Goal: Communication & Community: Participate in discussion

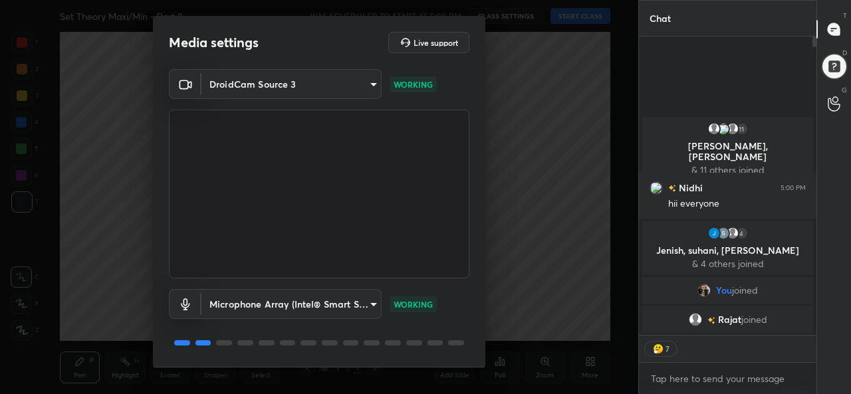
type textarea "x"
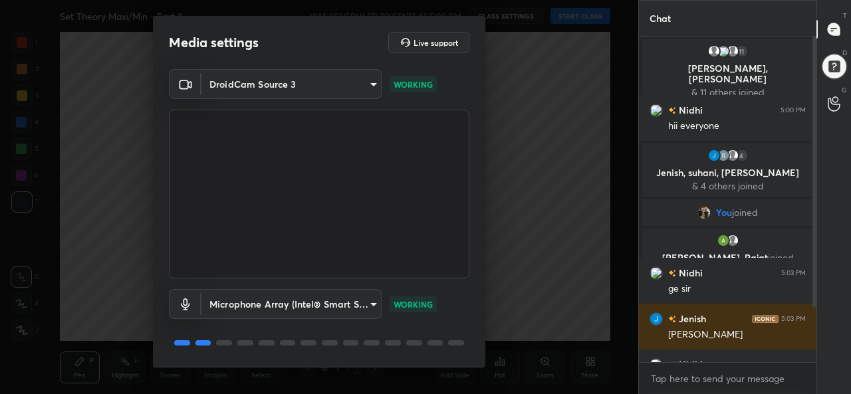
scroll to position [41, 0]
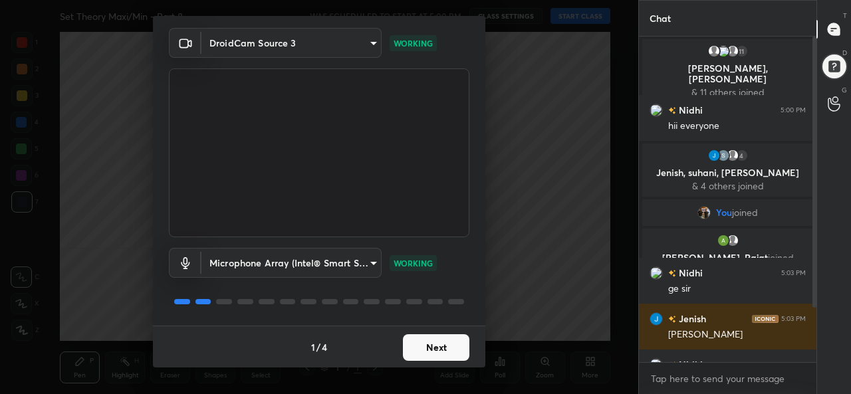
click at [325, 257] on body "1 2 3 4 5 6 7 C X Z C X Z E E Erase all H H Set Theory Maxi/Min - Part 8 WAS SC…" at bounding box center [425, 197] width 851 height 394
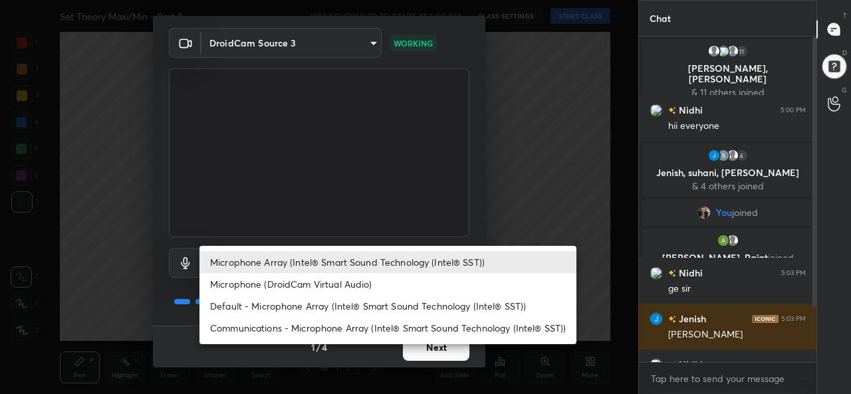
click at [267, 300] on li "Default - Microphone Array (Intel® Smart Sound Technology (Intel® SST))" at bounding box center [388, 306] width 377 height 22
type input "default"
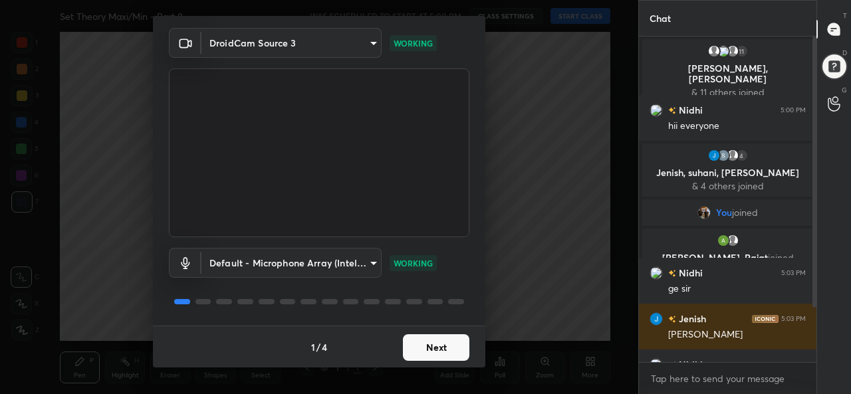
click at [430, 354] on button "Next" at bounding box center [436, 347] width 67 height 27
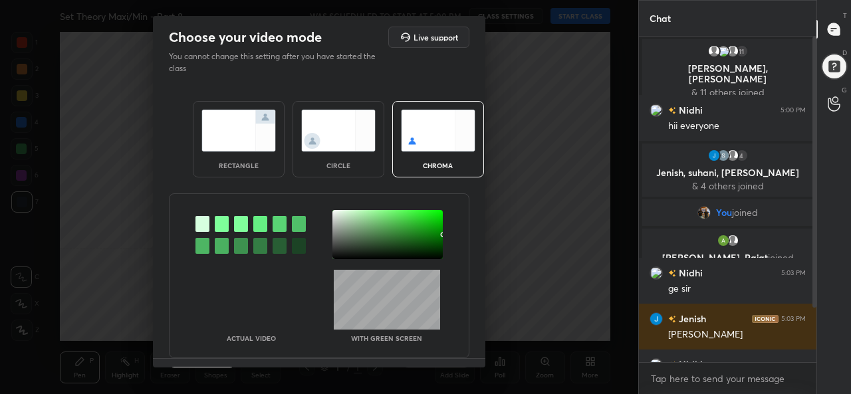
click at [247, 131] on img at bounding box center [238, 131] width 74 height 42
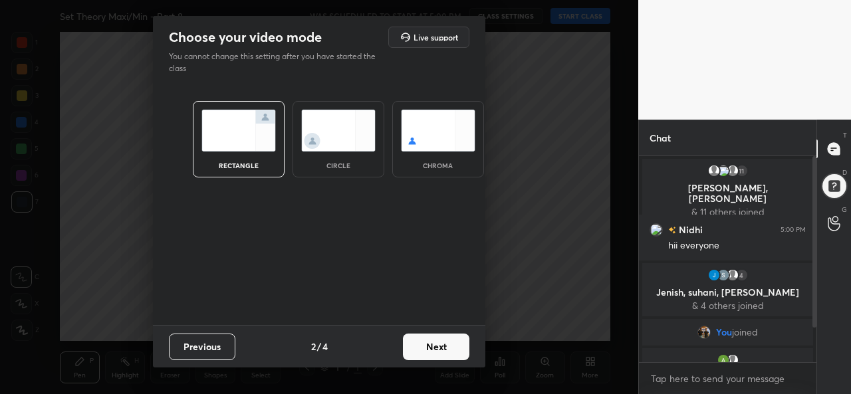
scroll to position [92, 174]
click at [436, 341] on button "Next" at bounding box center [436, 347] width 67 height 27
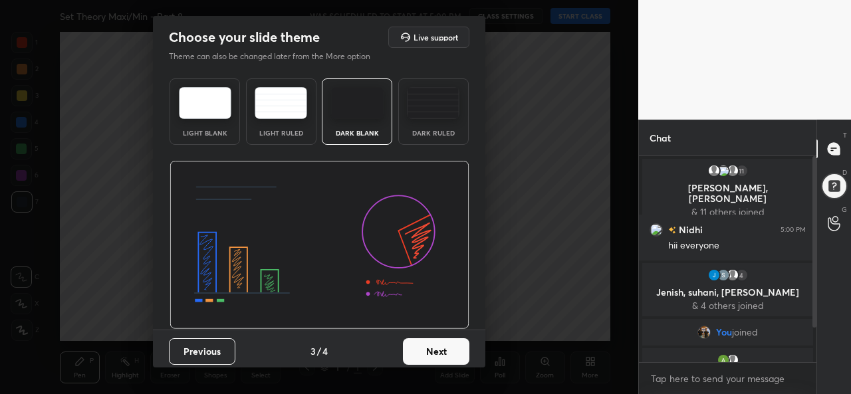
click at [446, 353] on button "Next" at bounding box center [436, 351] width 67 height 27
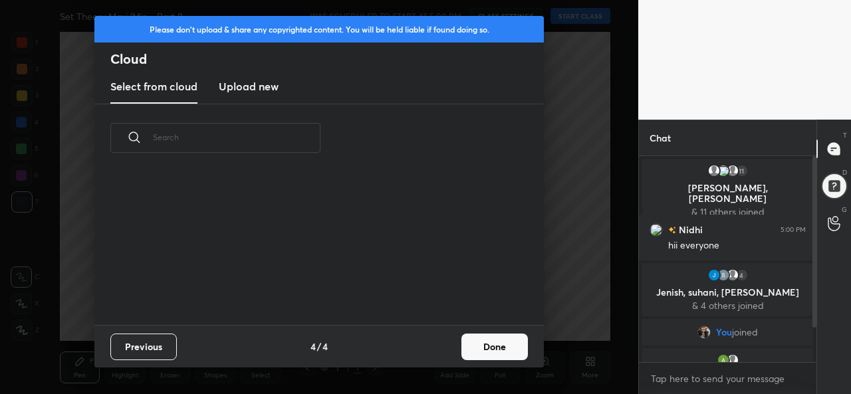
click at [495, 349] on button "Done" at bounding box center [495, 347] width 67 height 27
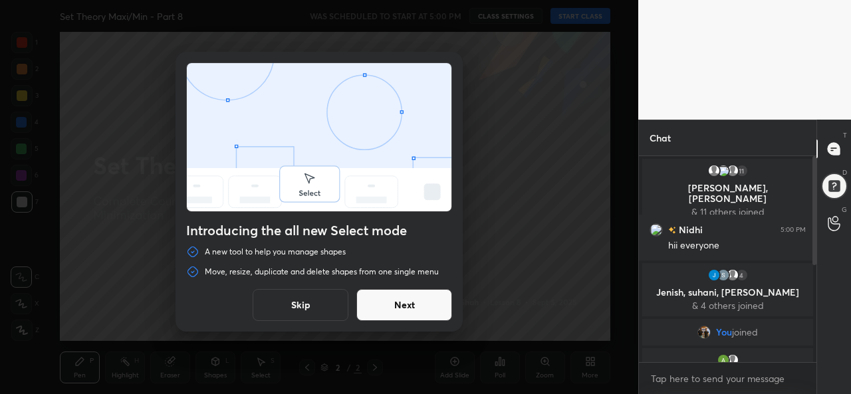
click at [301, 303] on button "Skip" at bounding box center [301, 305] width 96 height 32
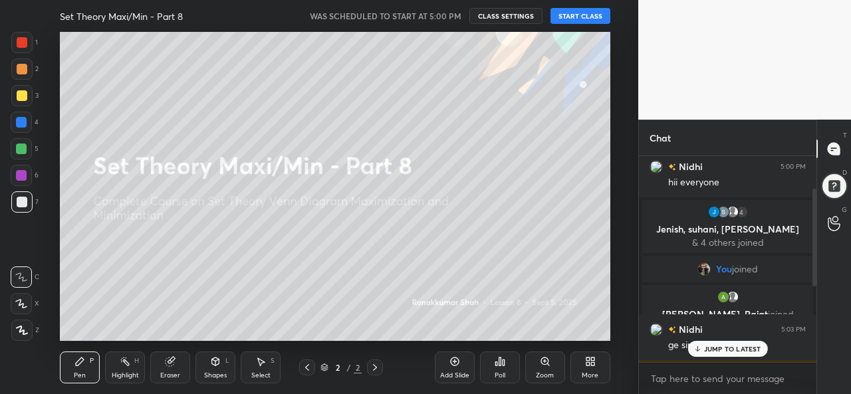
scroll to position [230, 0]
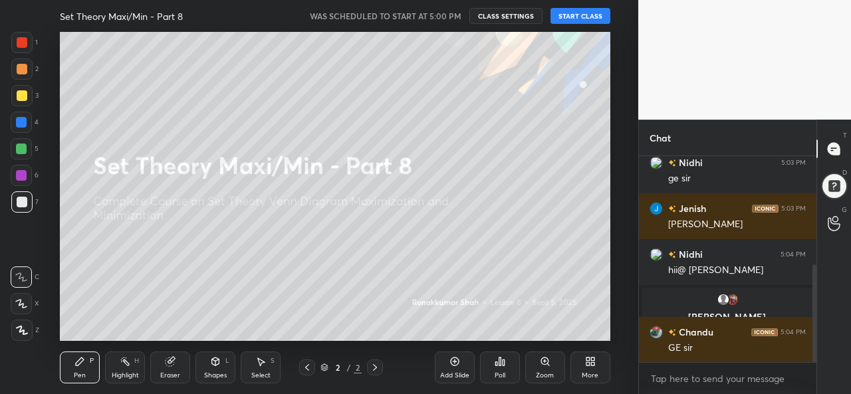
click at [587, 19] on button "START CLASS" at bounding box center [581, 16] width 60 height 16
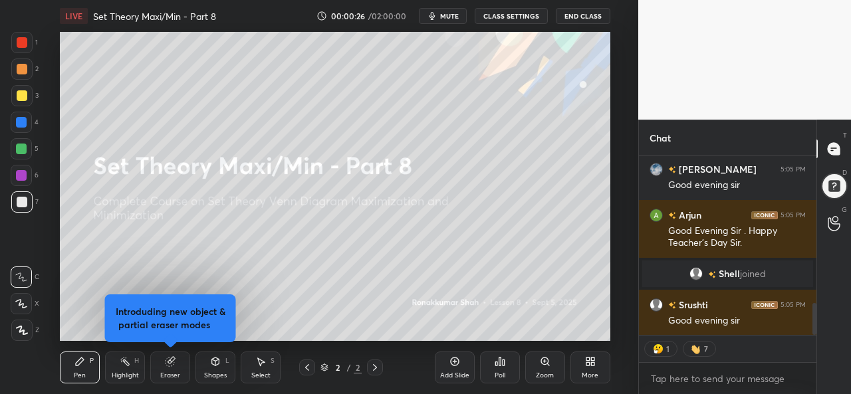
scroll to position [831, 0]
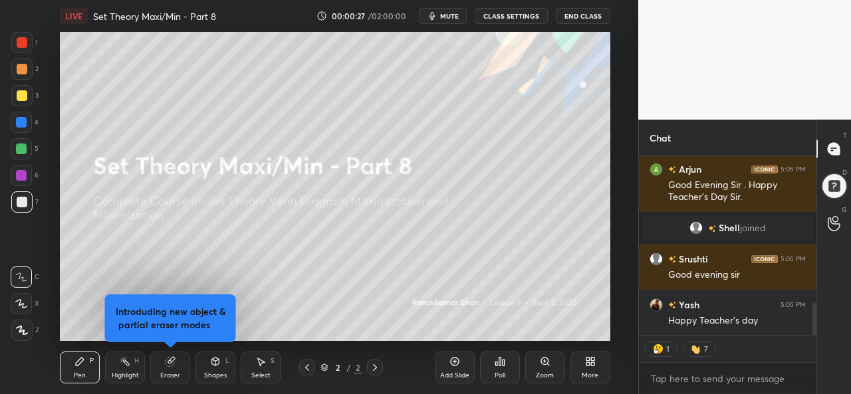
click at [23, 59] on div at bounding box center [21, 69] width 21 height 21
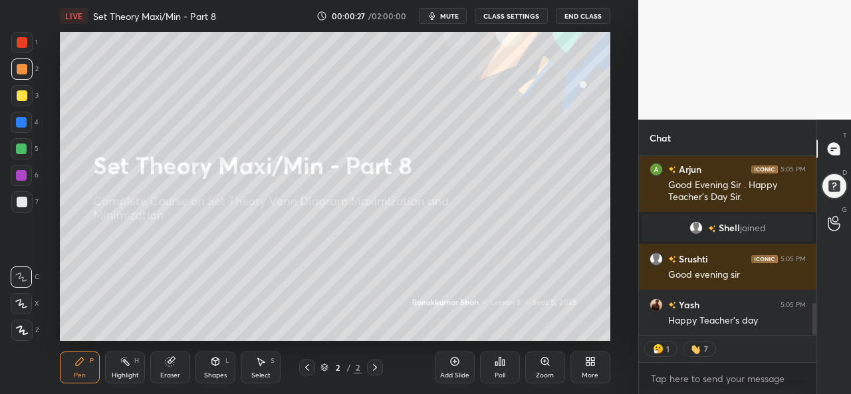
click at [23, 37] on div at bounding box center [22, 42] width 11 height 11
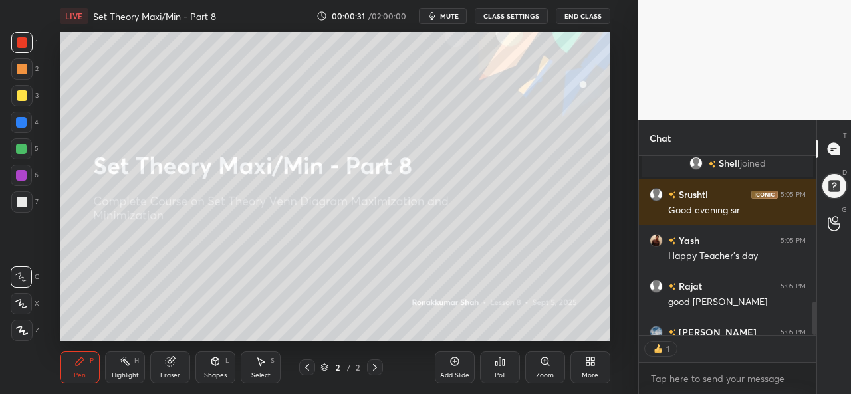
scroll to position [175, 174]
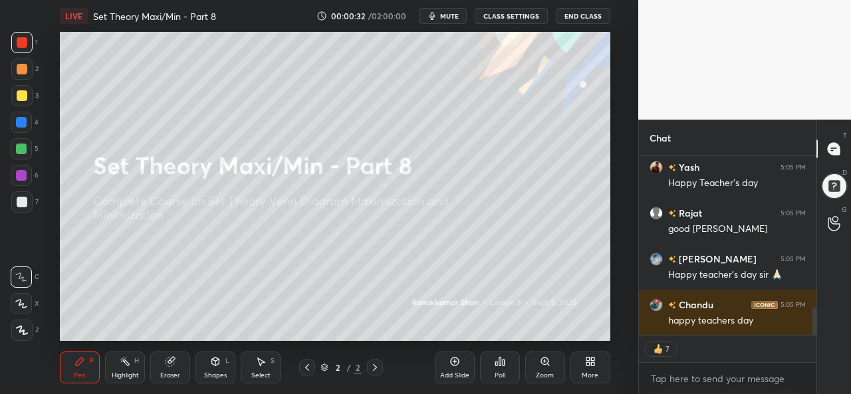
click at [20, 306] on icon at bounding box center [21, 304] width 11 height 8
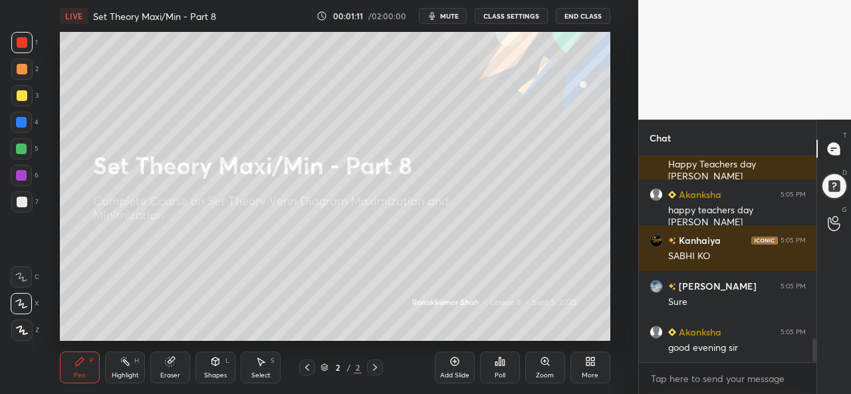
click at [15, 96] on div at bounding box center [21, 95] width 21 height 21
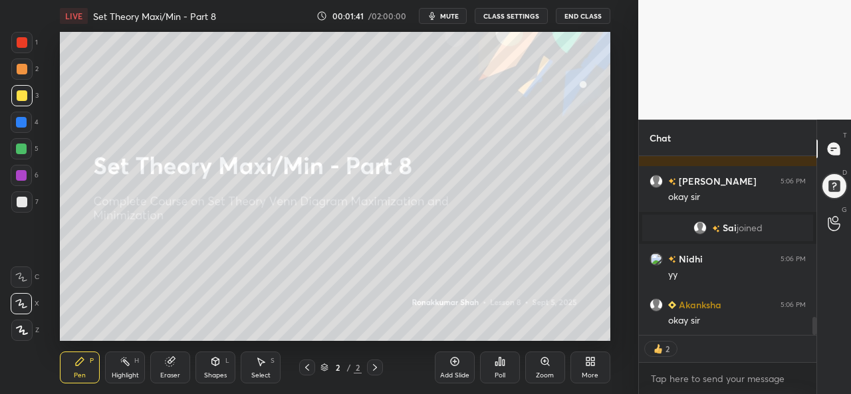
scroll to position [1629, 0]
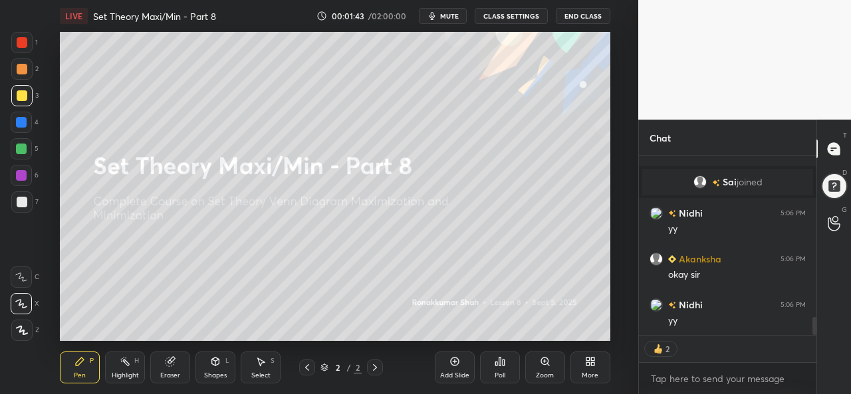
type textarea "x"
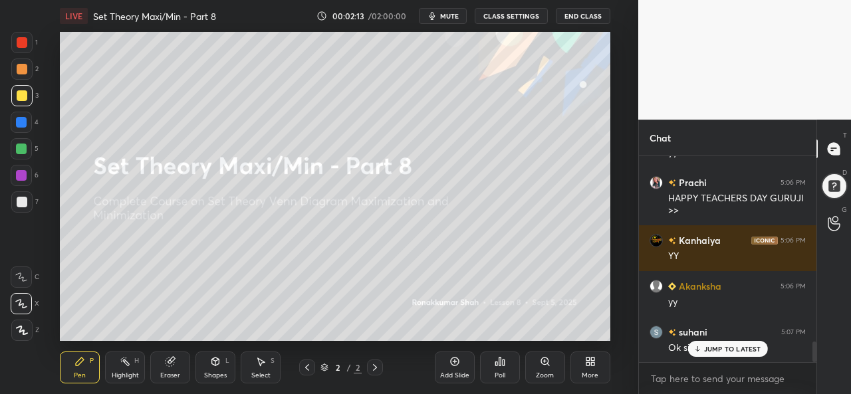
scroll to position [1842, 0]
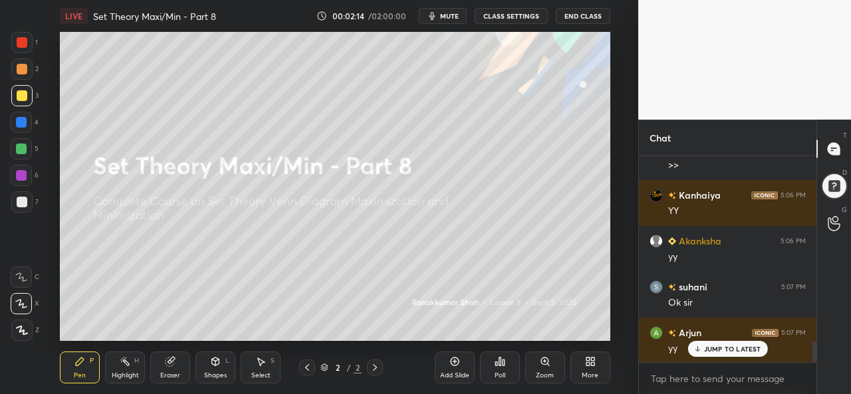
click at [585, 368] on div "More" at bounding box center [591, 368] width 40 height 32
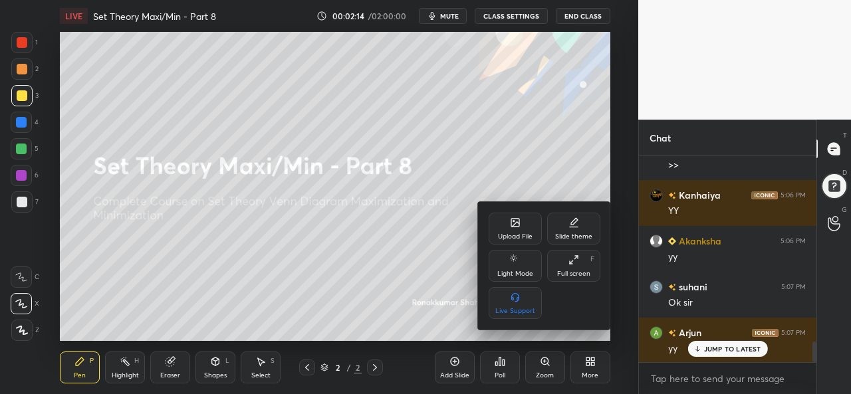
scroll to position [1889, 0]
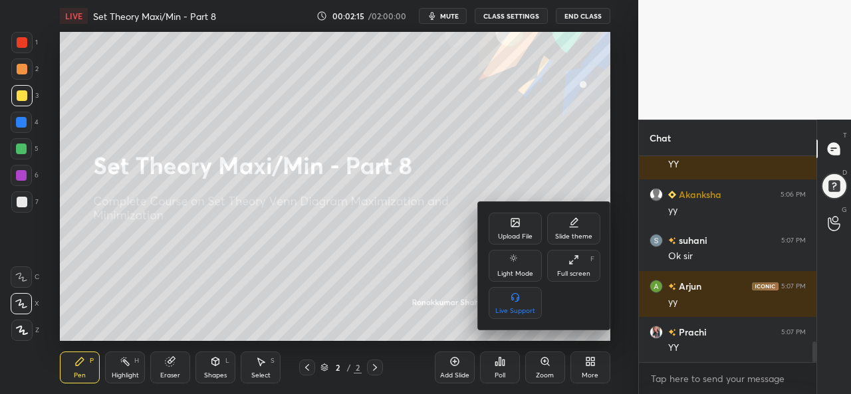
click at [512, 222] on icon at bounding box center [515, 223] width 8 height 8
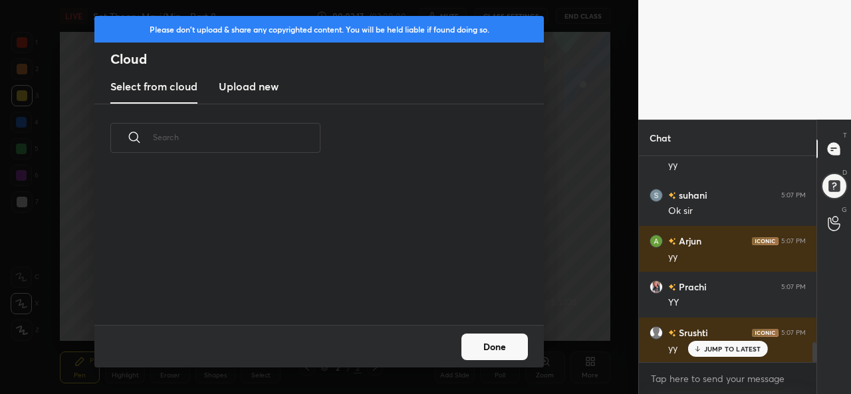
scroll to position [1980, 0]
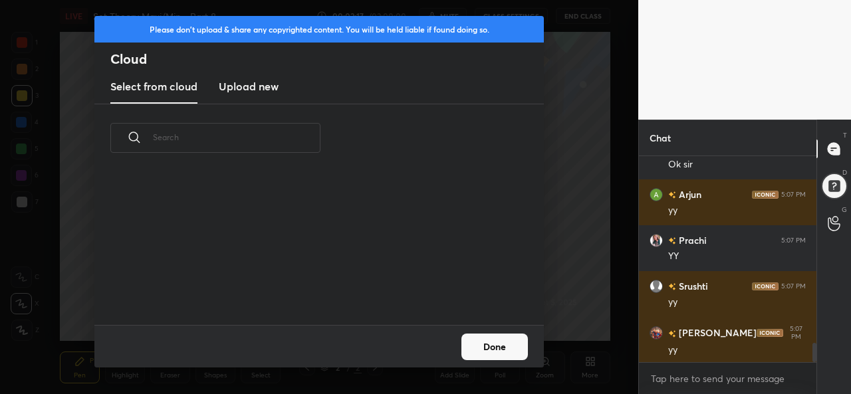
click at [255, 86] on h3 "Upload new" at bounding box center [249, 86] width 60 height 16
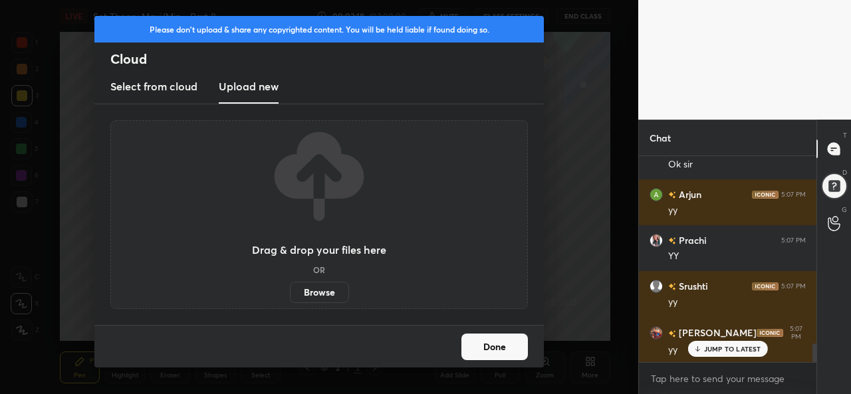
scroll to position [2117, 0]
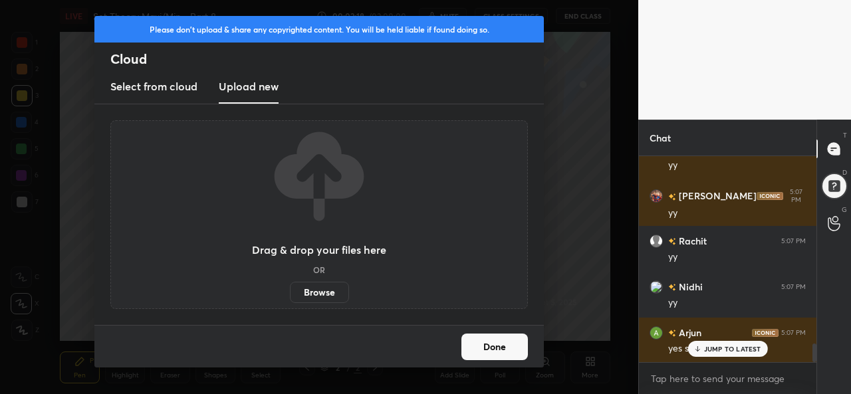
click at [329, 289] on label "Browse" at bounding box center [319, 292] width 59 height 21
click at [290, 289] on input "Browse" at bounding box center [290, 292] width 0 height 21
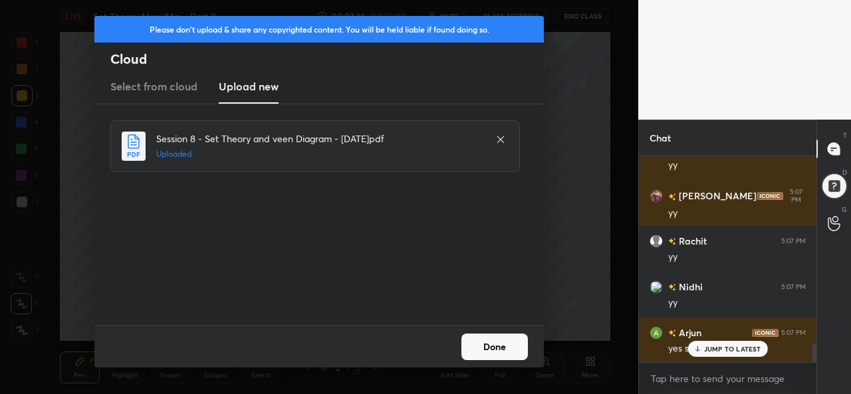
scroll to position [2176, 0]
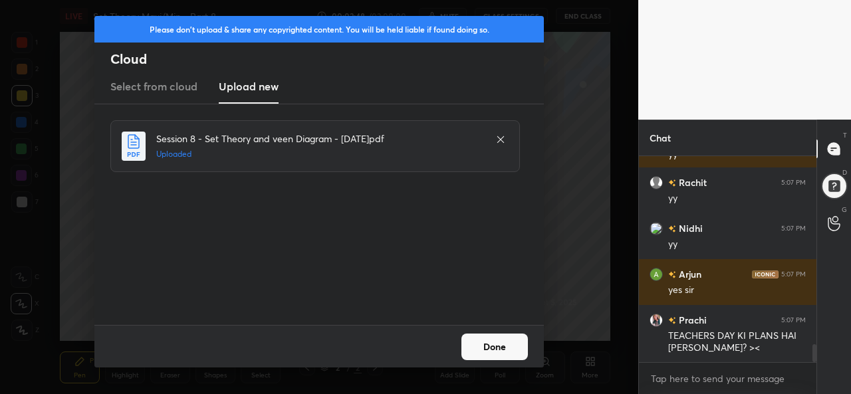
click at [497, 349] on button "Done" at bounding box center [495, 347] width 67 height 27
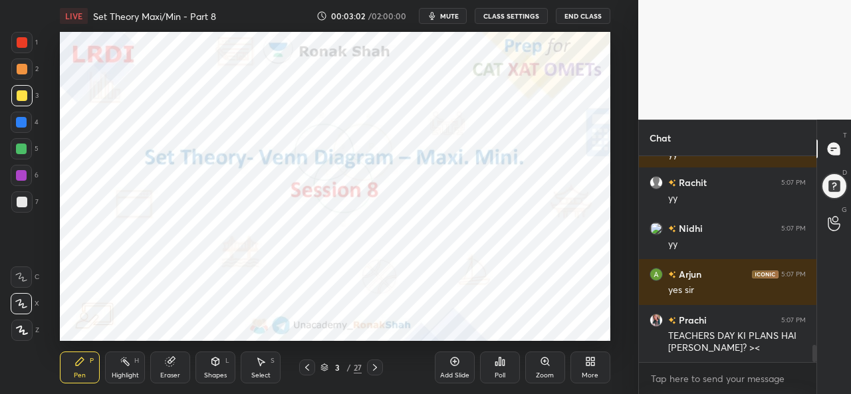
scroll to position [2221, 0]
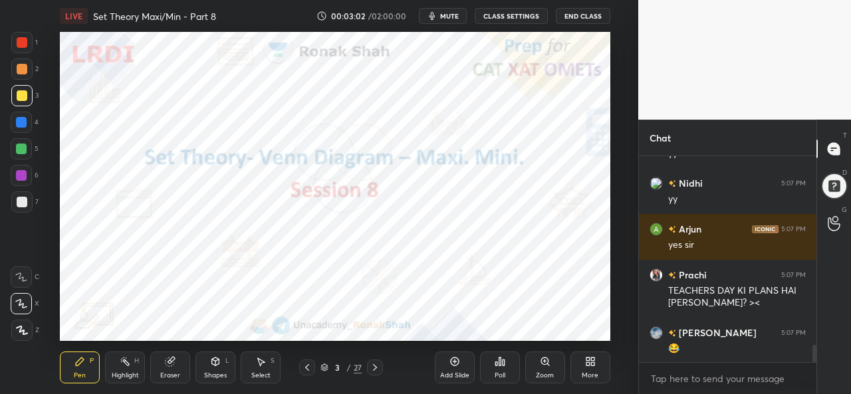
click at [23, 38] on div at bounding box center [22, 42] width 11 height 11
click at [20, 330] on icon at bounding box center [22, 331] width 11 height 8
click at [14, 119] on div at bounding box center [21, 122] width 21 height 21
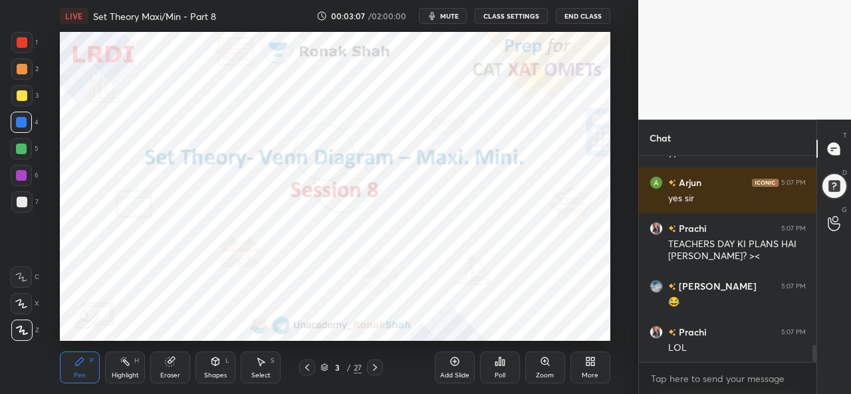
click at [21, 300] on icon at bounding box center [21, 303] width 12 height 9
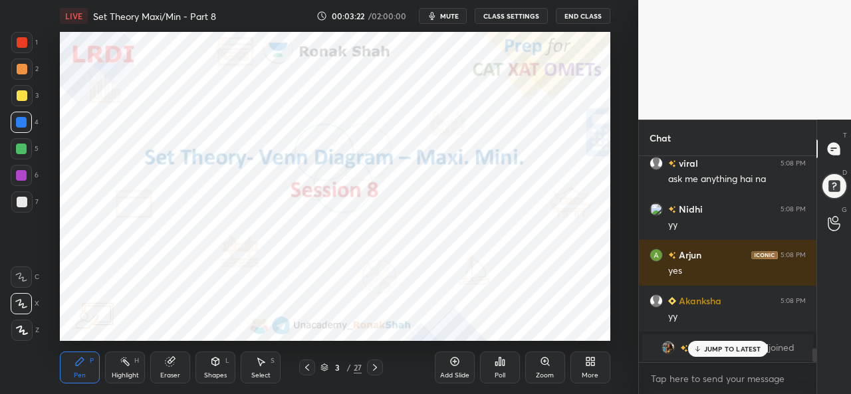
scroll to position [2862, 0]
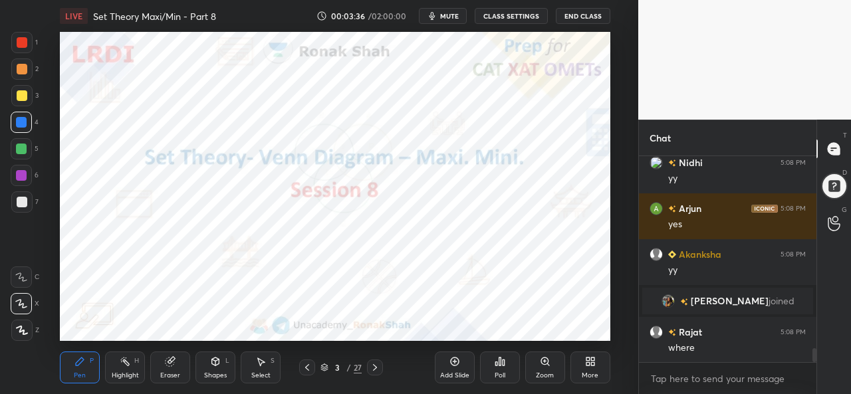
click at [28, 47] on div at bounding box center [21, 42] width 21 height 21
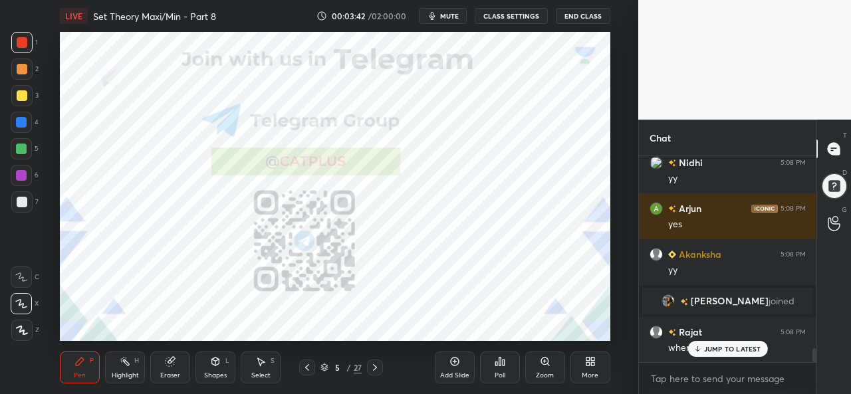
scroll to position [2907, 0]
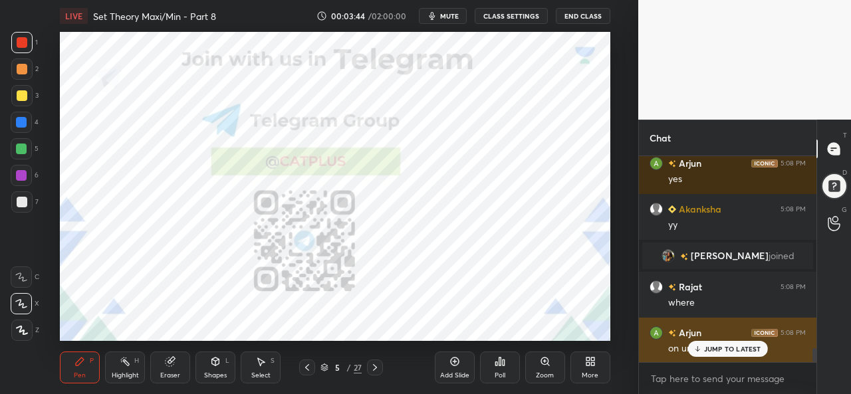
click at [724, 343] on div "JUMP TO LATEST" at bounding box center [728, 349] width 80 height 16
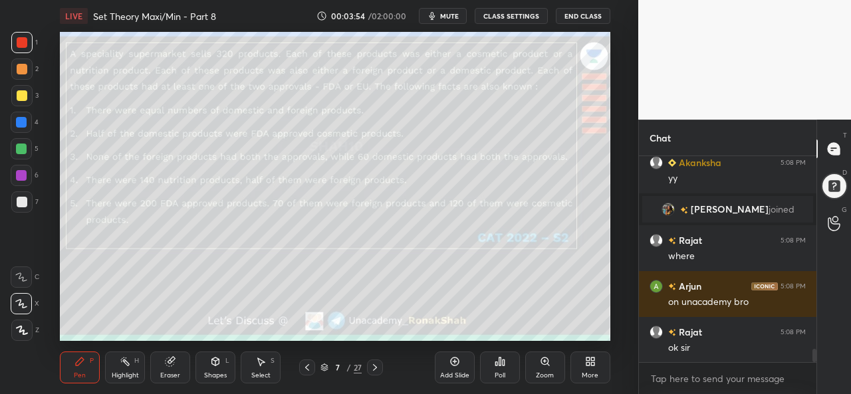
scroll to position [2999, 0]
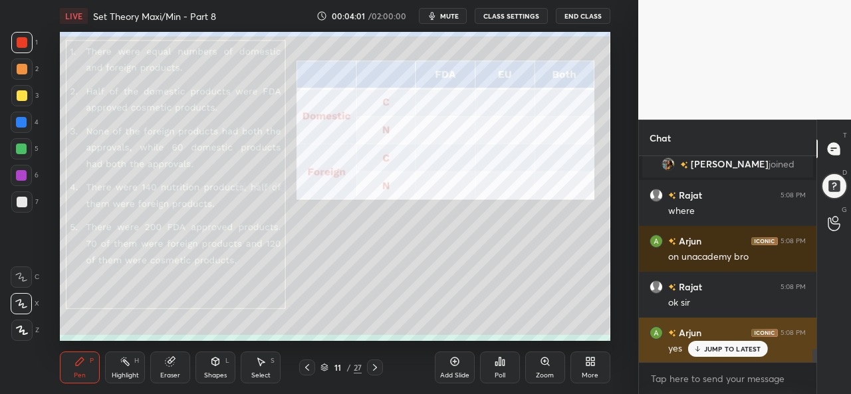
click at [714, 346] on p "JUMP TO LATEST" at bounding box center [732, 349] width 57 height 8
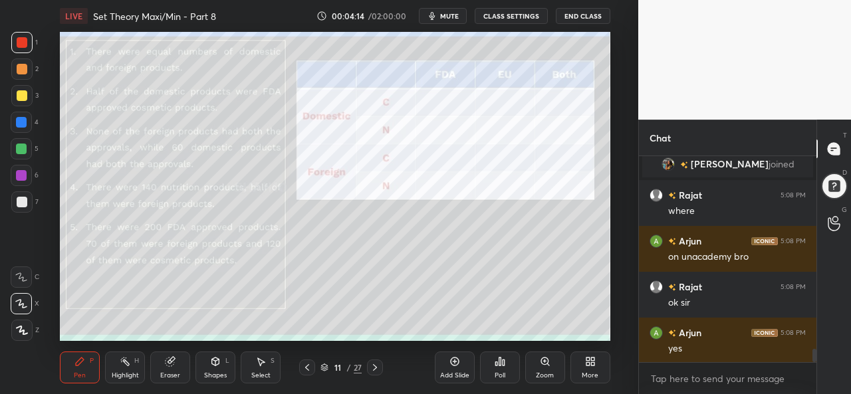
click at [15, 120] on div at bounding box center [21, 122] width 21 height 21
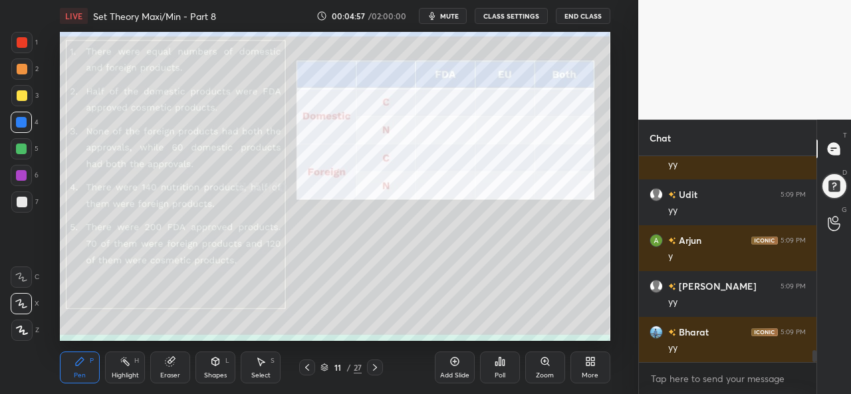
scroll to position [3458, 0]
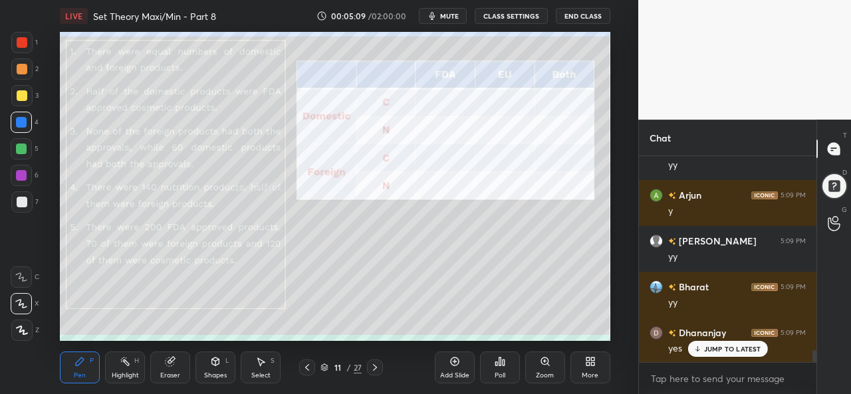
click at [19, 37] on div at bounding box center [21, 42] width 21 height 21
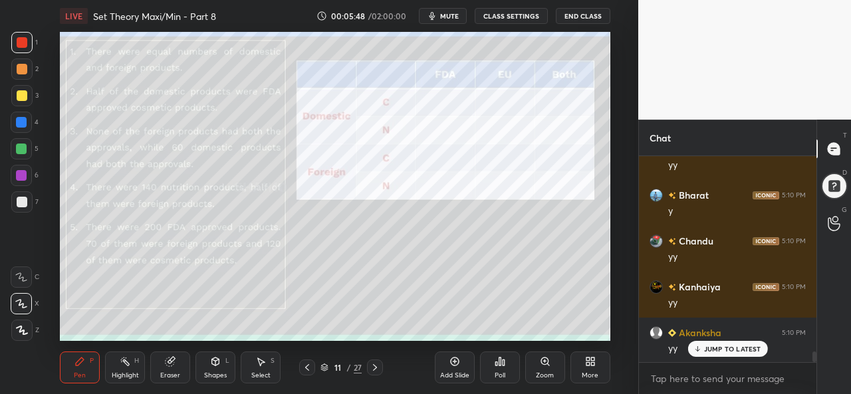
scroll to position [3872, 0]
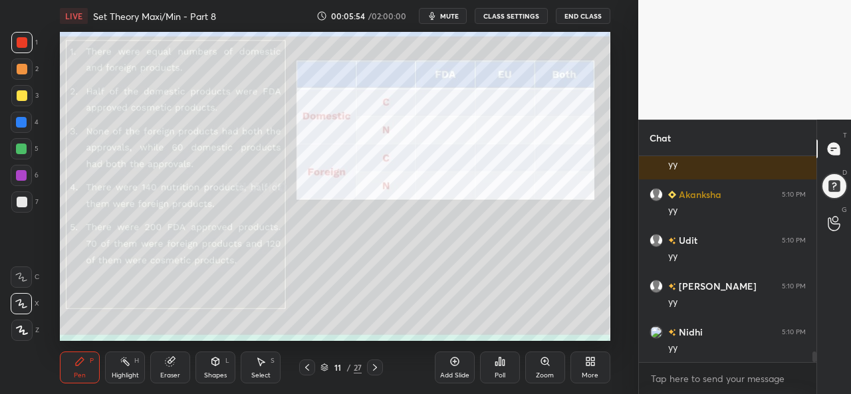
click at [18, 172] on div at bounding box center [21, 175] width 11 height 11
click at [23, 119] on div at bounding box center [21, 122] width 11 height 11
click at [23, 62] on div at bounding box center [21, 69] width 21 height 21
click at [21, 150] on div at bounding box center [21, 149] width 11 height 11
click at [23, 172] on div at bounding box center [21, 175] width 11 height 11
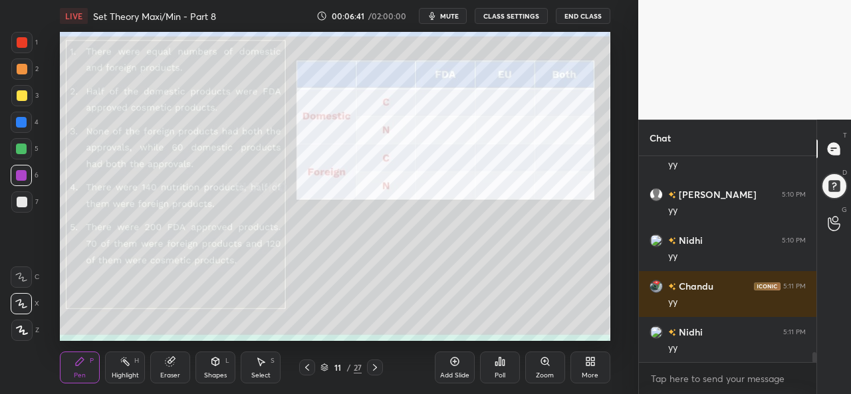
scroll to position [4009, 0]
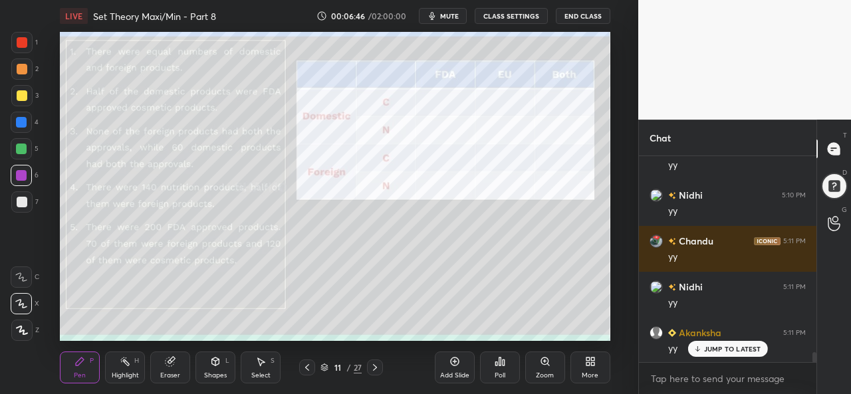
click at [21, 118] on div at bounding box center [21, 122] width 11 height 11
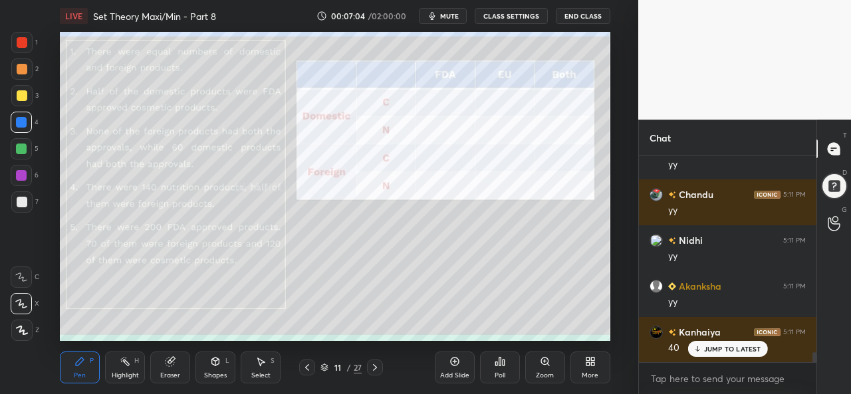
scroll to position [4100, 0]
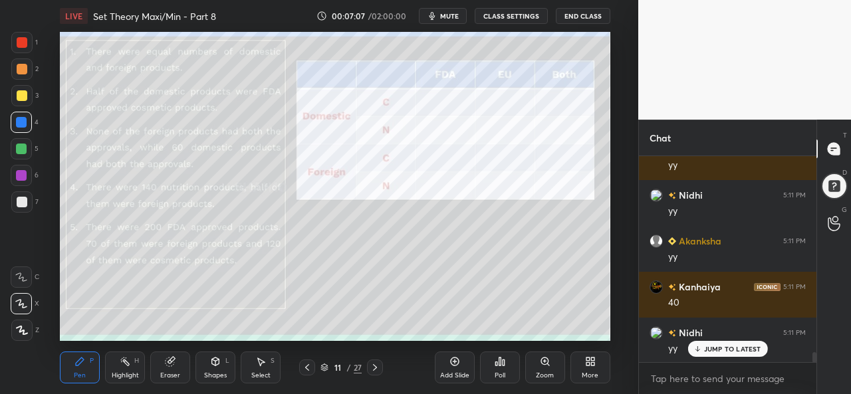
click at [122, 368] on div "Highlight H" at bounding box center [125, 368] width 40 height 32
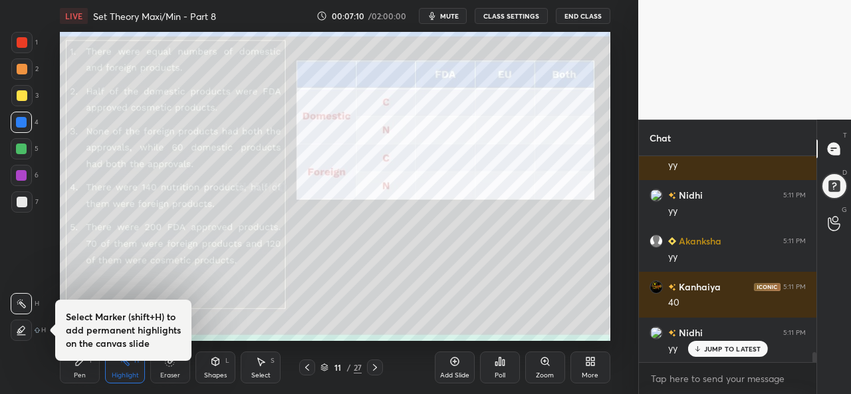
scroll to position [4147, 0]
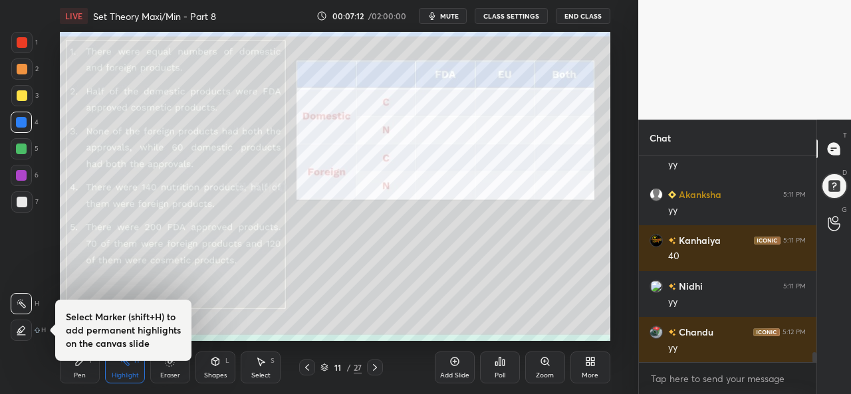
click at [76, 372] on div "Pen" at bounding box center [80, 375] width 12 height 7
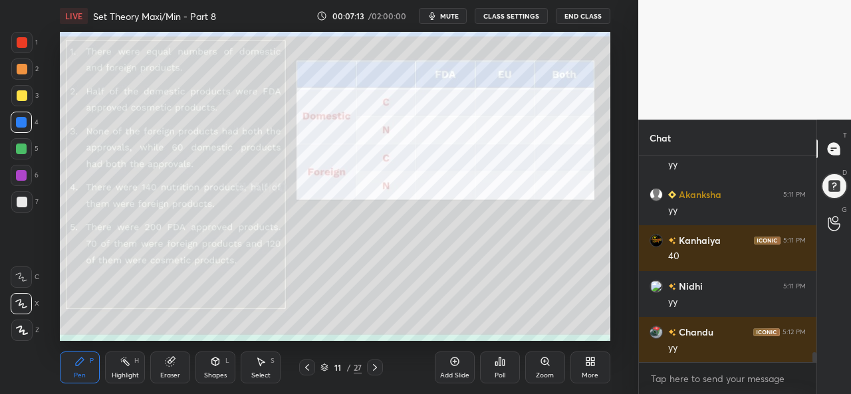
click at [20, 182] on div at bounding box center [21, 175] width 21 height 21
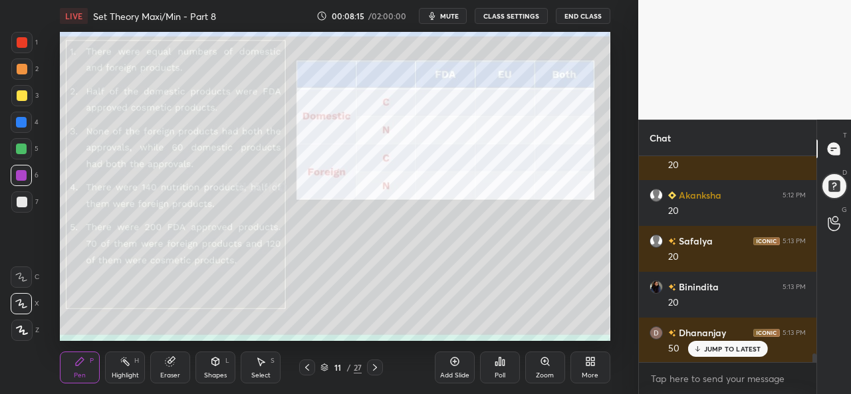
scroll to position [4833, 0]
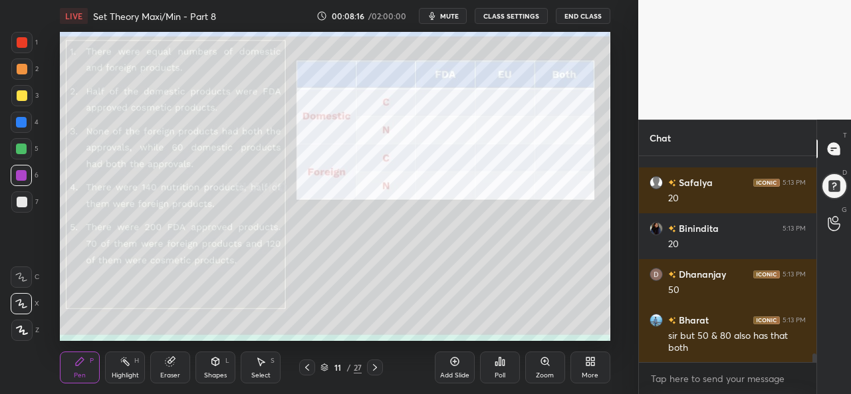
click at [17, 118] on div at bounding box center [21, 122] width 11 height 11
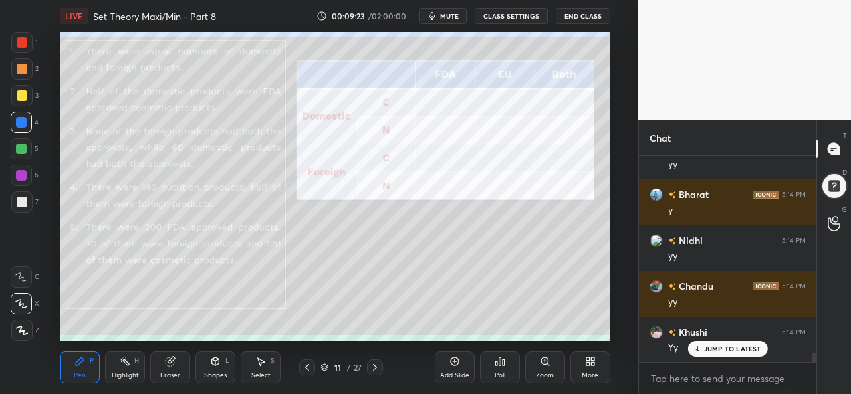
scroll to position [4336, 0]
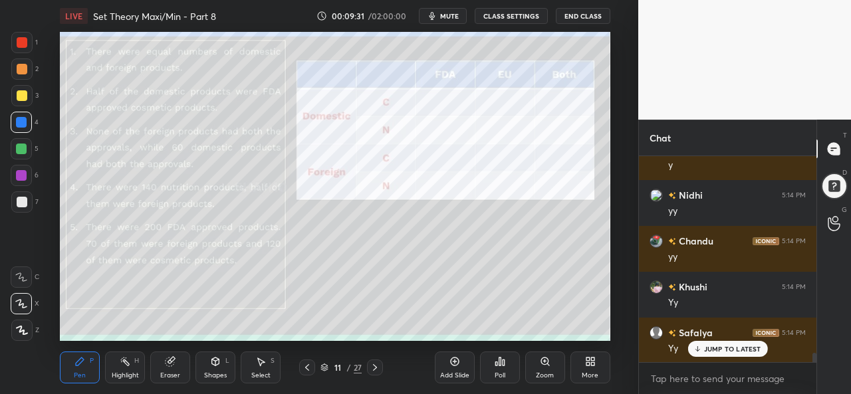
click at [273, 368] on div "Select S" at bounding box center [261, 368] width 40 height 32
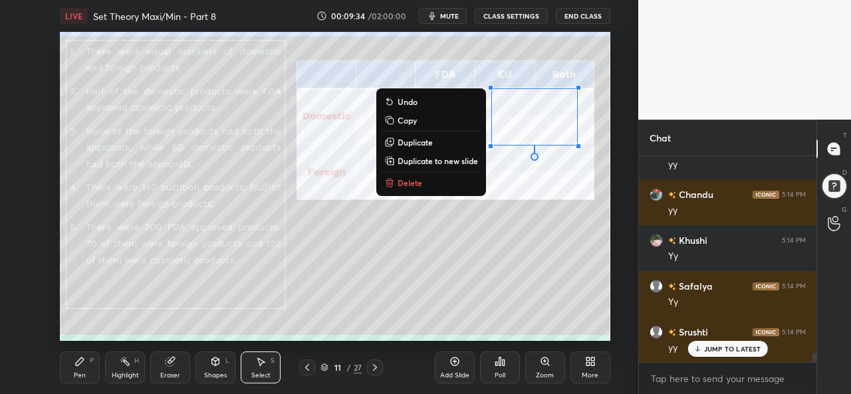
scroll to position [4428, 0]
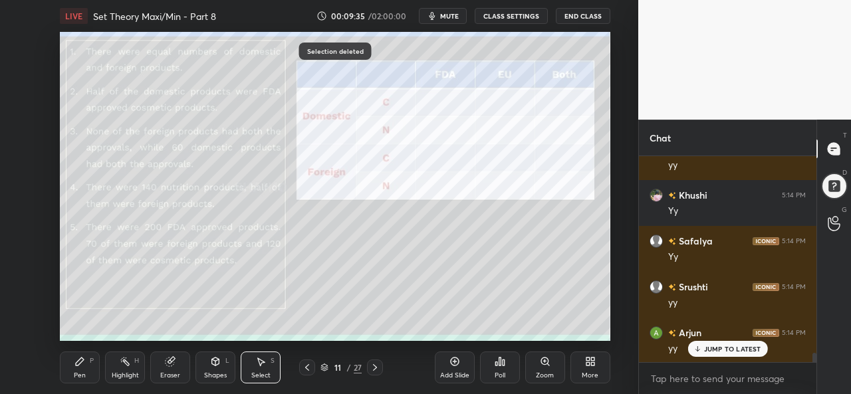
click at [94, 366] on div "Pen P" at bounding box center [80, 368] width 40 height 32
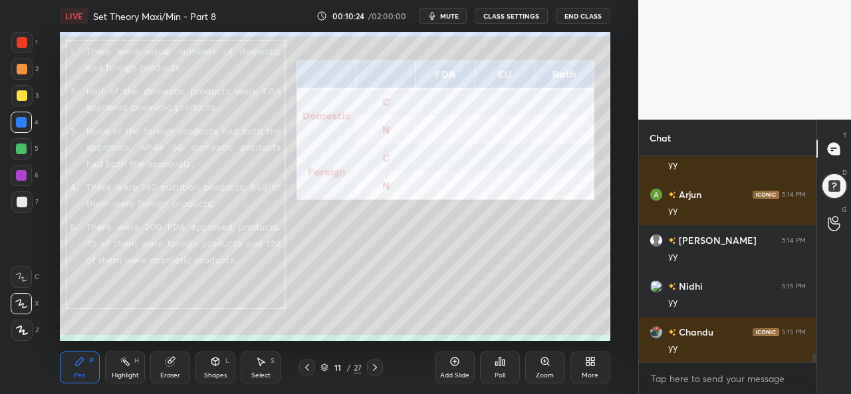
scroll to position [4611, 0]
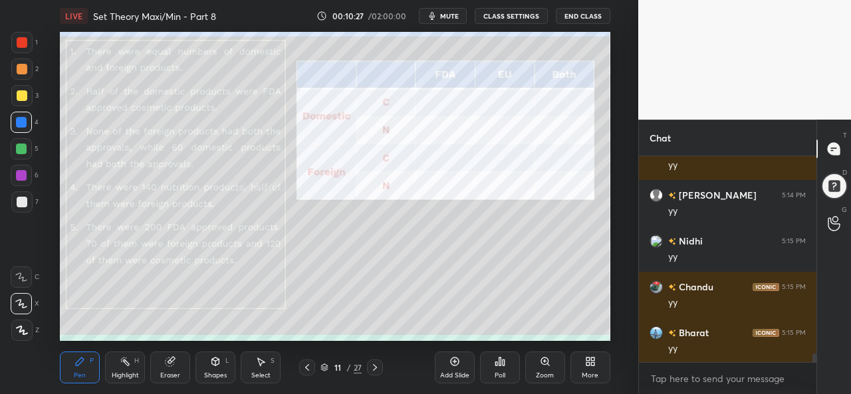
click at [168, 368] on div "Eraser" at bounding box center [170, 368] width 40 height 32
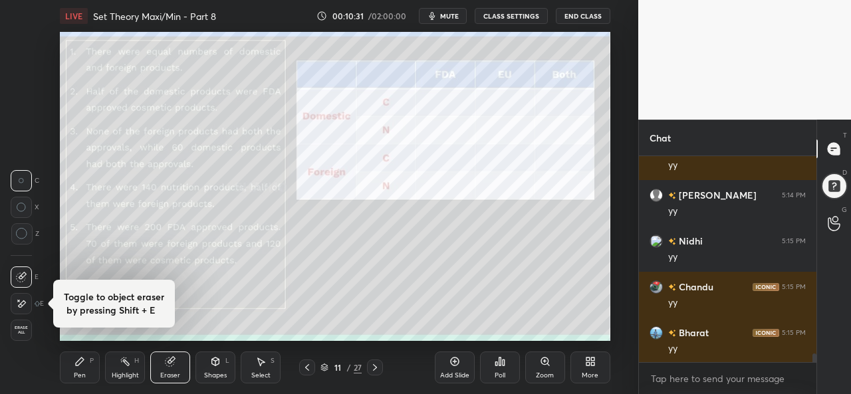
click at [80, 366] on icon at bounding box center [79, 361] width 11 height 11
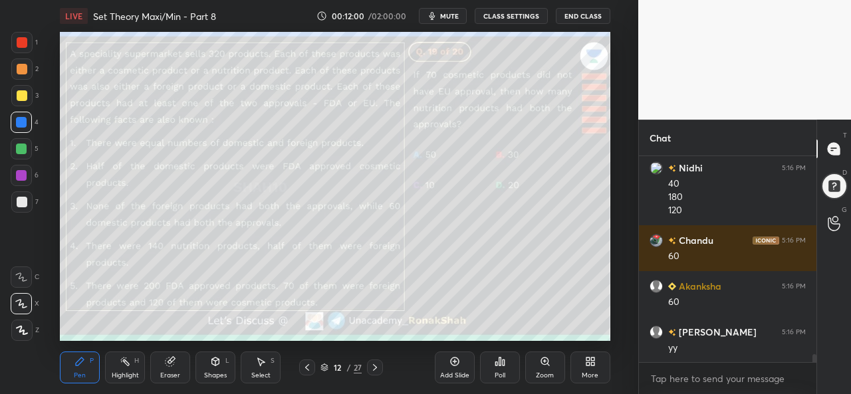
scroll to position [5005, 0]
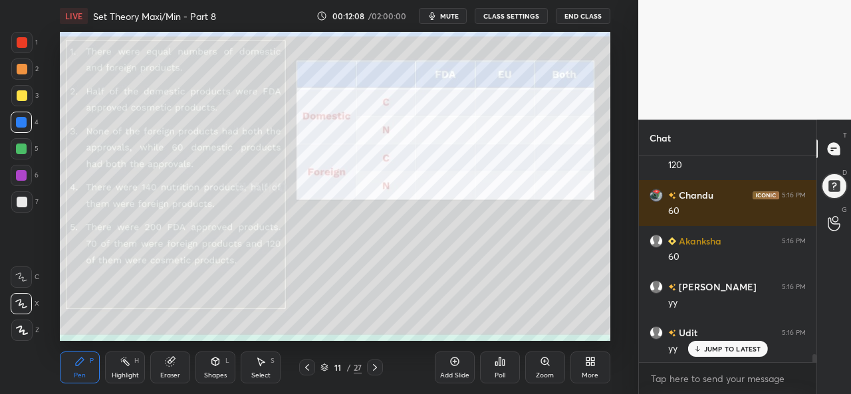
click at [267, 368] on div "Select S" at bounding box center [261, 368] width 40 height 32
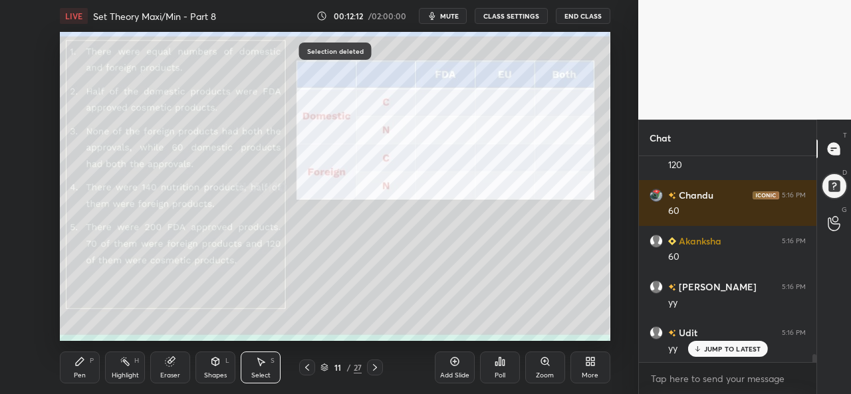
scroll to position [5037, 0]
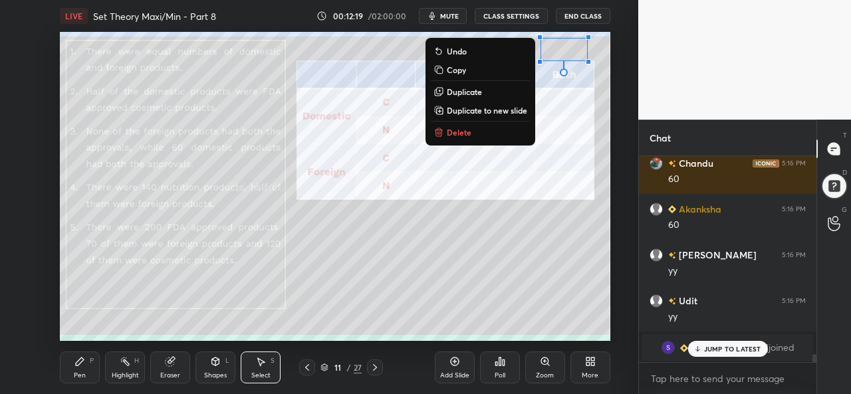
click at [443, 287] on div "0 ° Undo Copy Duplicate Duplicate to new slide Delete" at bounding box center [335, 186] width 550 height 309
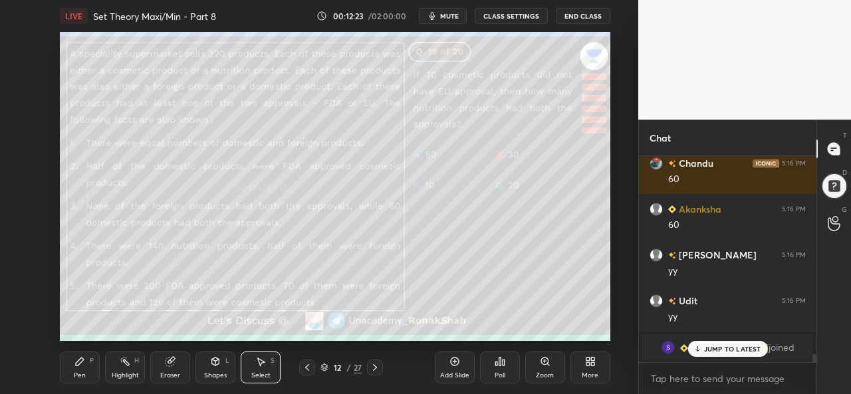
click at [77, 367] on icon at bounding box center [79, 361] width 11 height 11
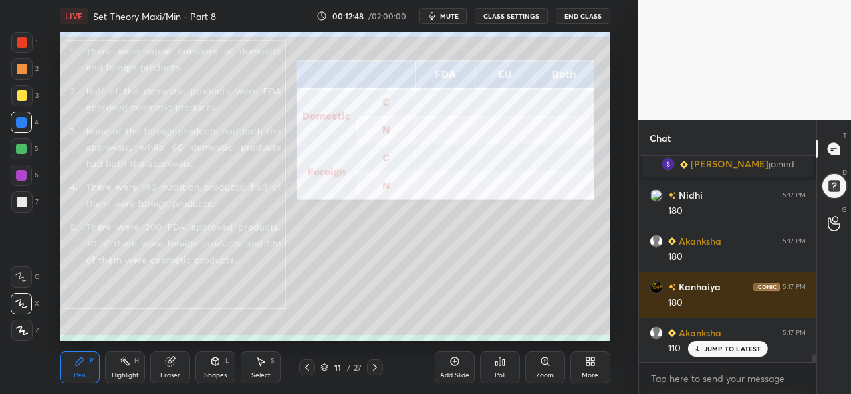
scroll to position [5267, 0]
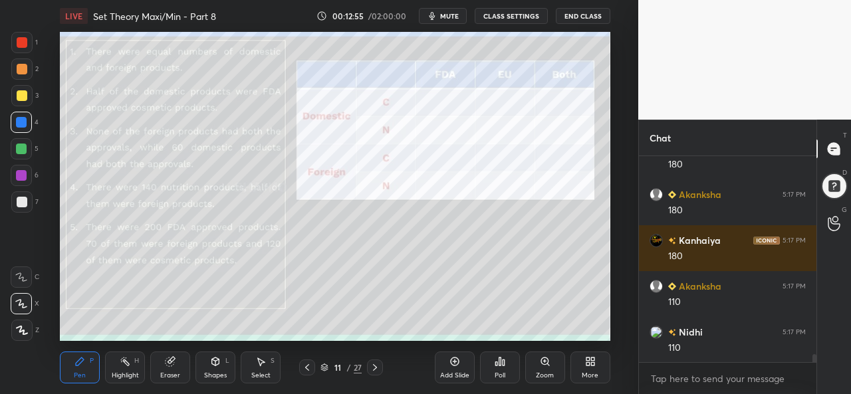
click at [261, 366] on icon at bounding box center [261, 362] width 7 height 8
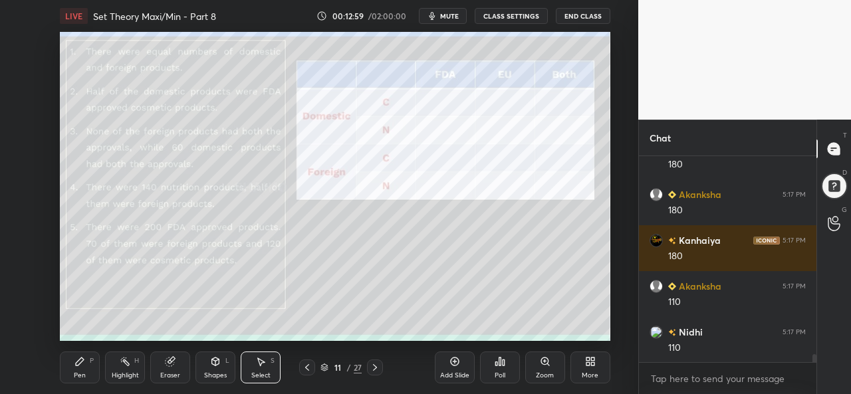
click at [102, 365] on div "Pen P Highlight H Eraser Shapes L Select S" at bounding box center [154, 368] width 188 height 32
click at [72, 367] on div "Pen P" at bounding box center [80, 368] width 40 height 32
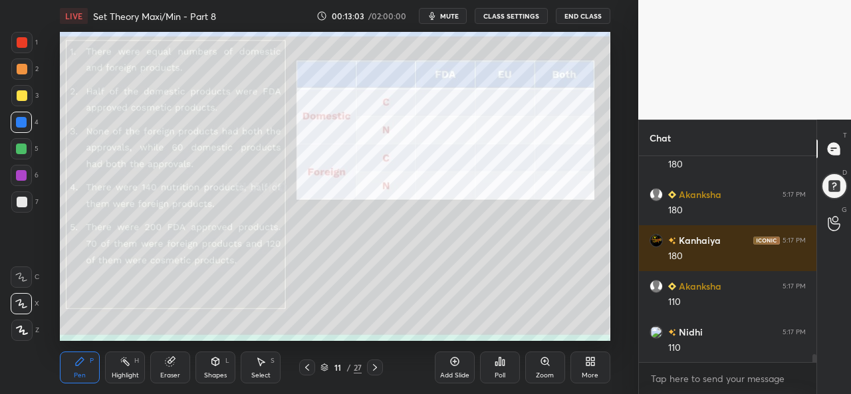
click at [29, 35] on div at bounding box center [21, 42] width 21 height 21
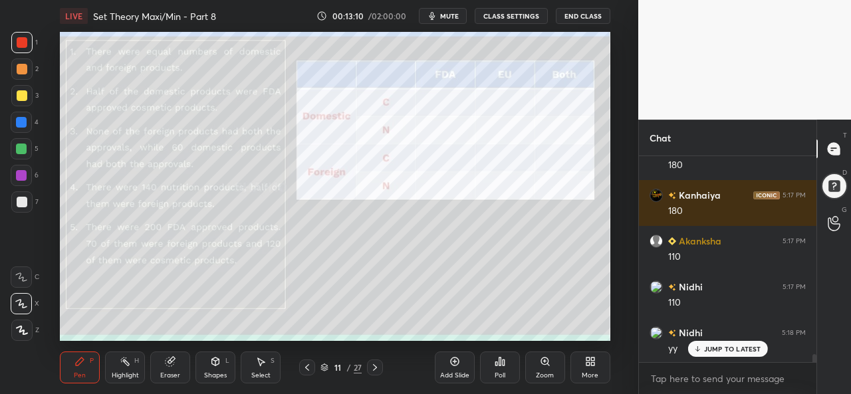
scroll to position [5404, 0]
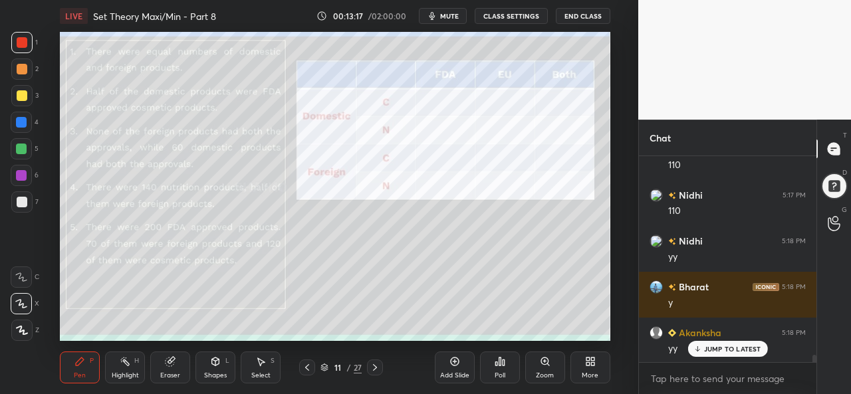
click at [134, 361] on div "Highlight H" at bounding box center [125, 368] width 40 height 32
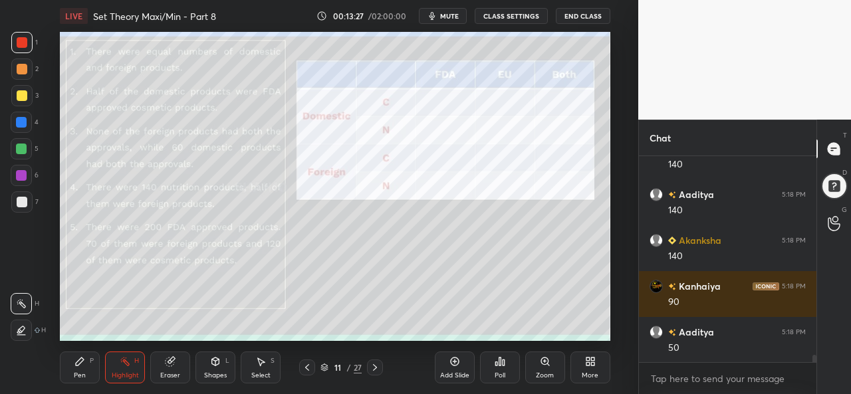
scroll to position [5771, 0]
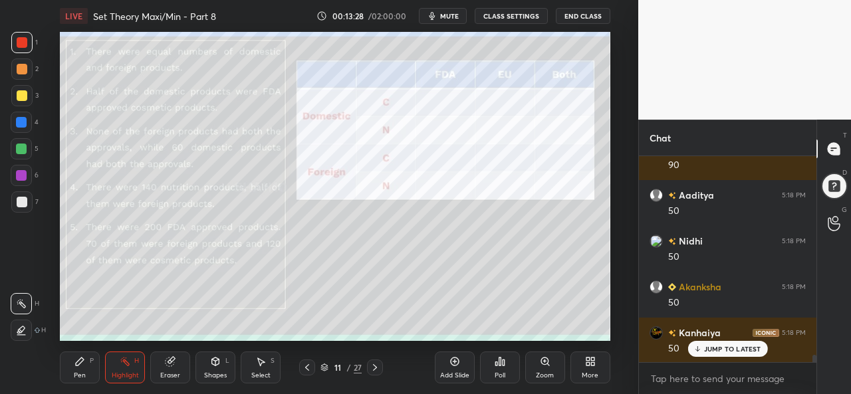
click at [92, 365] on div "Pen P" at bounding box center [80, 368] width 40 height 32
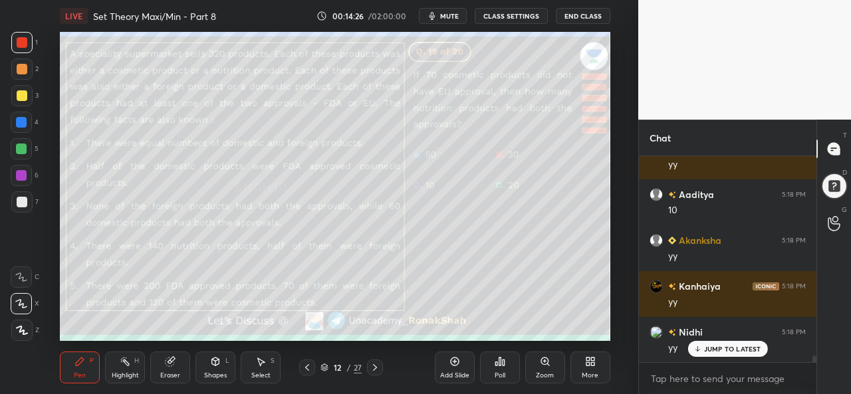
scroll to position [6230, 0]
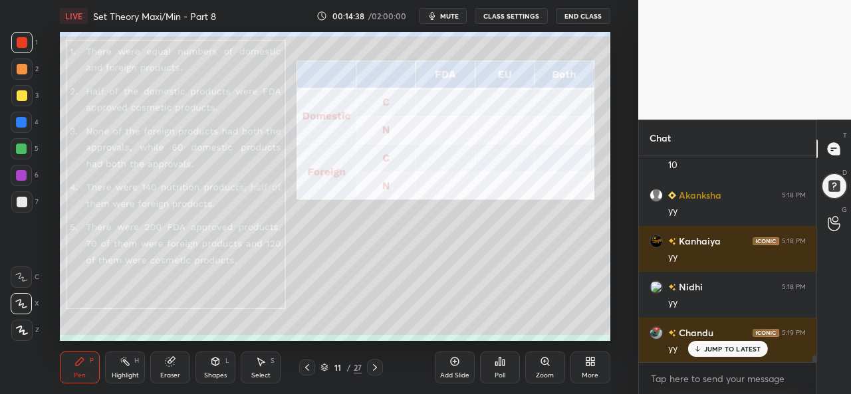
click at [267, 362] on div "Select S" at bounding box center [261, 368] width 40 height 32
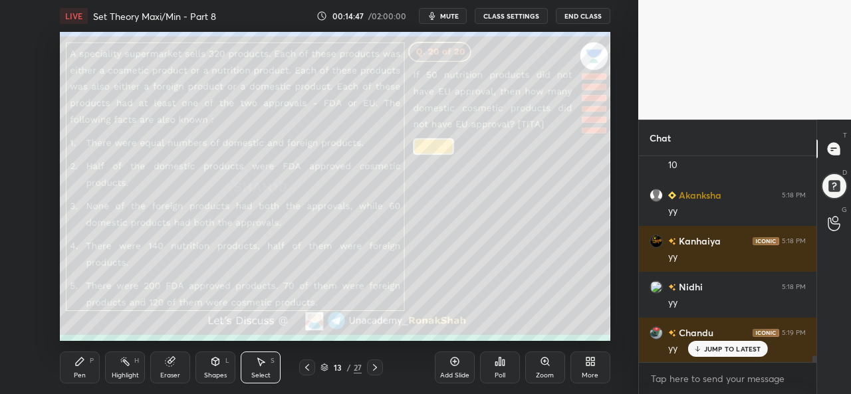
click at [82, 365] on icon at bounding box center [79, 361] width 11 height 11
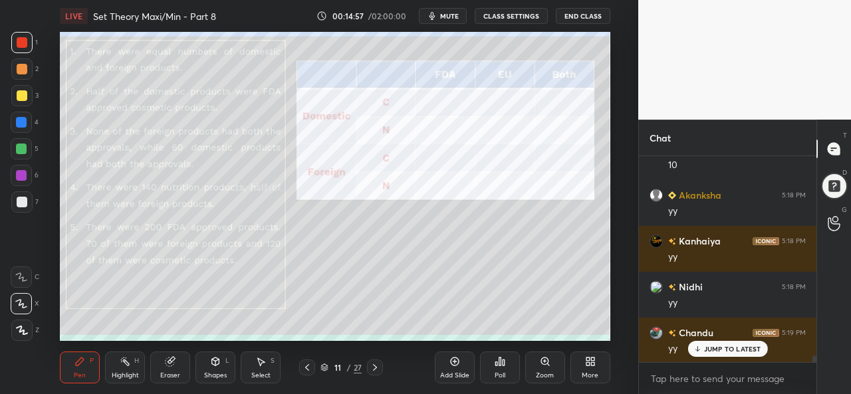
click at [21, 122] on div at bounding box center [21, 122] width 11 height 11
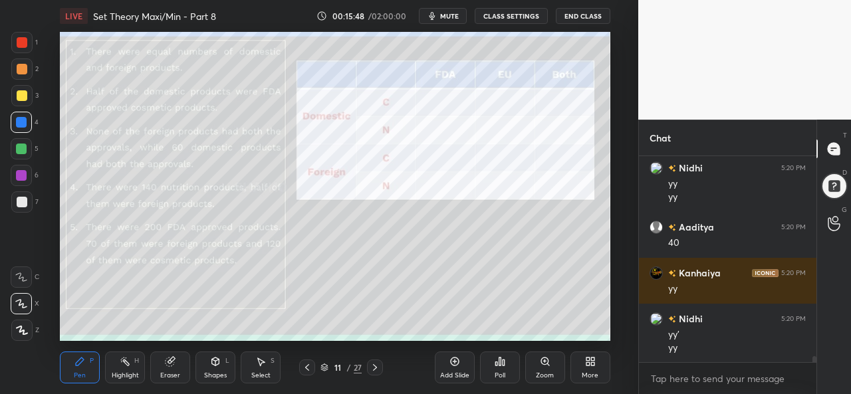
scroll to position [6729, 0]
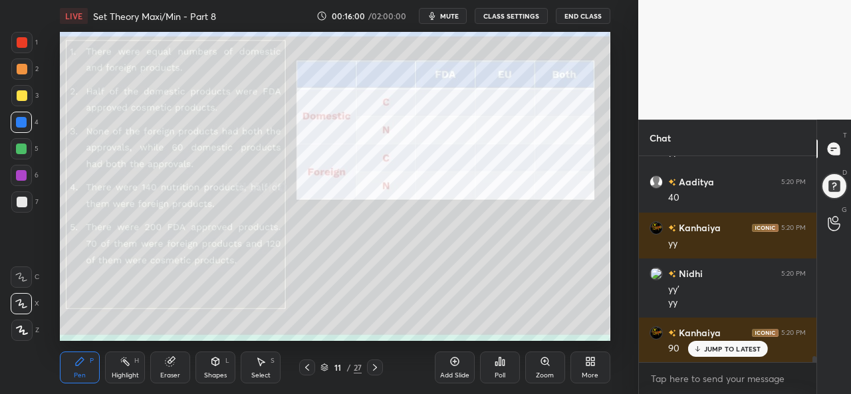
click at [24, 201] on div at bounding box center [22, 202] width 11 height 11
click at [20, 39] on div at bounding box center [22, 42] width 11 height 11
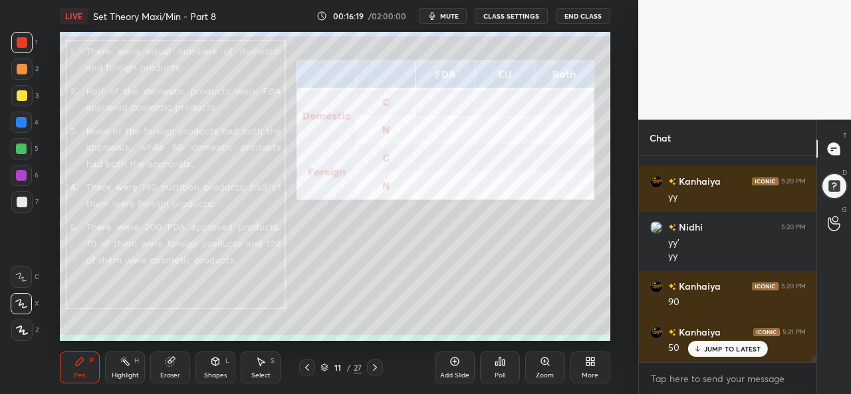
scroll to position [6820, 0]
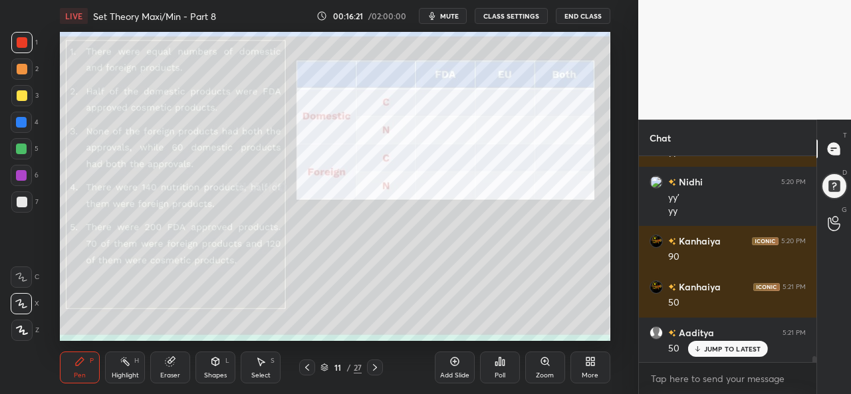
click at [265, 366] on icon at bounding box center [260, 361] width 11 height 11
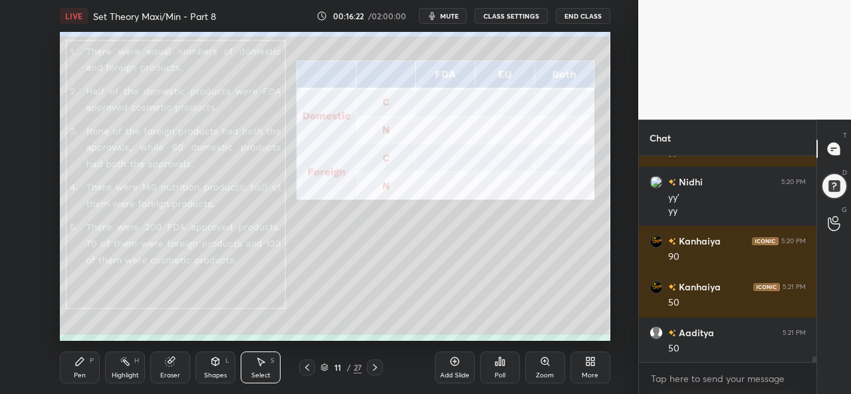
scroll to position [6867, 0]
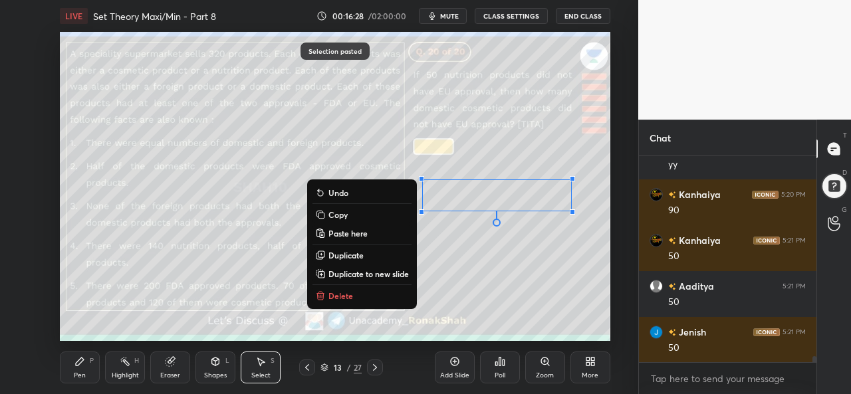
click at [477, 287] on div "0 ° Undo Copy Paste here Duplicate Duplicate to new slide Delete" at bounding box center [335, 186] width 550 height 309
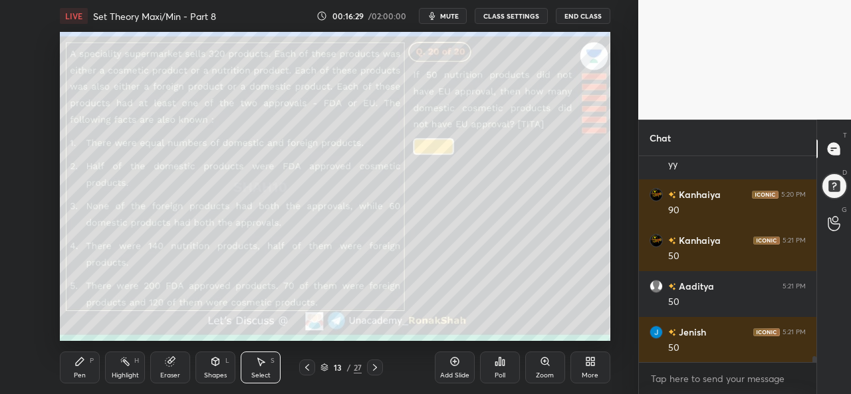
click at [63, 369] on div "Pen P" at bounding box center [80, 368] width 40 height 32
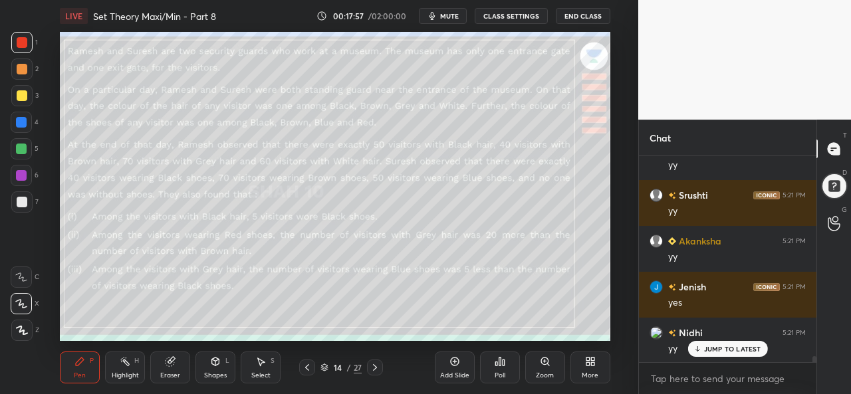
scroll to position [7343, 0]
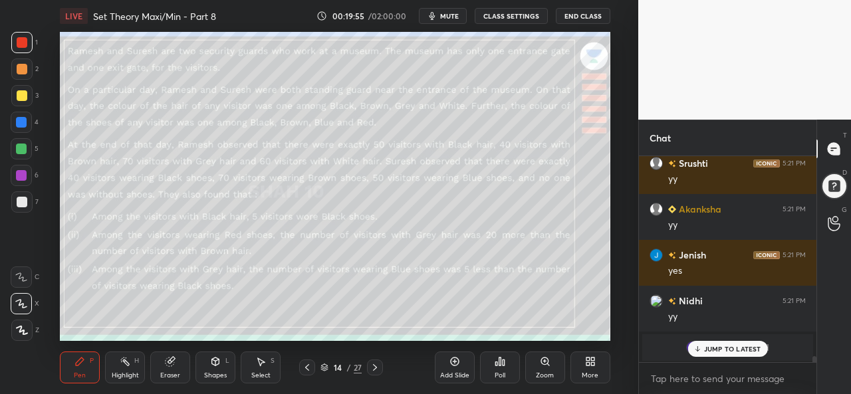
click at [713, 345] on p "JUMP TO LATEST" at bounding box center [732, 349] width 57 height 8
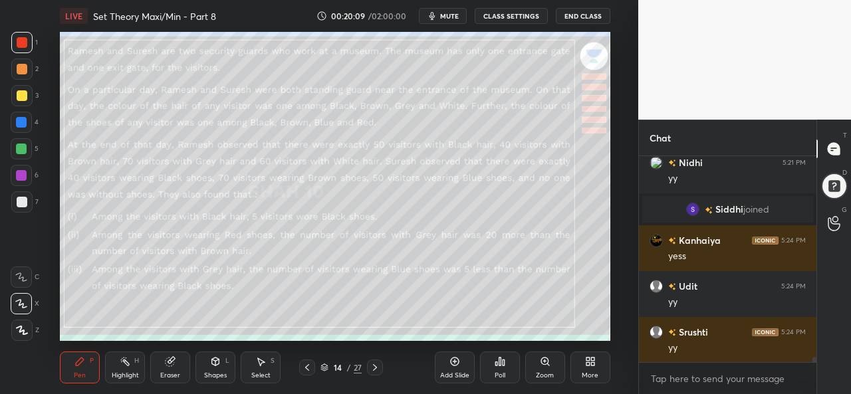
scroll to position [7527, 0]
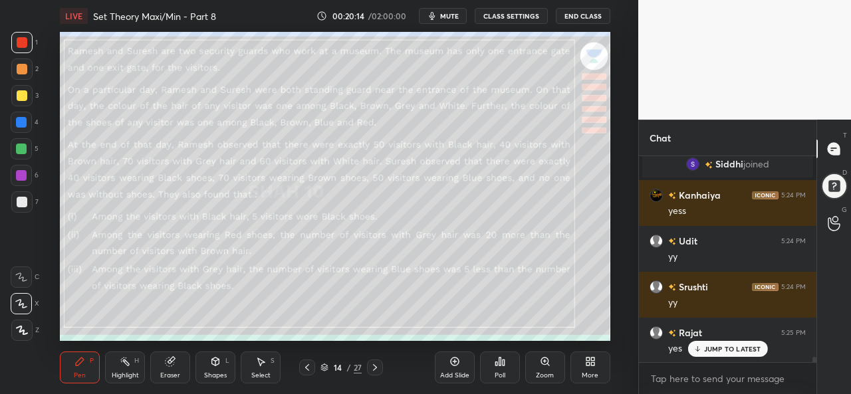
click at [712, 344] on div "JUMP TO LATEST" at bounding box center [728, 349] width 80 height 16
click at [265, 369] on div "Select S" at bounding box center [261, 368] width 40 height 32
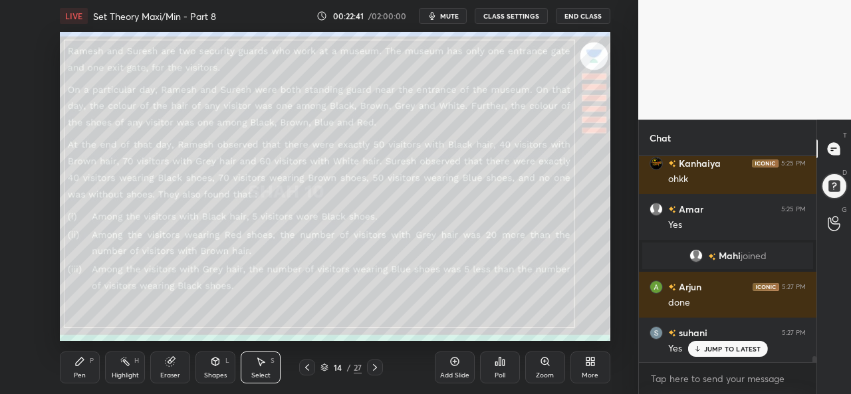
scroll to position [6788, 0]
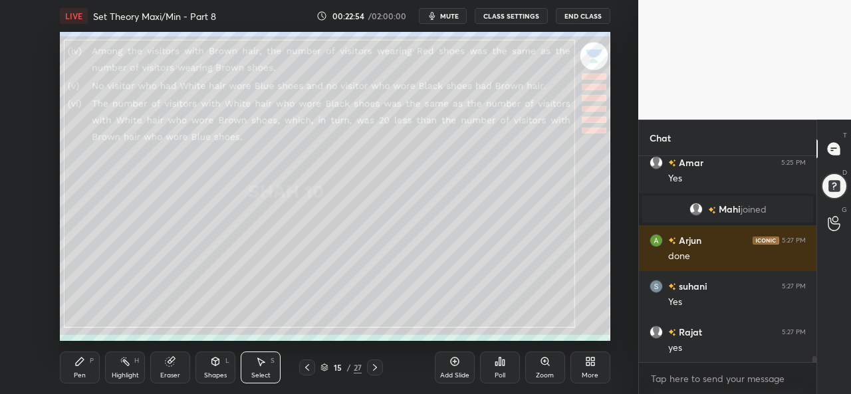
click at [71, 380] on div "Pen P" at bounding box center [80, 368] width 40 height 32
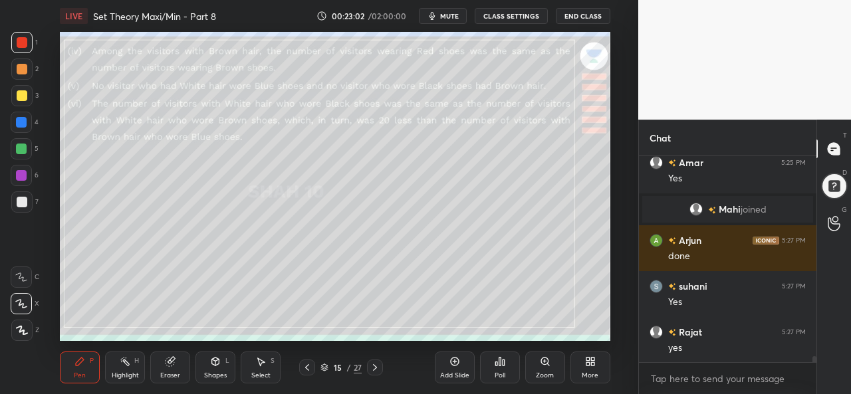
scroll to position [6834, 0]
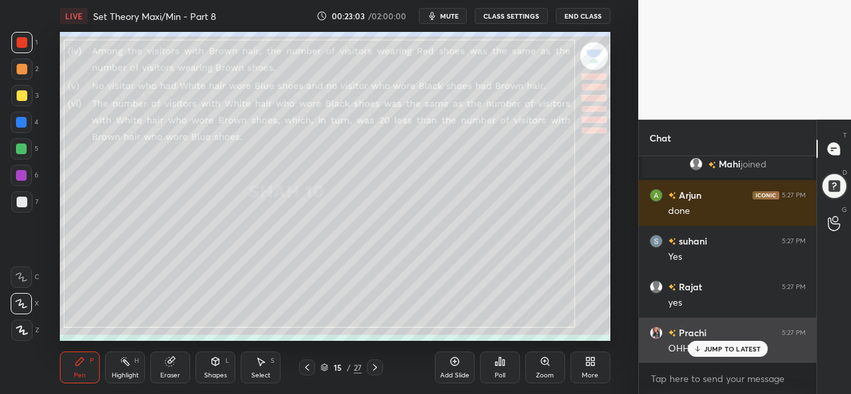
click at [734, 348] on p "JUMP TO LATEST" at bounding box center [732, 349] width 57 height 8
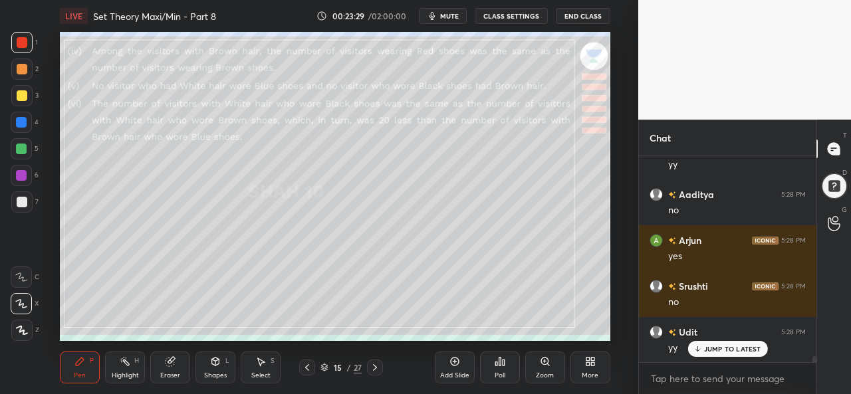
scroll to position [7157, 0]
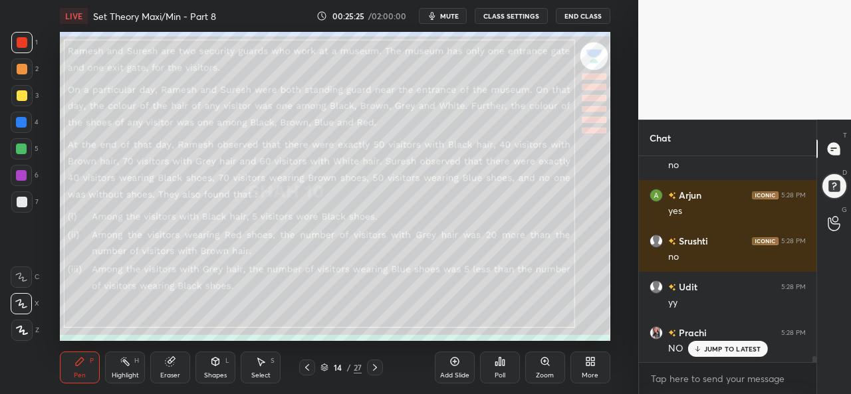
click at [271, 367] on div "Select S" at bounding box center [261, 368] width 40 height 32
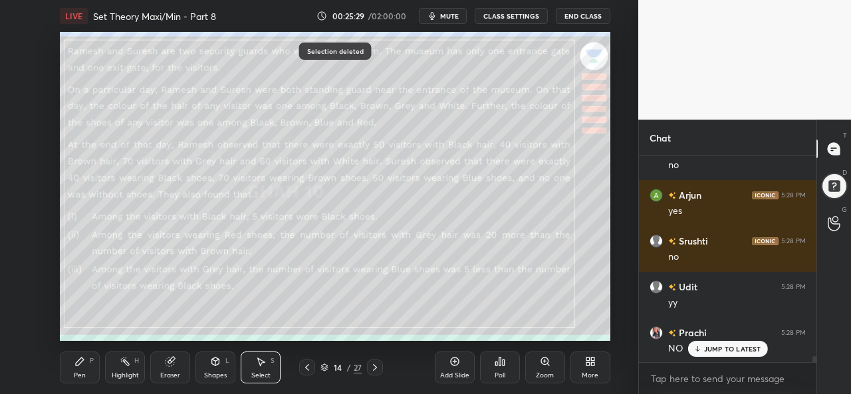
click at [376, 370] on icon at bounding box center [375, 367] width 11 height 11
click at [70, 380] on div "Pen P" at bounding box center [80, 368] width 40 height 32
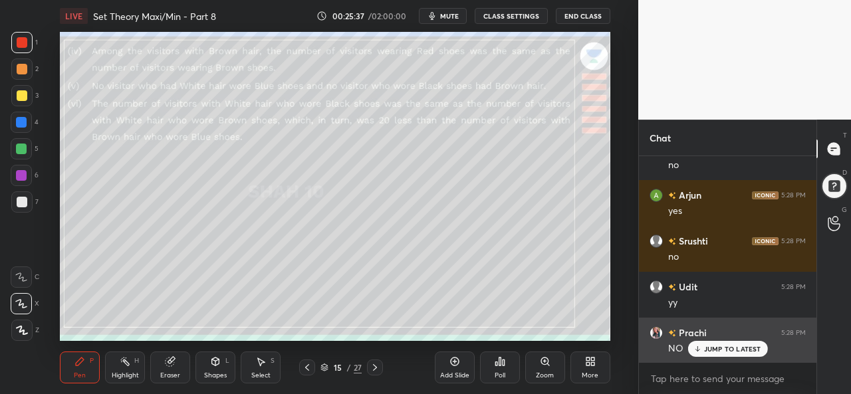
click at [729, 347] on p "JUMP TO LATEST" at bounding box center [732, 349] width 57 height 8
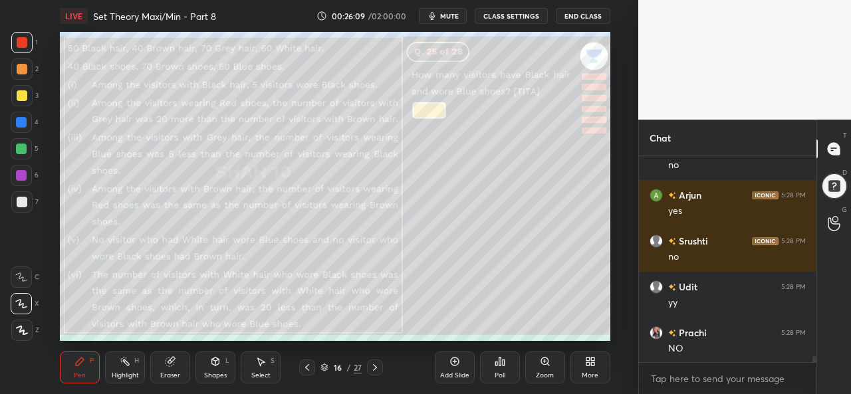
click at [259, 371] on div "Select S" at bounding box center [261, 368] width 40 height 32
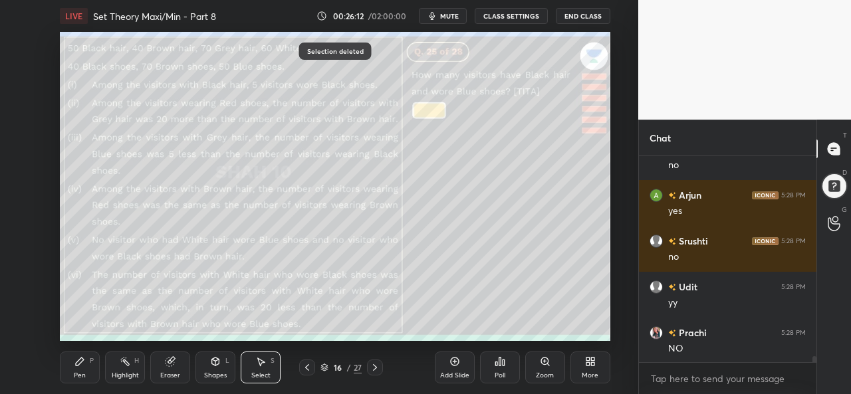
click at [79, 369] on div "Pen P" at bounding box center [80, 368] width 40 height 32
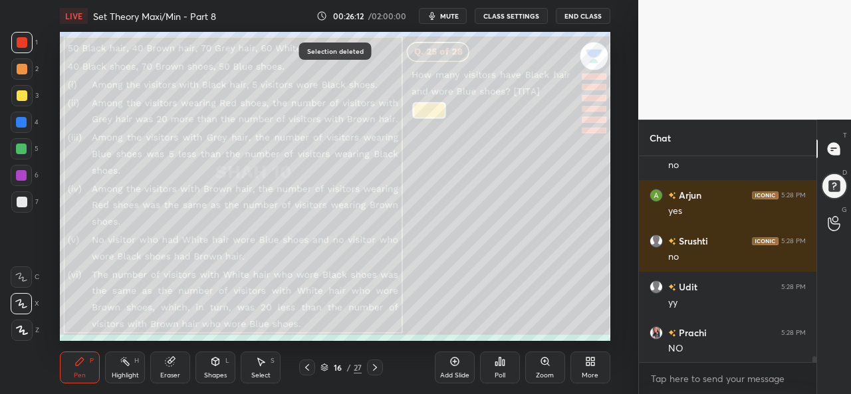
click at [19, 93] on div at bounding box center [22, 95] width 11 height 11
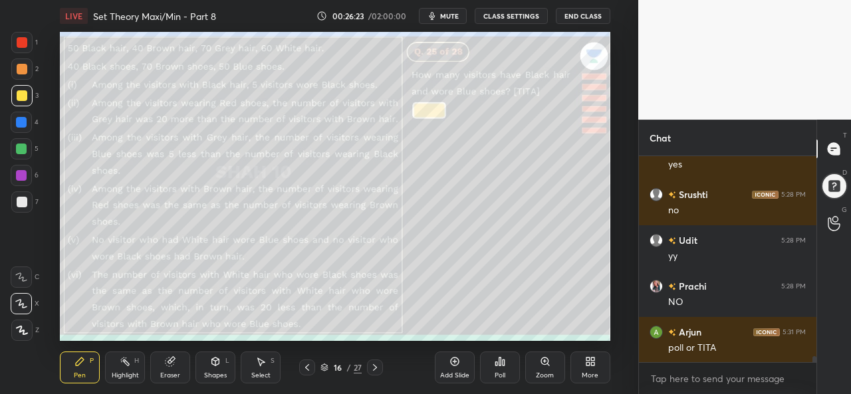
click at [495, 366] on icon at bounding box center [500, 361] width 11 height 11
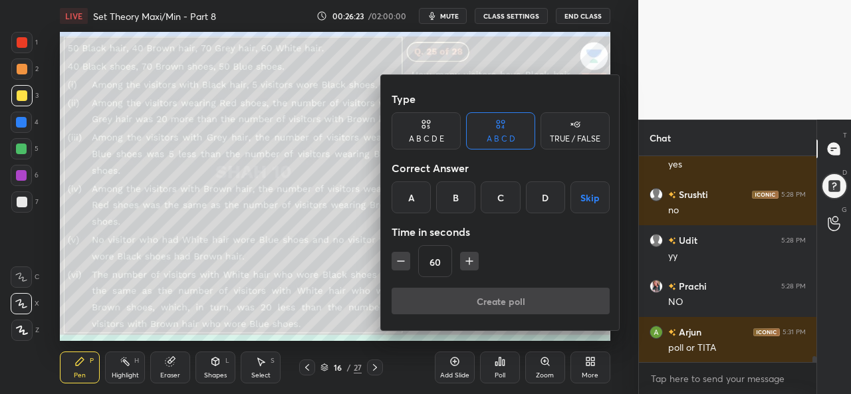
click at [544, 198] on div "D" at bounding box center [545, 198] width 39 height 32
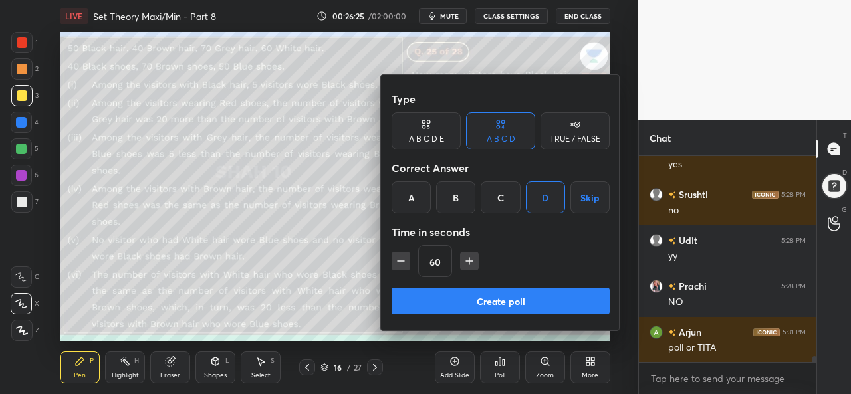
click at [466, 255] on icon "button" at bounding box center [469, 261] width 13 height 13
click at [469, 261] on icon "button" at bounding box center [469, 261] width 7 height 0
type input "90"
click at [530, 303] on button "Create poll" at bounding box center [501, 301] width 218 height 27
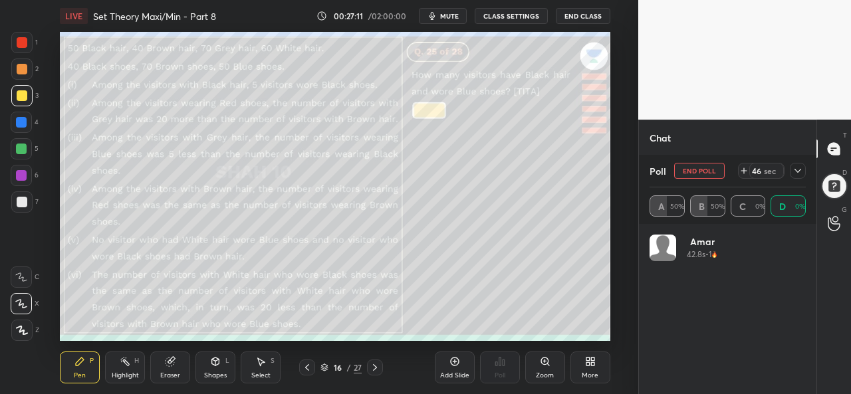
scroll to position [156, 152]
click at [795, 168] on icon at bounding box center [798, 171] width 11 height 11
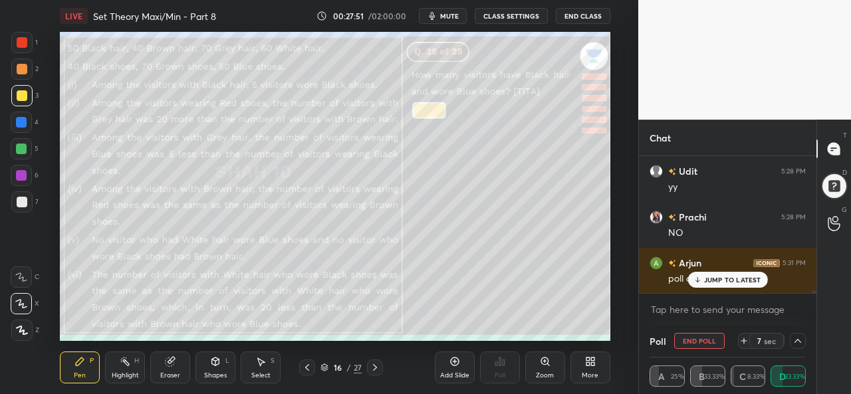
scroll to position [7318, 0]
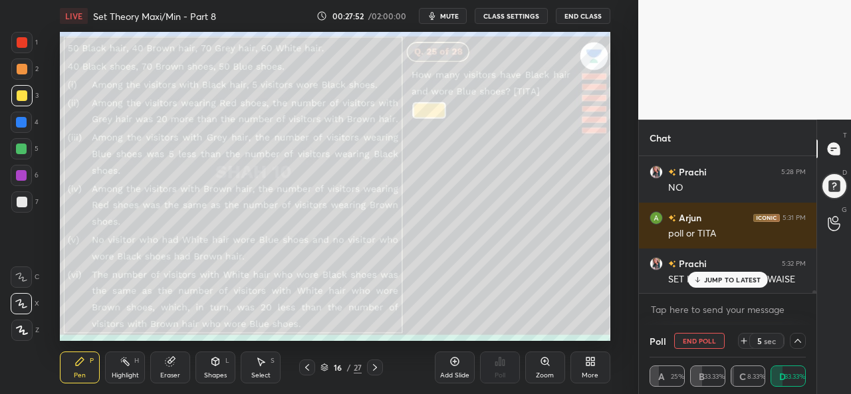
click at [725, 281] on p "JUMP TO LATEST" at bounding box center [732, 280] width 57 height 8
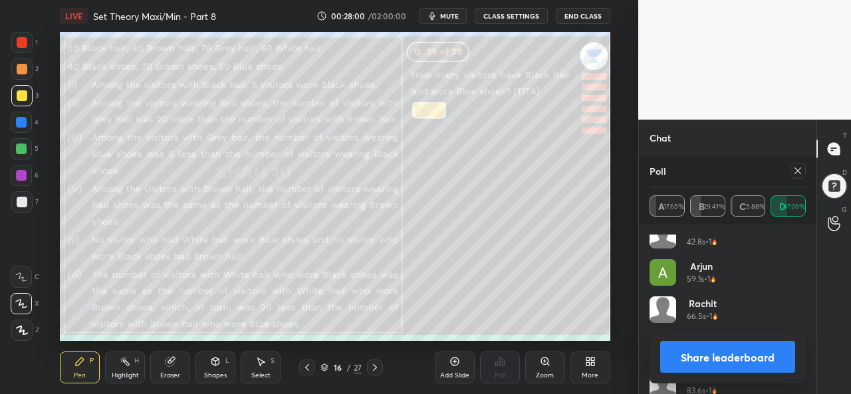
scroll to position [12, 0]
click at [791, 168] on div at bounding box center [798, 171] width 16 height 16
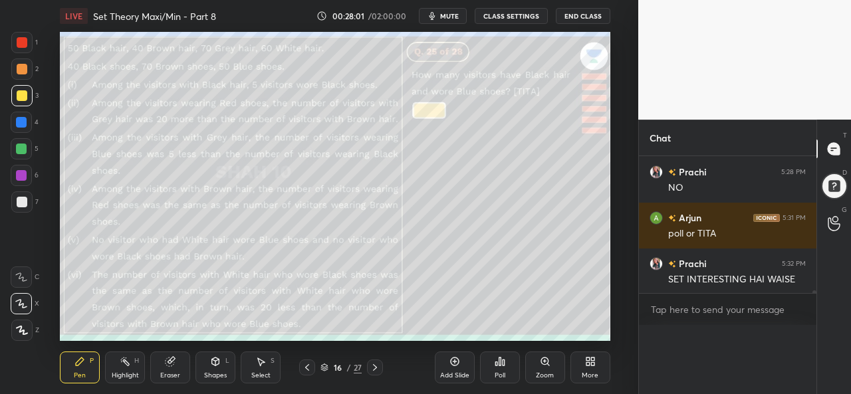
scroll to position [7296, 0]
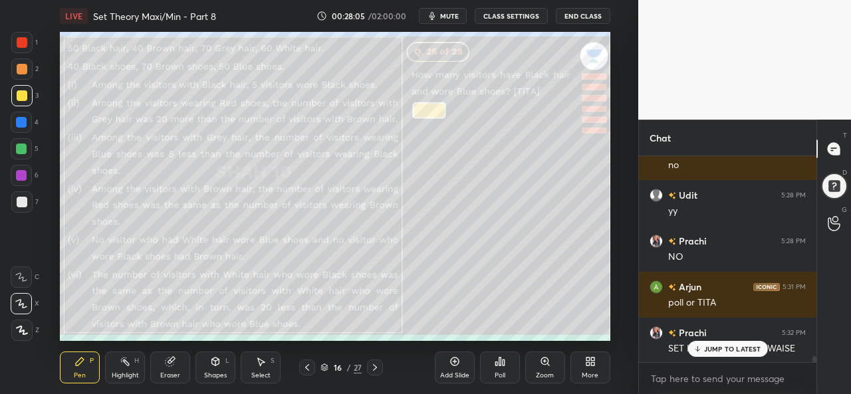
click at [704, 350] on div "JUMP TO LATEST" at bounding box center [728, 349] width 80 height 16
click at [16, 142] on div at bounding box center [21, 148] width 21 height 21
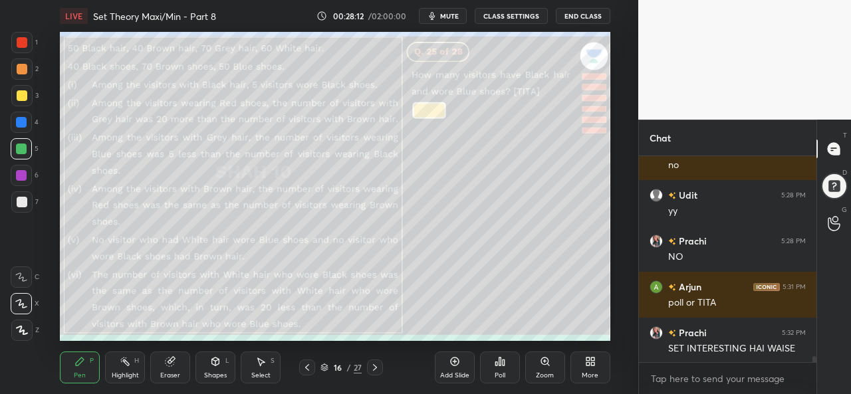
scroll to position [7295, 0]
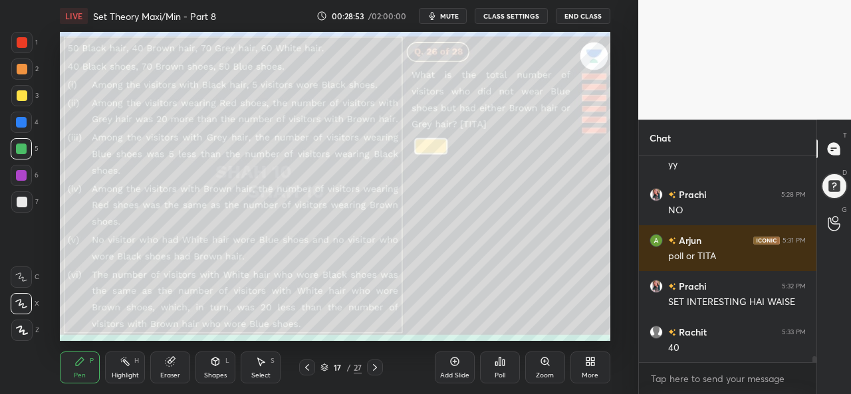
click at [21, 67] on div at bounding box center [22, 69] width 11 height 11
click at [500, 370] on div "Poll" at bounding box center [500, 368] width 40 height 32
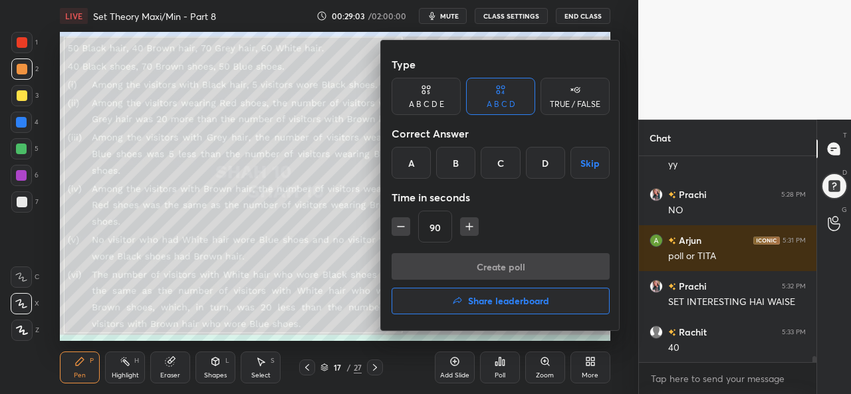
click at [408, 159] on div "A" at bounding box center [411, 163] width 39 height 32
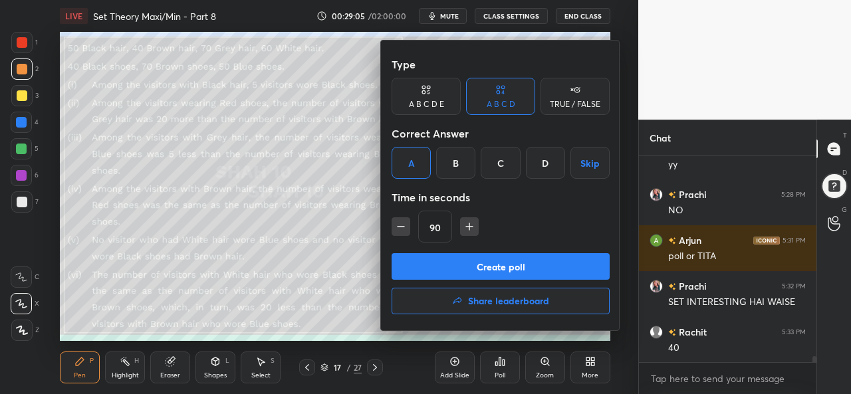
click at [508, 265] on button "Create poll" at bounding box center [501, 266] width 218 height 27
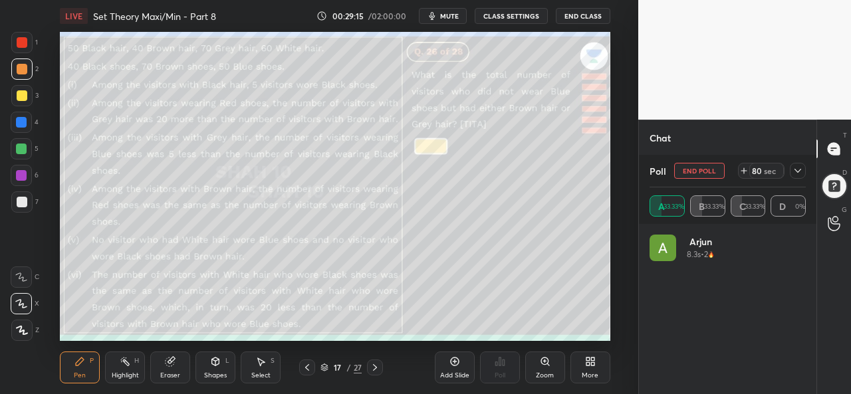
scroll to position [156, 152]
click at [799, 170] on icon at bounding box center [798, 171] width 11 height 11
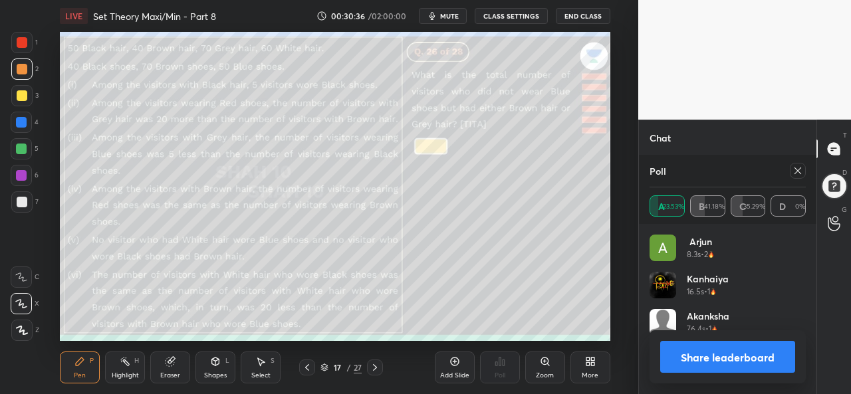
click at [798, 170] on icon at bounding box center [798, 171] width 11 height 11
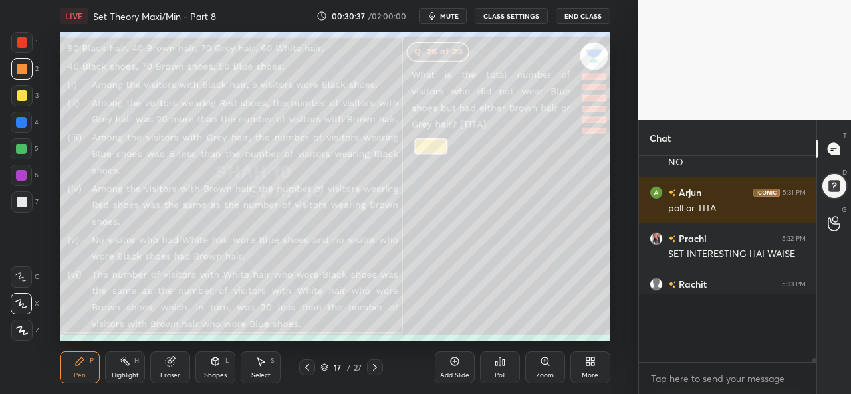
scroll to position [196, 174]
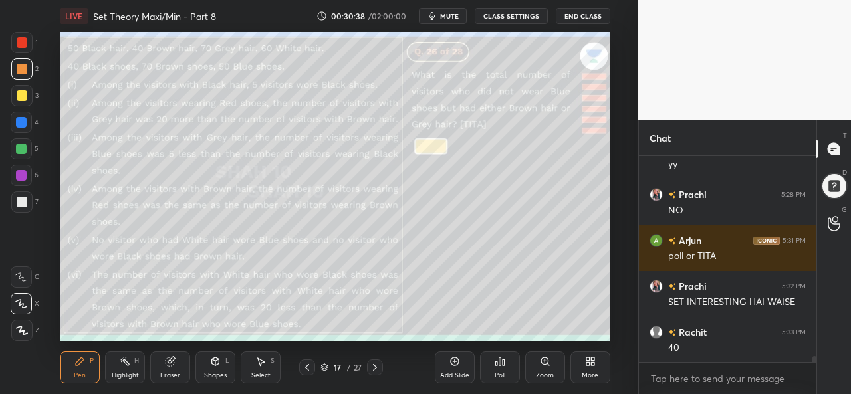
click at [267, 368] on div "Select S" at bounding box center [261, 368] width 40 height 32
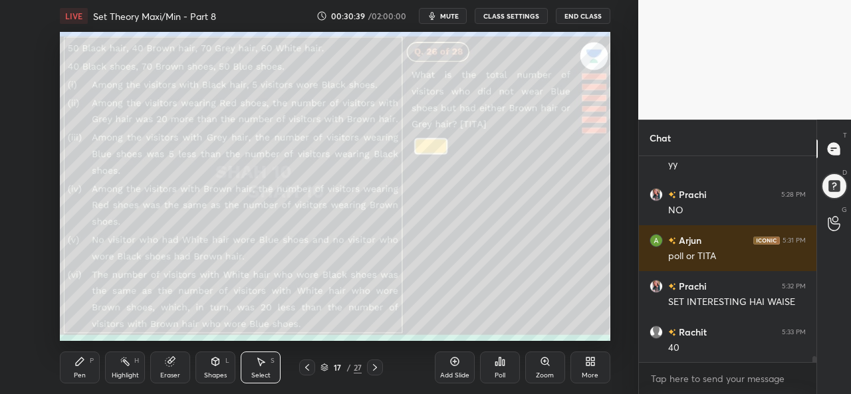
scroll to position [7327, 0]
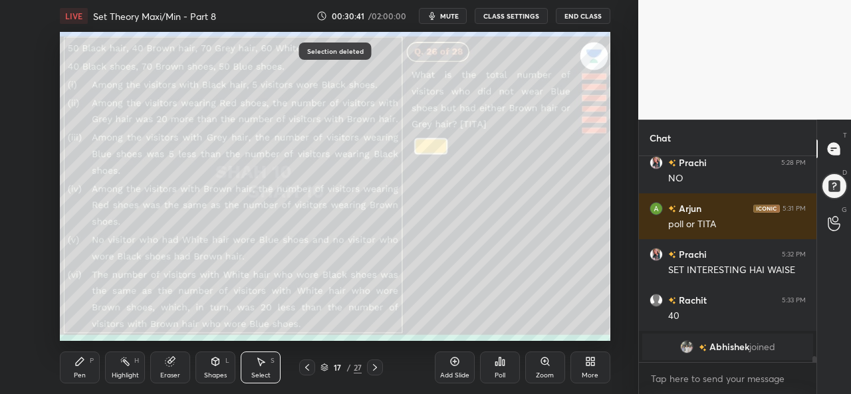
click at [74, 365] on icon at bounding box center [79, 361] width 11 height 11
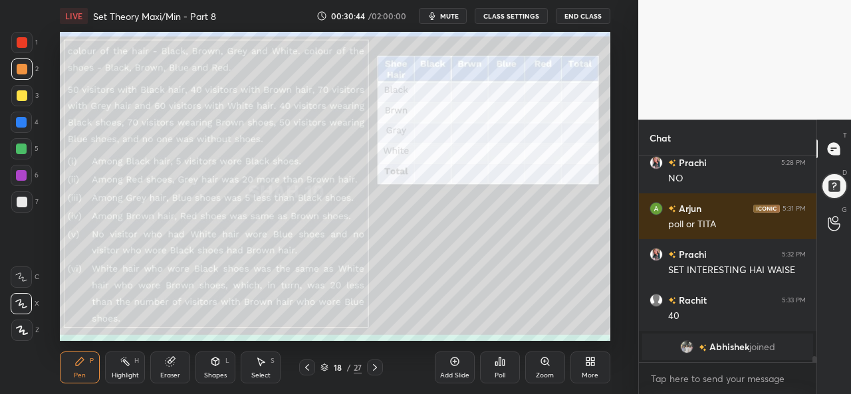
click at [307, 361] on div at bounding box center [307, 368] width 16 height 16
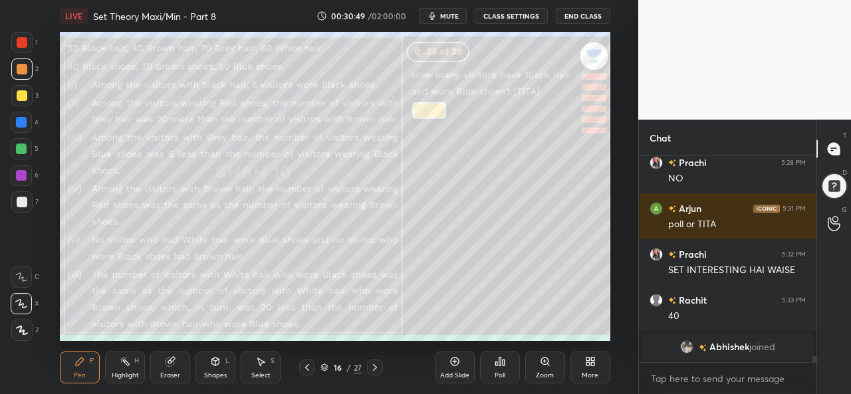
click at [267, 372] on div "Select" at bounding box center [260, 375] width 19 height 7
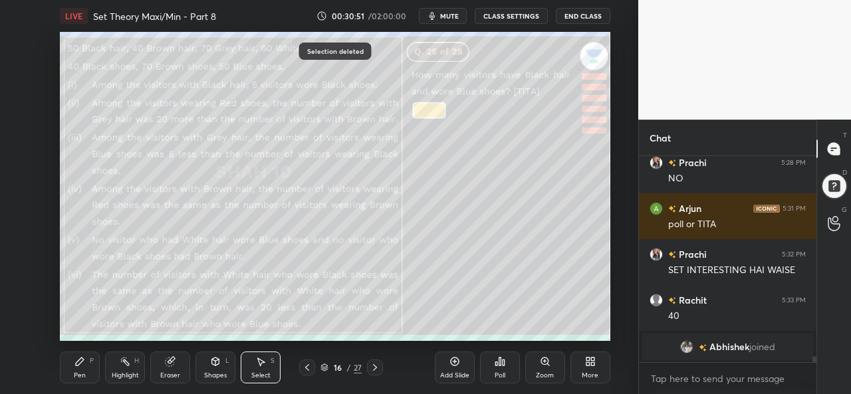
click at [78, 373] on div "Pen" at bounding box center [80, 375] width 12 height 7
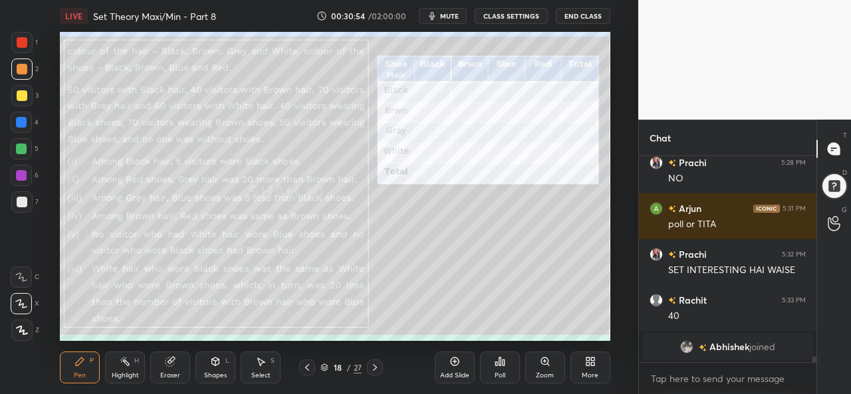
click at [29, 38] on div at bounding box center [21, 42] width 21 height 21
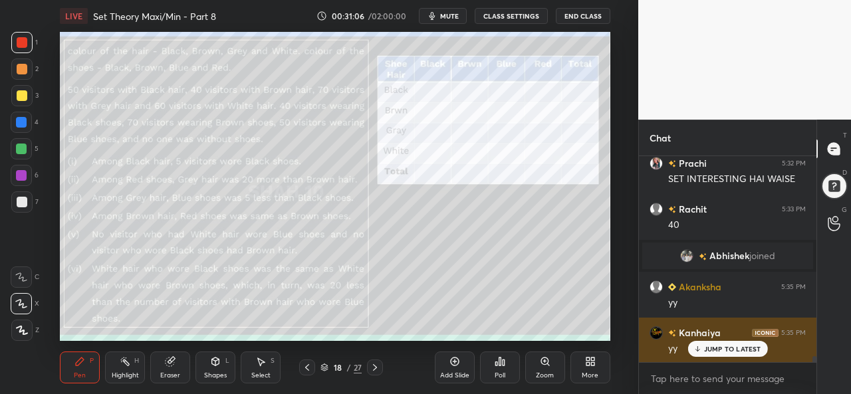
click at [716, 349] on p "JUMP TO LATEST" at bounding box center [732, 349] width 57 height 8
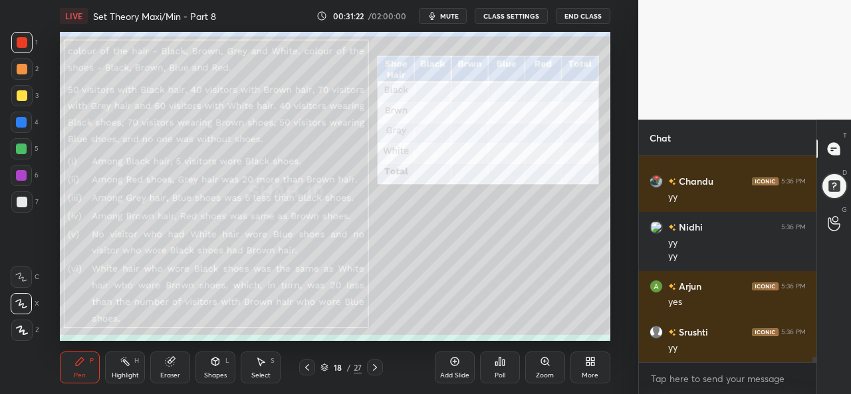
click at [261, 362] on icon at bounding box center [261, 362] width 7 height 8
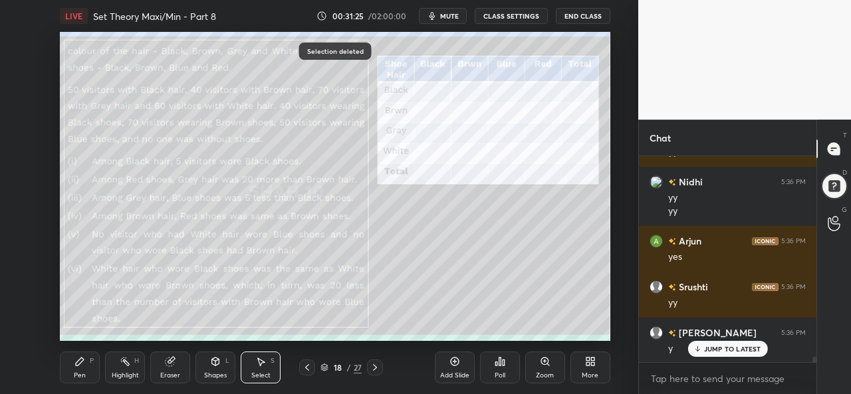
click at [86, 371] on div "Pen P" at bounding box center [80, 368] width 40 height 32
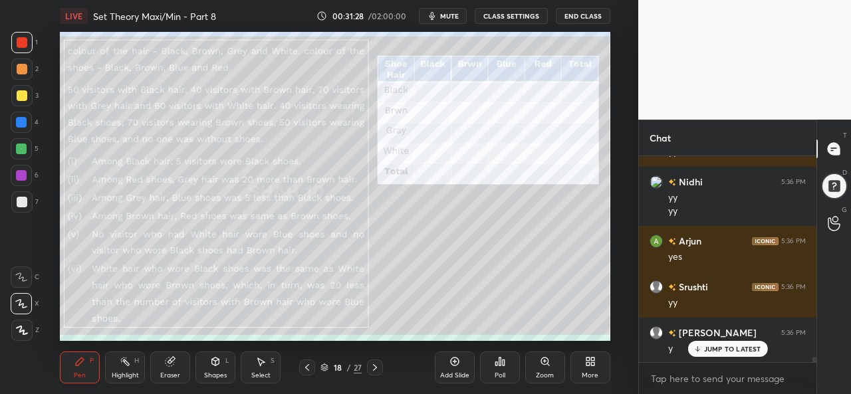
click at [20, 201] on div at bounding box center [22, 202] width 11 height 11
click at [19, 124] on div at bounding box center [21, 122] width 11 height 11
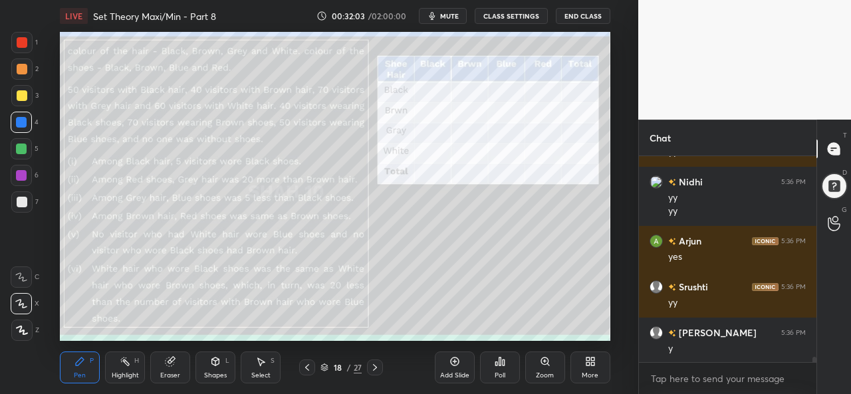
scroll to position [7642, 0]
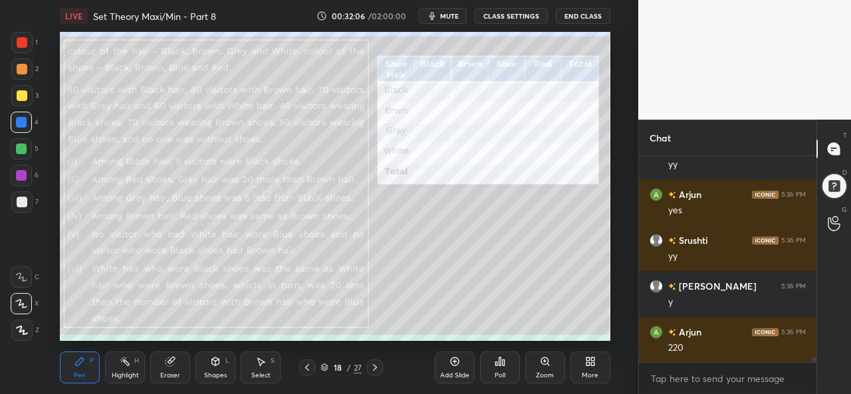
click at [21, 43] on div at bounding box center [22, 42] width 11 height 11
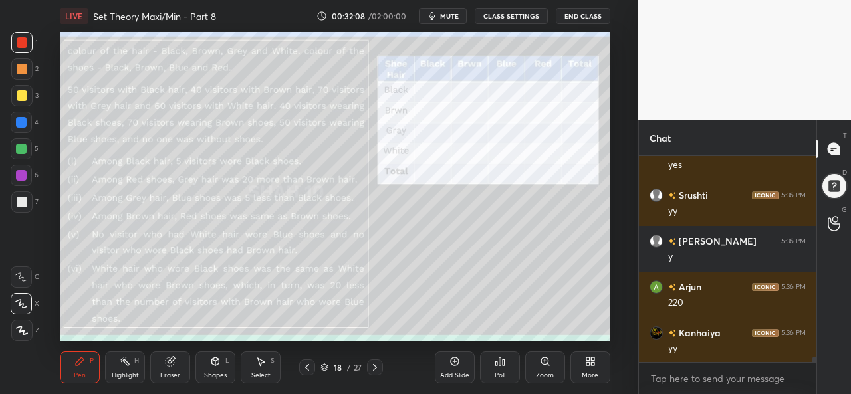
scroll to position [7734, 0]
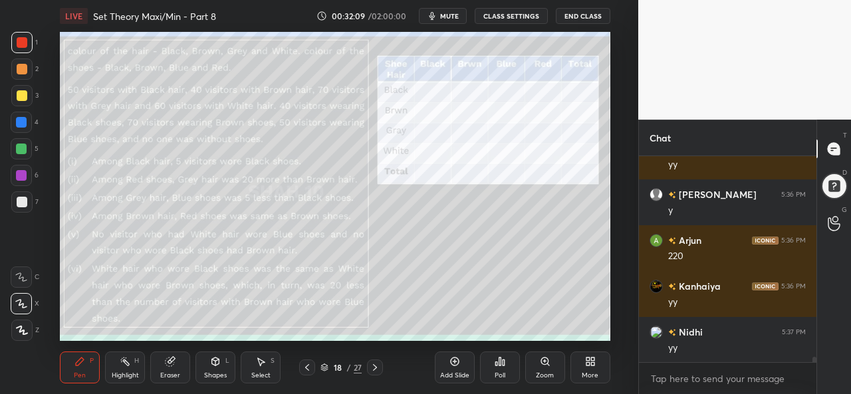
click at [15, 122] on div at bounding box center [21, 122] width 21 height 21
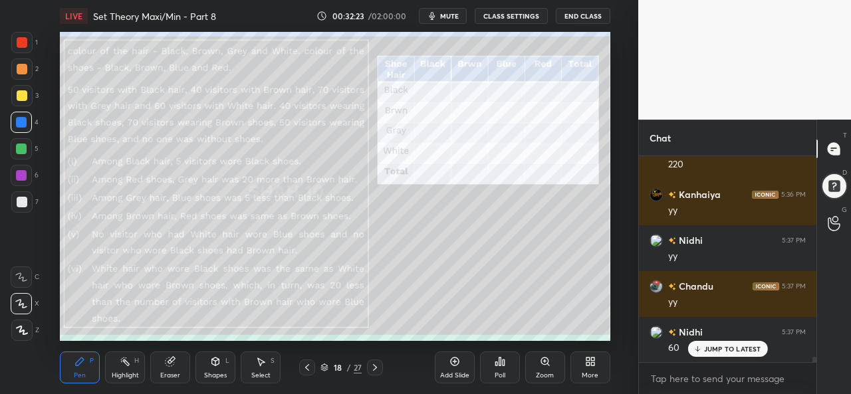
scroll to position [7871, 0]
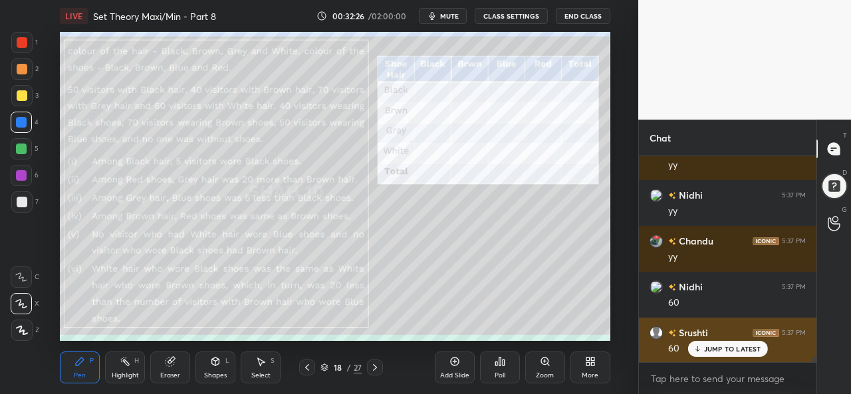
click at [720, 348] on p "JUMP TO LATEST" at bounding box center [732, 349] width 57 height 8
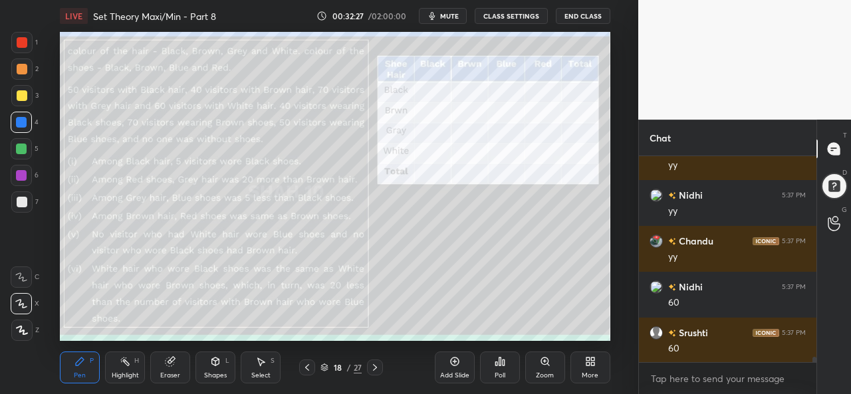
scroll to position [7918, 0]
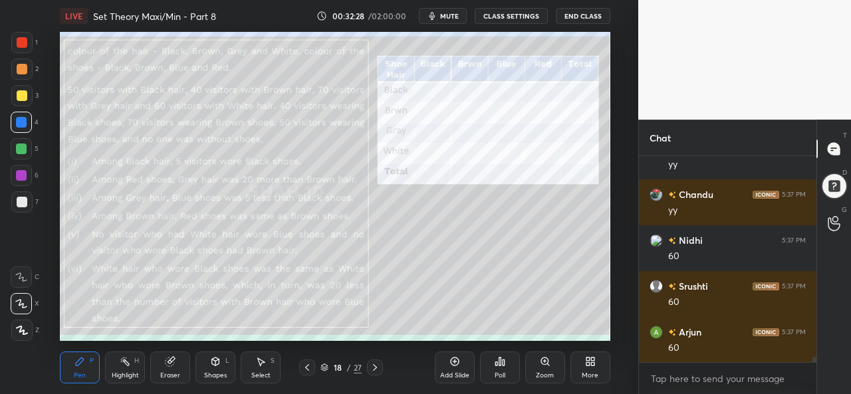
click at [19, 38] on div at bounding box center [22, 42] width 11 height 11
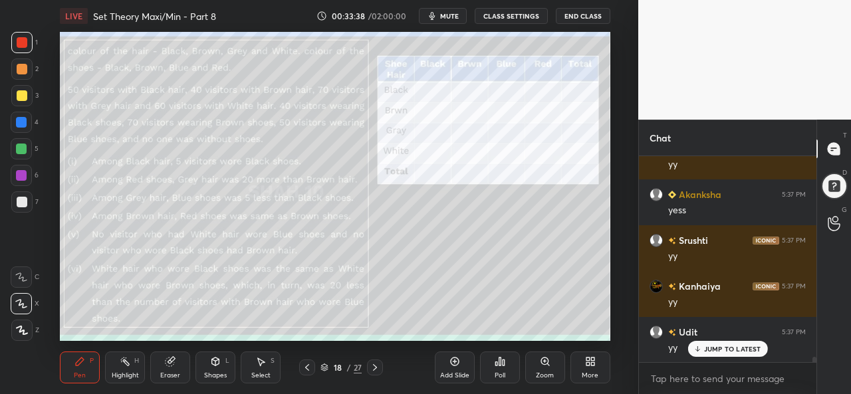
scroll to position [8173, 0]
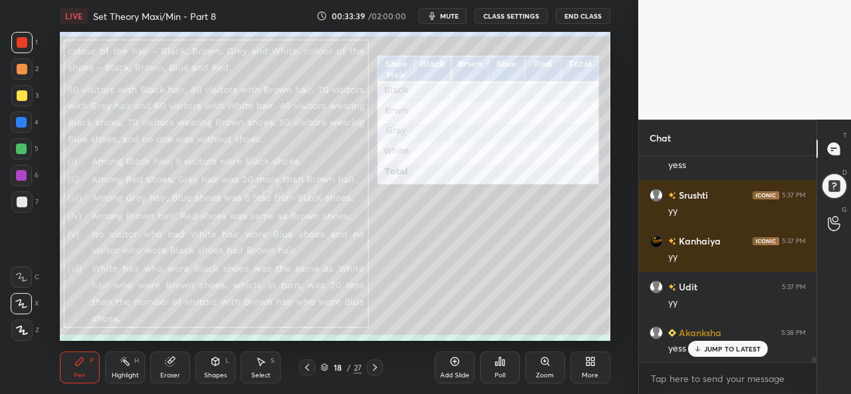
click at [712, 345] on p "JUMP TO LATEST" at bounding box center [732, 349] width 57 height 8
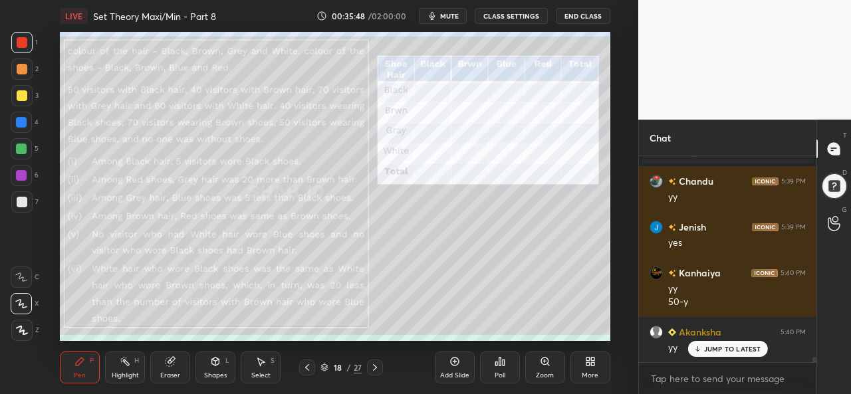
scroll to position [8269, 0]
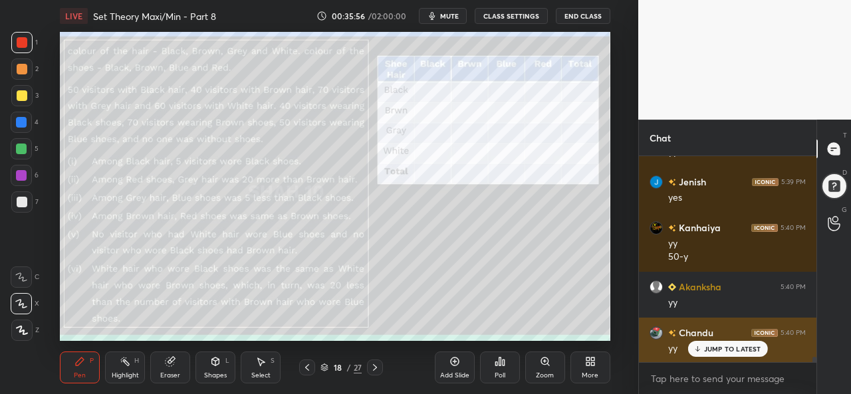
click at [714, 345] on p "JUMP TO LATEST" at bounding box center [732, 349] width 57 height 8
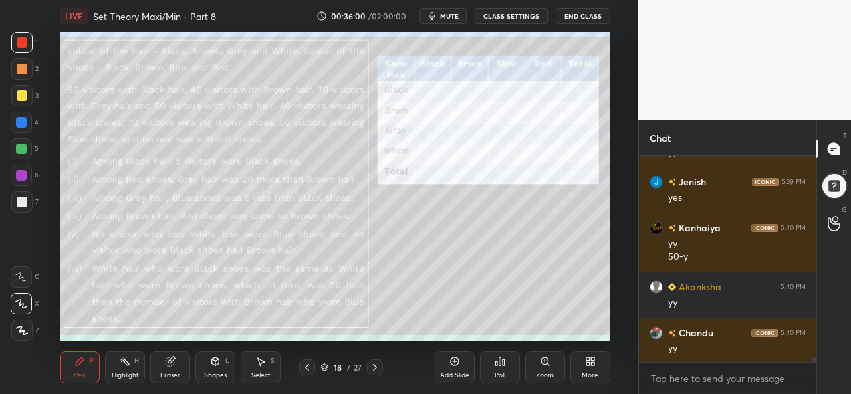
click at [21, 166] on div at bounding box center [21, 175] width 21 height 21
click at [125, 371] on div "Highlight H" at bounding box center [125, 368] width 40 height 32
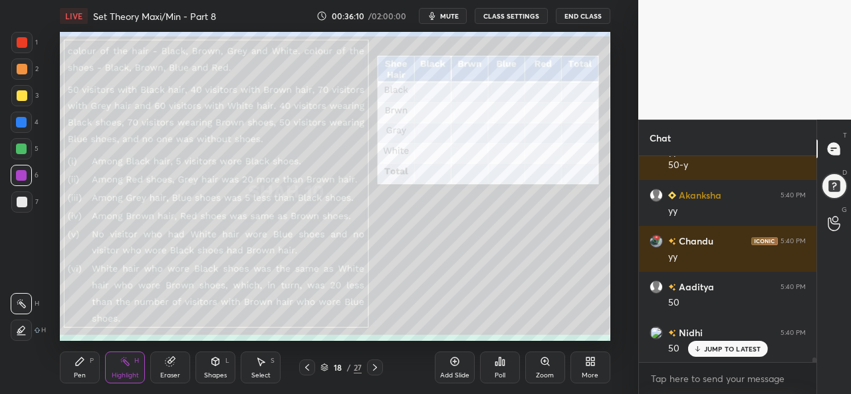
scroll to position [8407, 0]
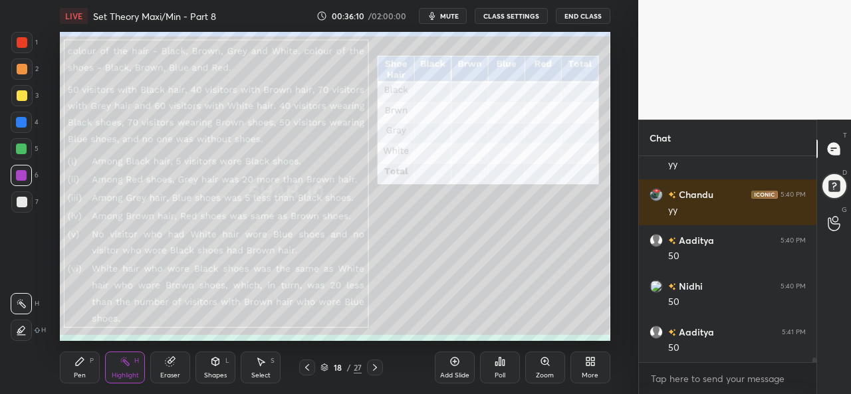
click at [78, 368] on div "Pen P" at bounding box center [80, 368] width 40 height 32
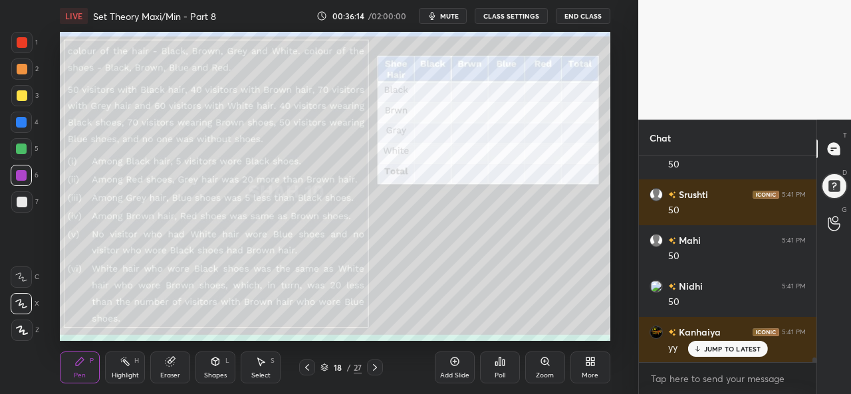
scroll to position [8636, 0]
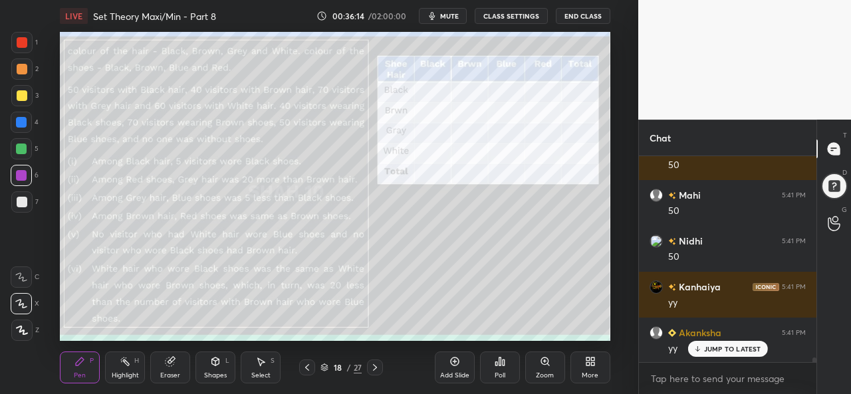
click at [23, 41] on div at bounding box center [22, 42] width 11 height 11
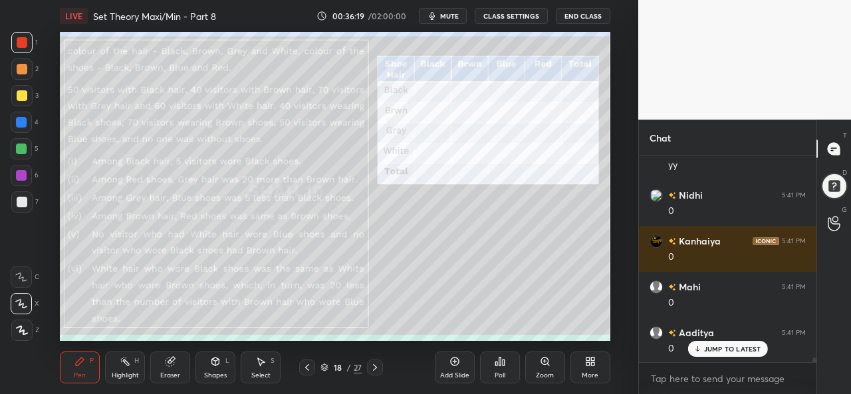
scroll to position [8866, 0]
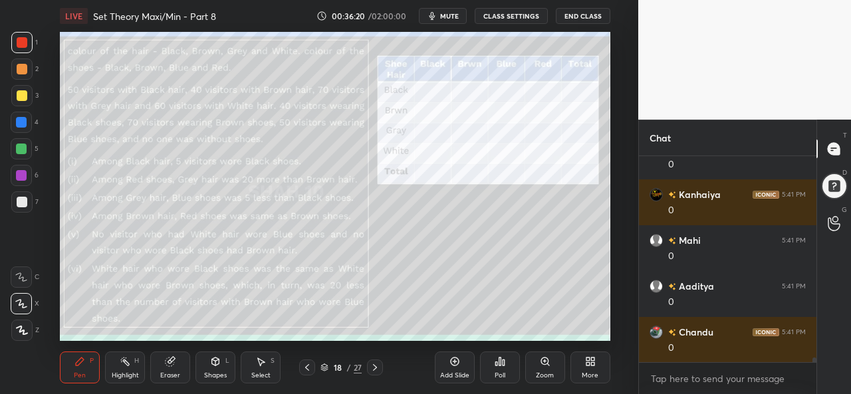
click at [16, 122] on div at bounding box center [21, 122] width 11 height 11
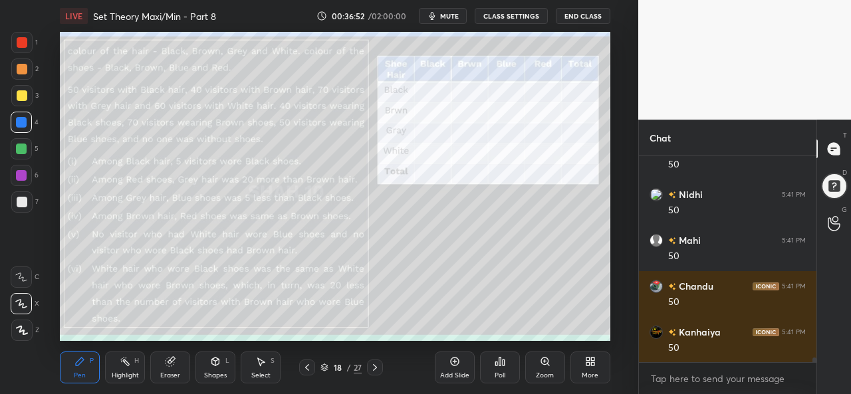
scroll to position [9186, 0]
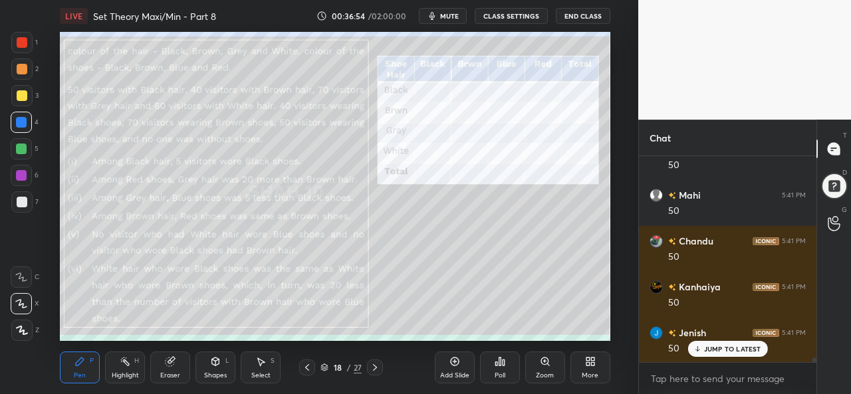
click at [262, 367] on icon at bounding box center [260, 361] width 11 height 11
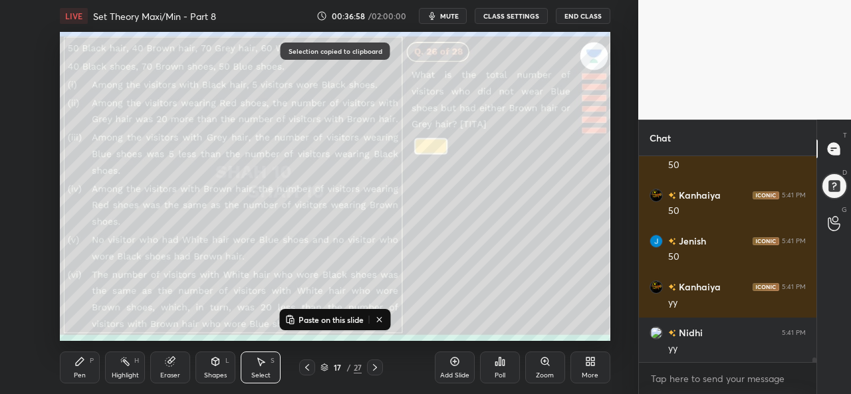
scroll to position [9325, 0]
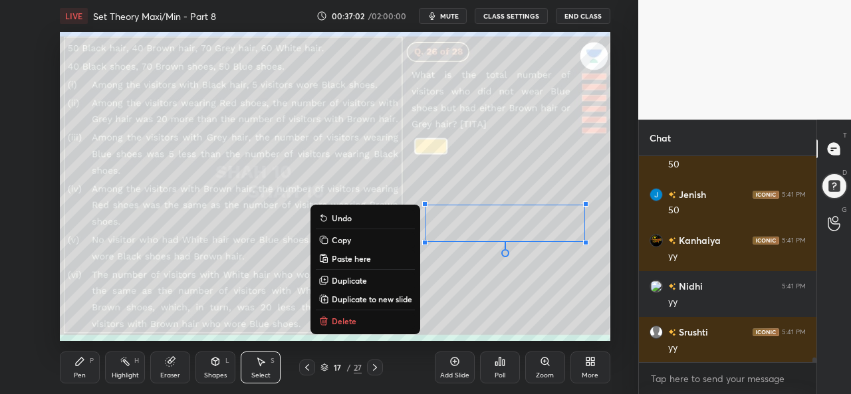
click at [500, 287] on div "0 ° Undo Copy Paste here Duplicate Duplicate to new slide Delete" at bounding box center [335, 186] width 550 height 309
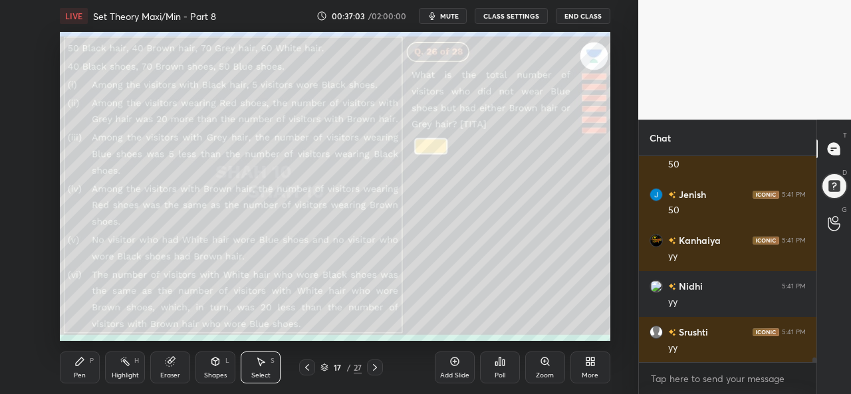
scroll to position [9370, 0]
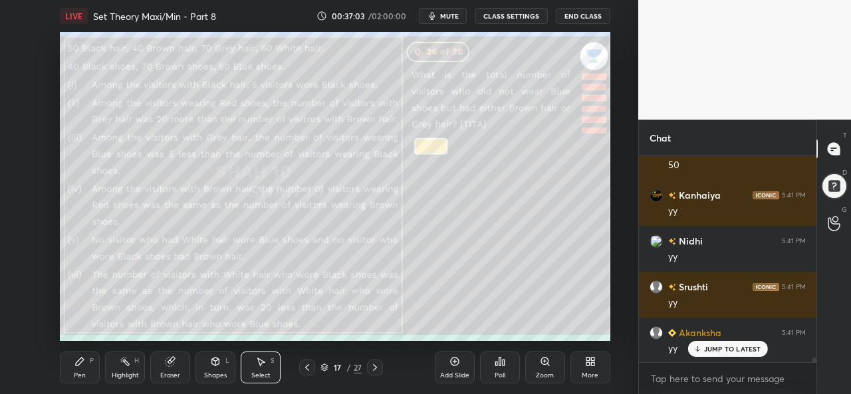
click at [86, 370] on div "Pen P" at bounding box center [80, 368] width 40 height 32
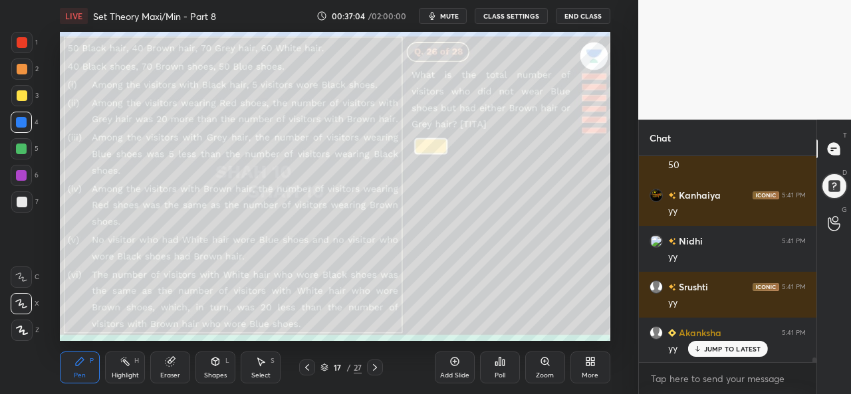
click at [376, 365] on icon at bounding box center [375, 367] width 11 height 11
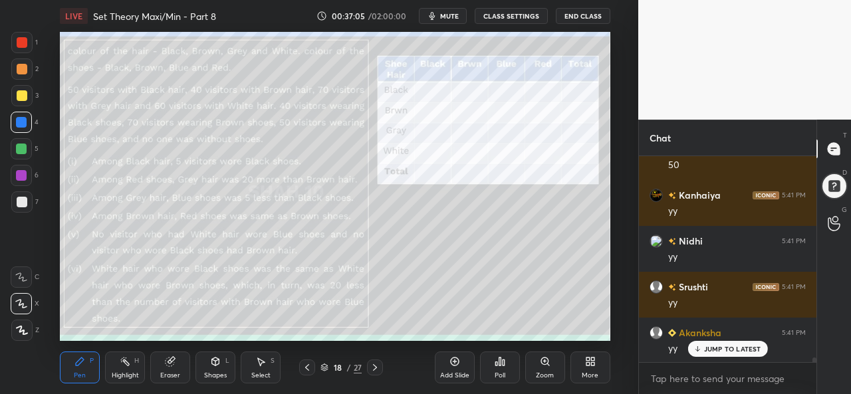
click at [267, 369] on div "Select S" at bounding box center [261, 368] width 40 height 32
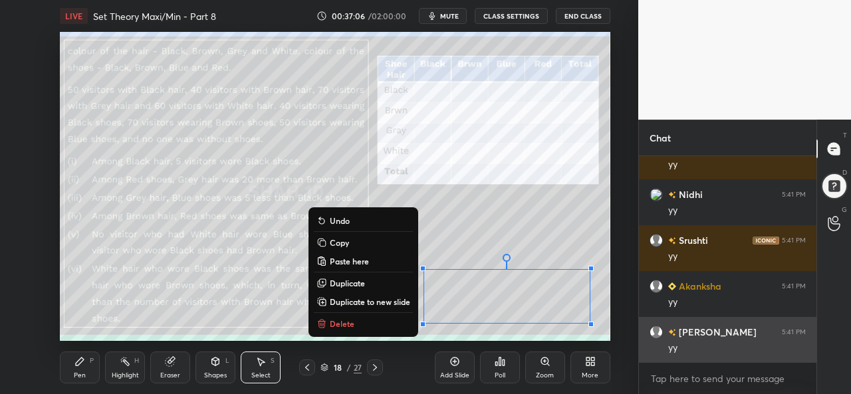
scroll to position [9462, 0]
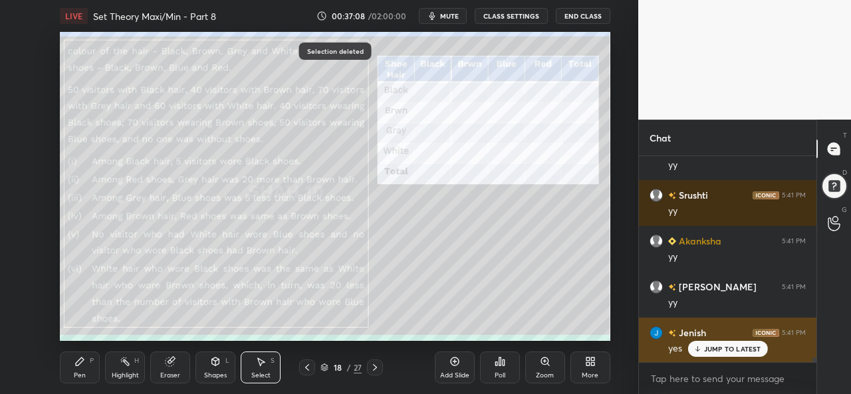
click at [722, 343] on div "JUMP TO LATEST" at bounding box center [728, 349] width 80 height 16
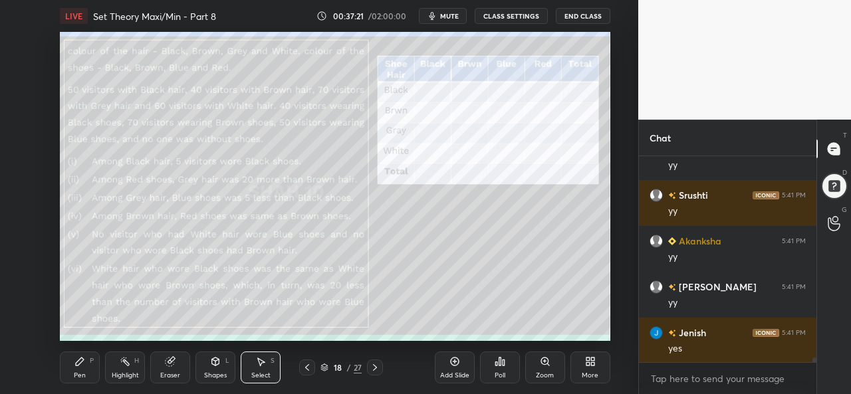
click at [80, 375] on div "Pen" at bounding box center [80, 375] width 12 height 7
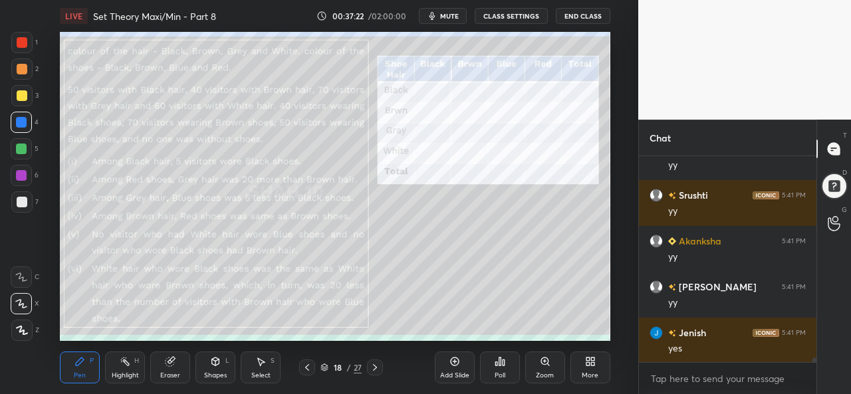
click at [24, 121] on div at bounding box center [21, 122] width 11 height 11
click at [266, 366] on icon at bounding box center [260, 361] width 11 height 11
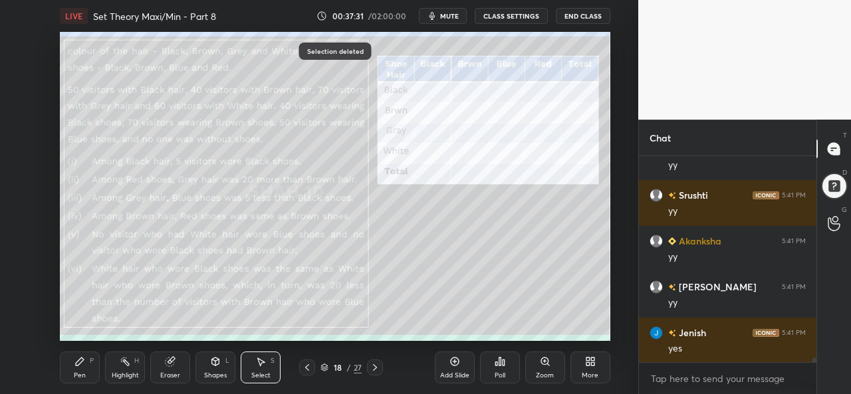
click at [78, 366] on icon at bounding box center [80, 362] width 8 height 8
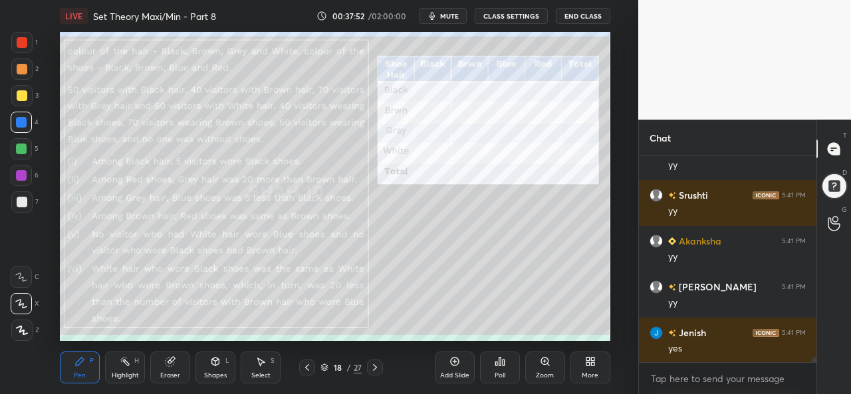
click at [267, 363] on div "Select S" at bounding box center [261, 368] width 40 height 32
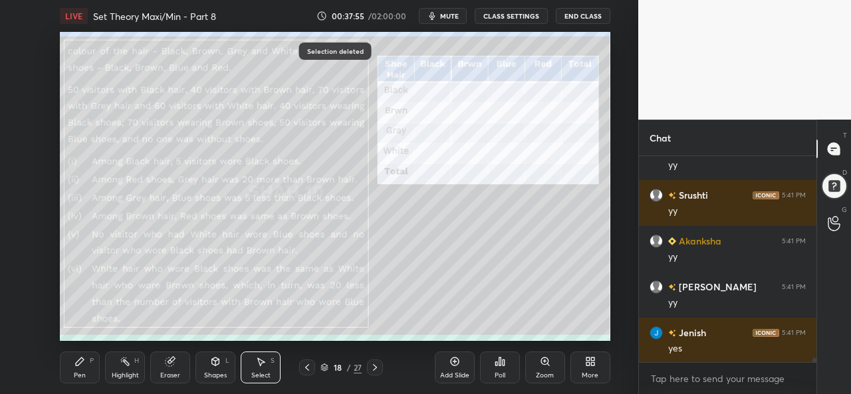
click at [82, 369] on div "Pen P" at bounding box center [80, 368] width 40 height 32
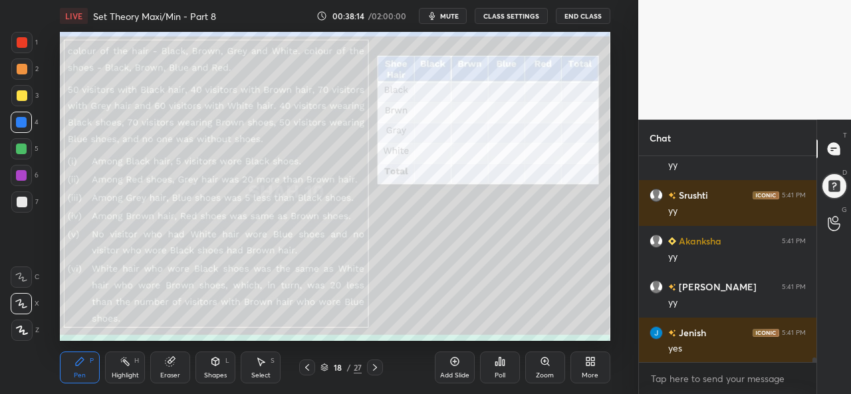
click at [21, 172] on div at bounding box center [21, 175] width 11 height 11
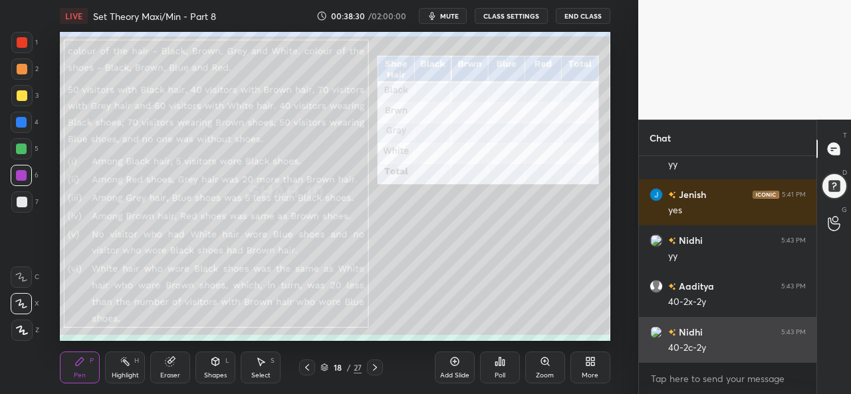
scroll to position [9645, 0]
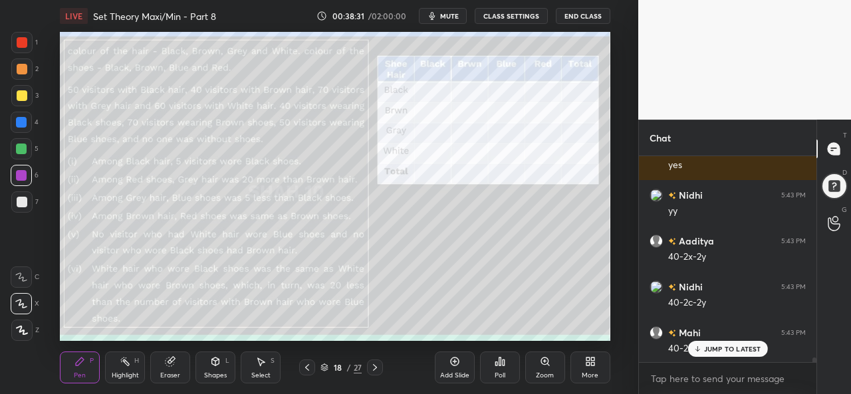
click at [721, 342] on div "JUMP TO LATEST" at bounding box center [728, 349] width 80 height 16
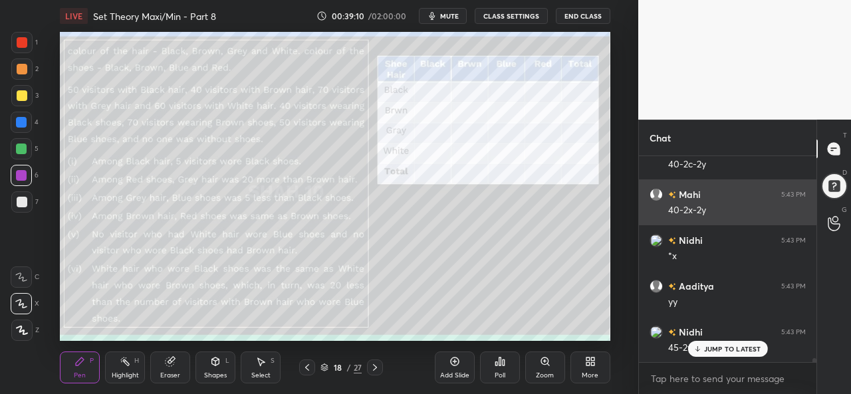
scroll to position [9829, 0]
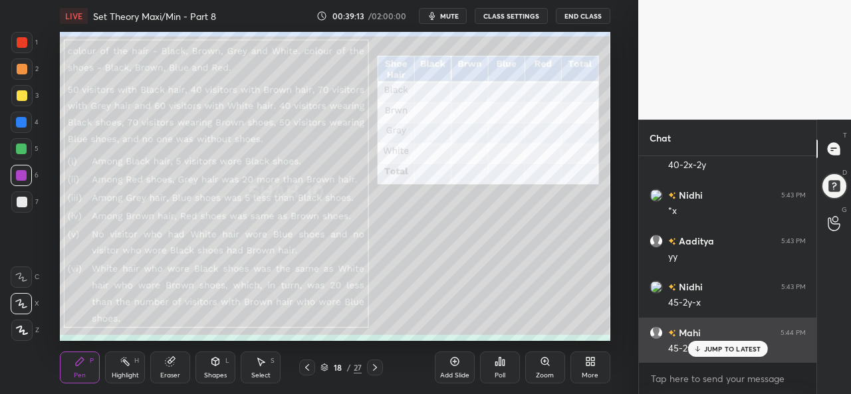
click at [722, 349] on p "JUMP TO LATEST" at bounding box center [732, 349] width 57 height 8
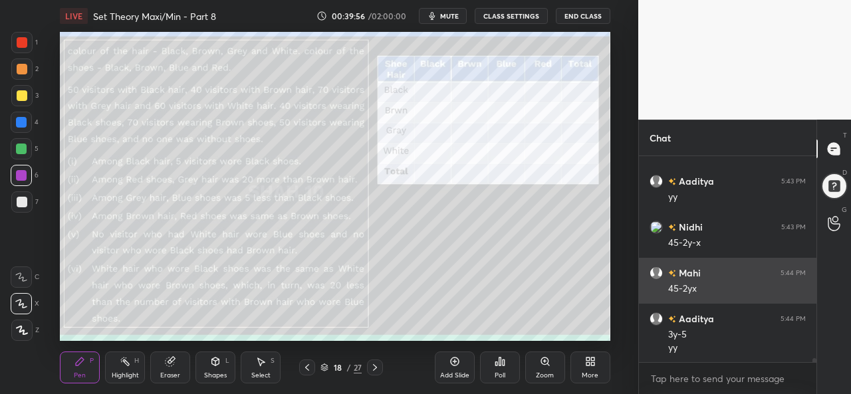
scroll to position [9934, 0]
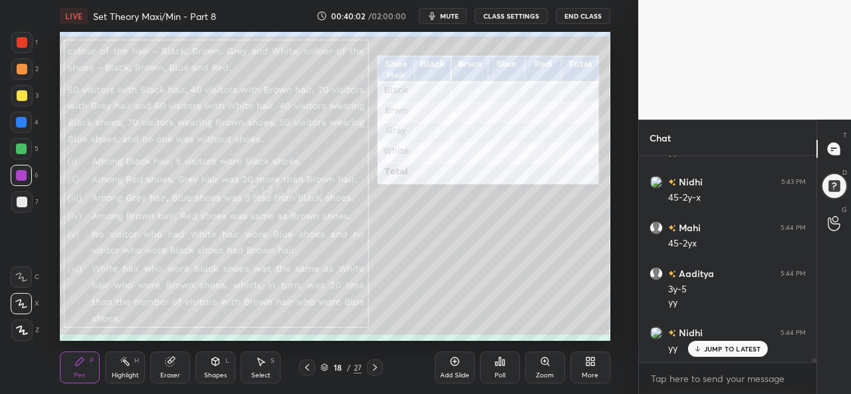
click at [269, 367] on div "Select S" at bounding box center [261, 368] width 40 height 32
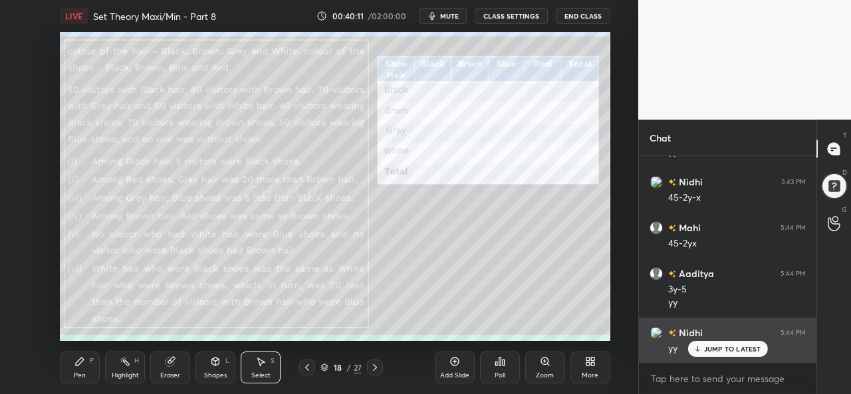
click at [726, 347] on p "JUMP TO LATEST" at bounding box center [732, 349] width 57 height 8
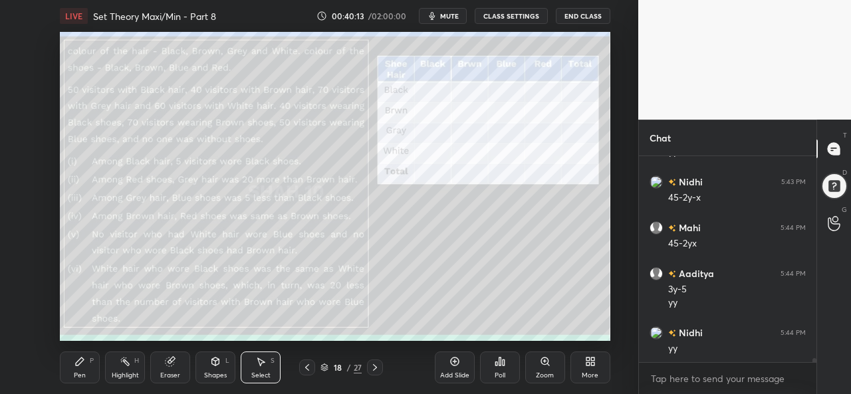
click at [110, 369] on div "Highlight H" at bounding box center [125, 368] width 40 height 32
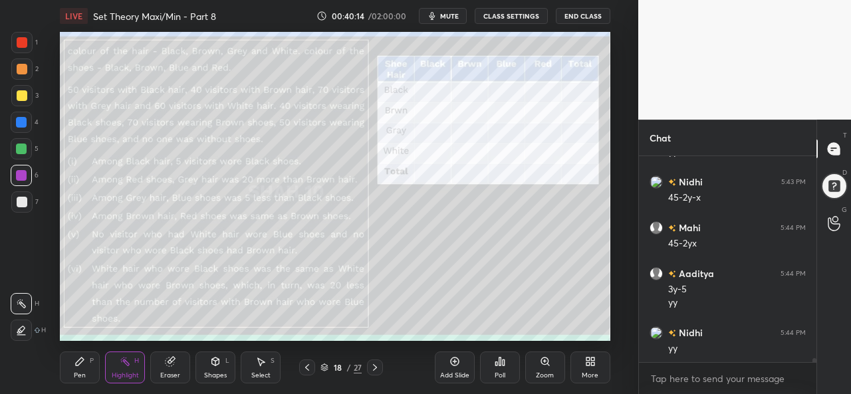
click at [88, 358] on div "Pen P" at bounding box center [80, 368] width 40 height 32
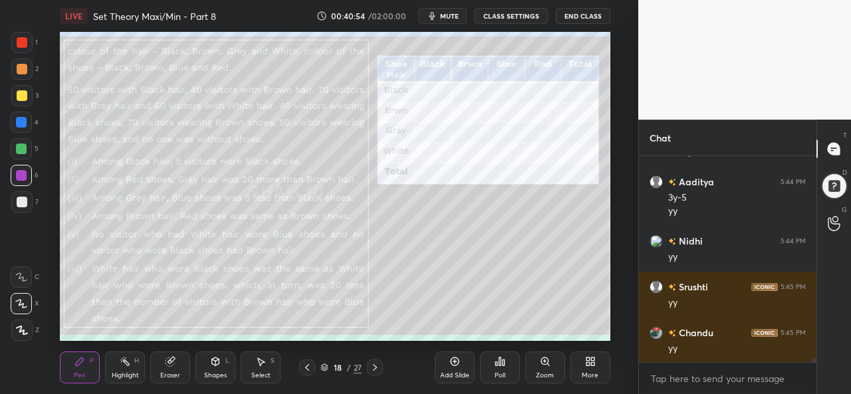
scroll to position [10072, 0]
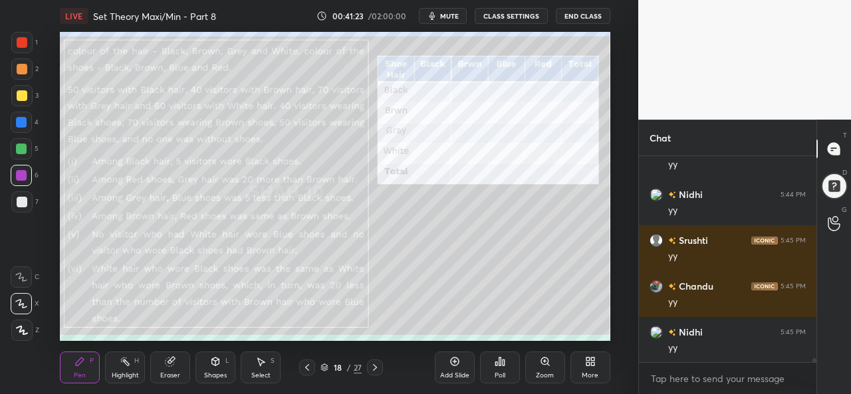
click at [17, 199] on div at bounding box center [22, 202] width 11 height 11
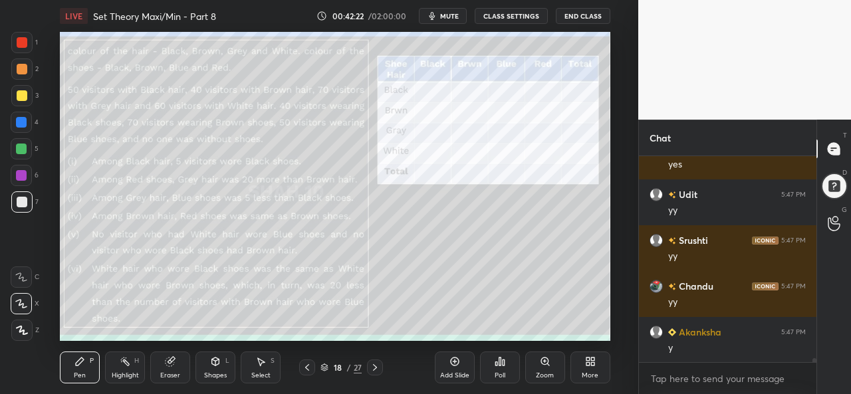
scroll to position [9963, 0]
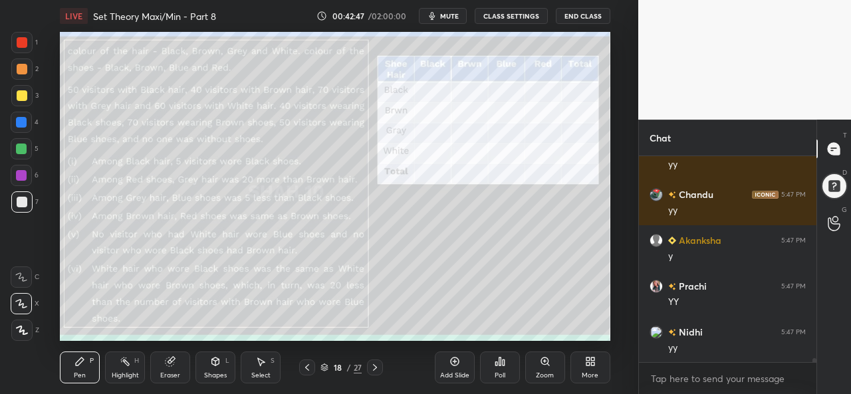
click at [17, 37] on div at bounding box center [21, 42] width 21 height 21
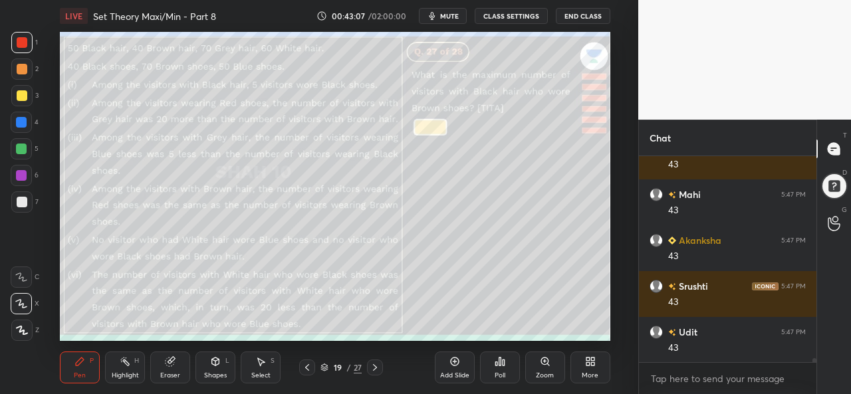
scroll to position [10375, 0]
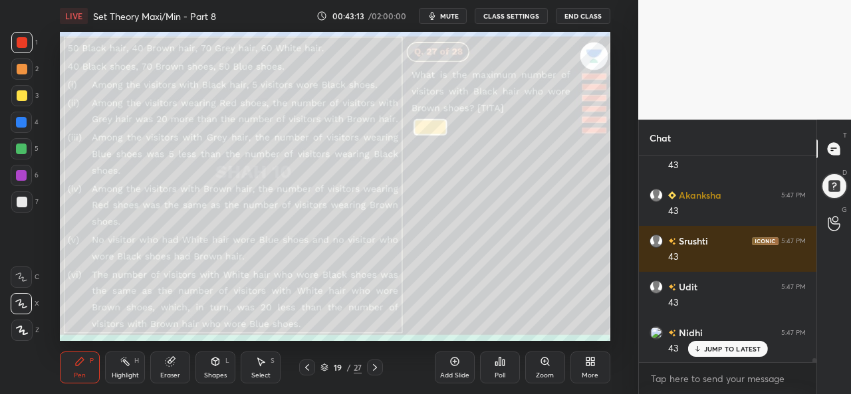
click at [719, 346] on p "JUMP TO LATEST" at bounding box center [732, 349] width 57 height 8
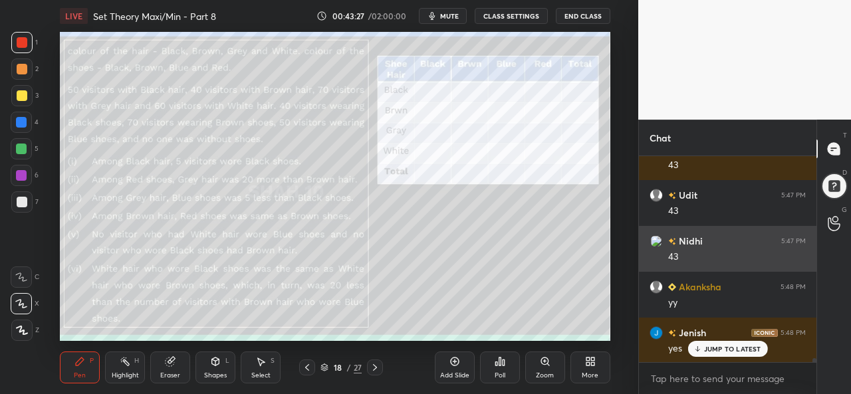
scroll to position [10514, 0]
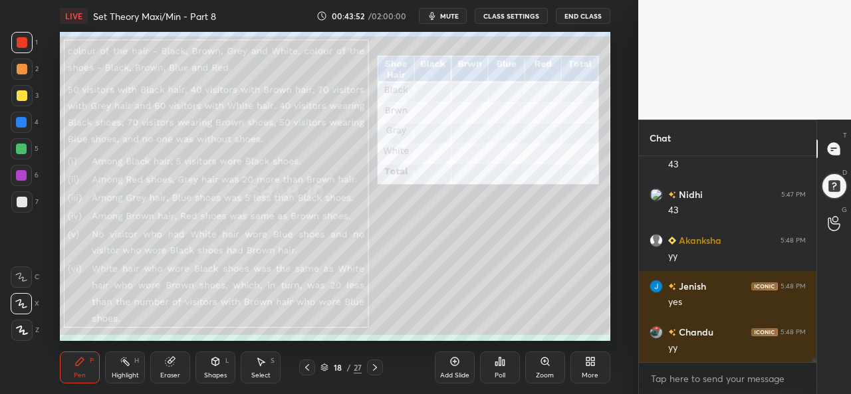
click at [129, 366] on icon at bounding box center [125, 361] width 11 height 11
click at [21, 116] on div at bounding box center [21, 122] width 21 height 21
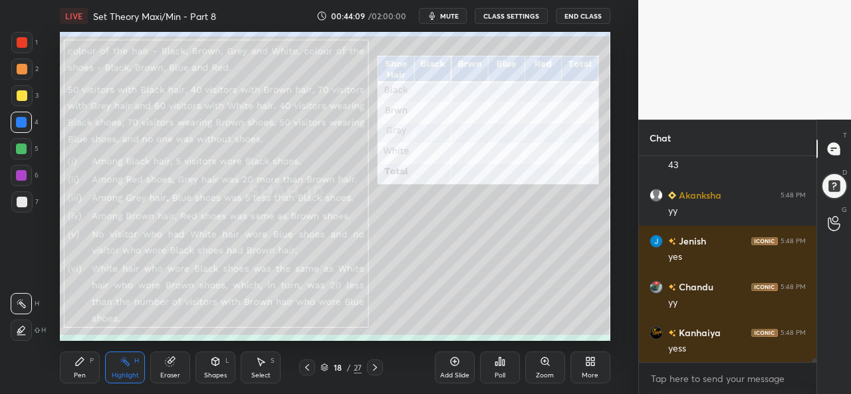
scroll to position [10605, 0]
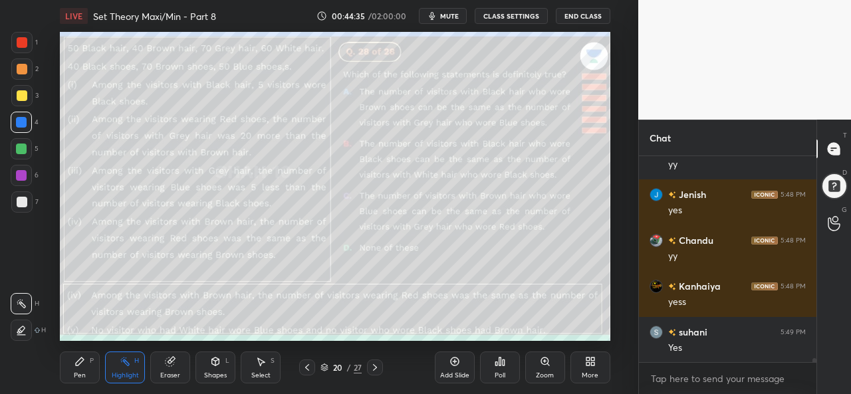
click at [22, 40] on div at bounding box center [22, 42] width 11 height 11
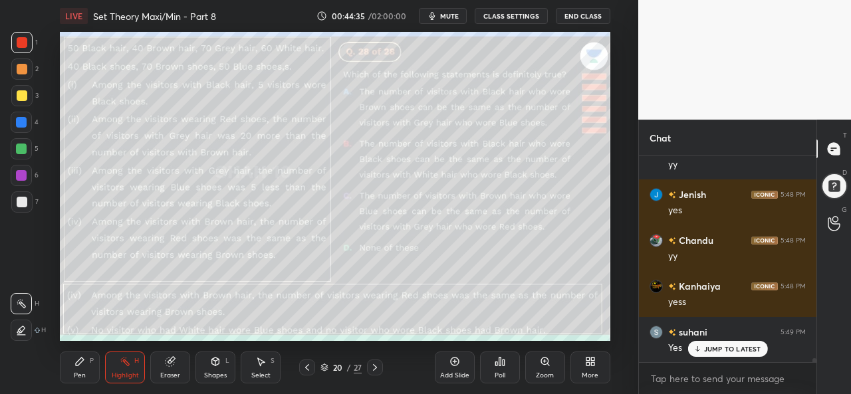
scroll to position [10651, 0]
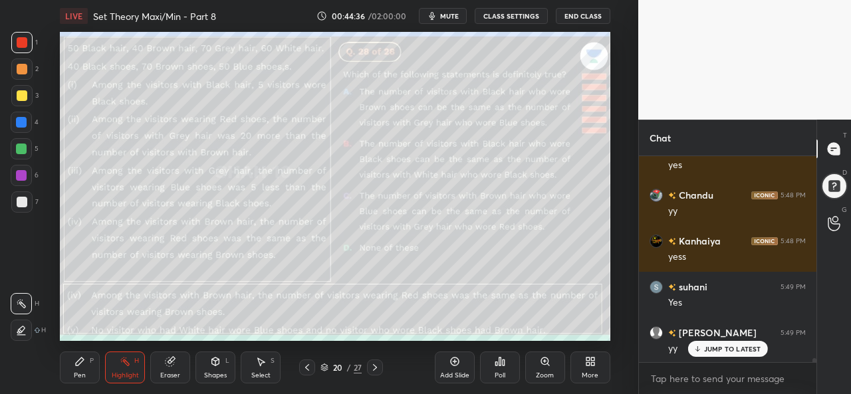
click at [82, 365] on icon at bounding box center [79, 361] width 11 height 11
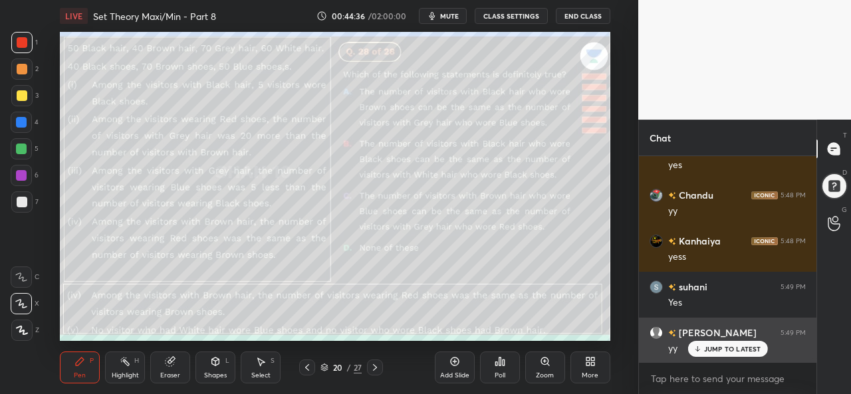
click at [715, 344] on div "JUMP TO LATEST" at bounding box center [728, 349] width 80 height 16
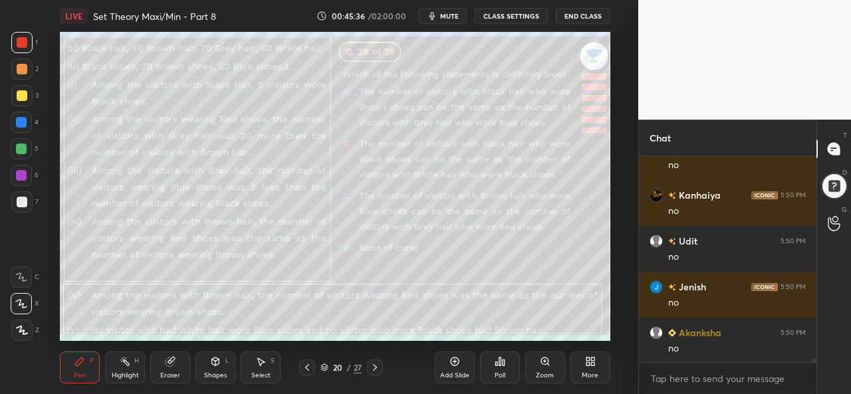
scroll to position [10973, 0]
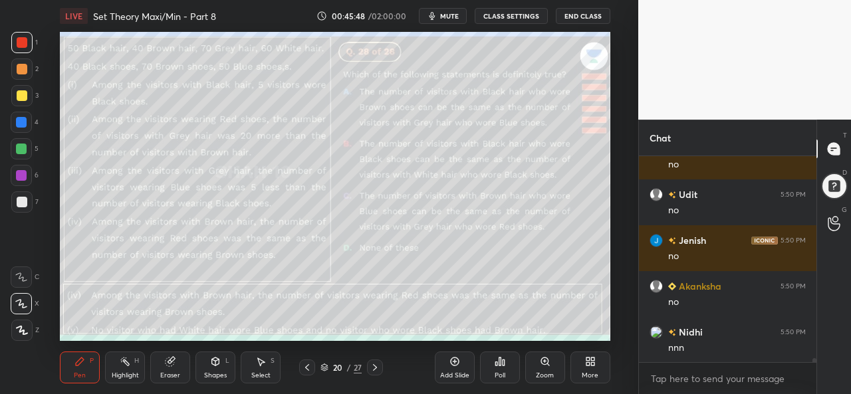
click at [270, 368] on div "Select S" at bounding box center [261, 368] width 40 height 32
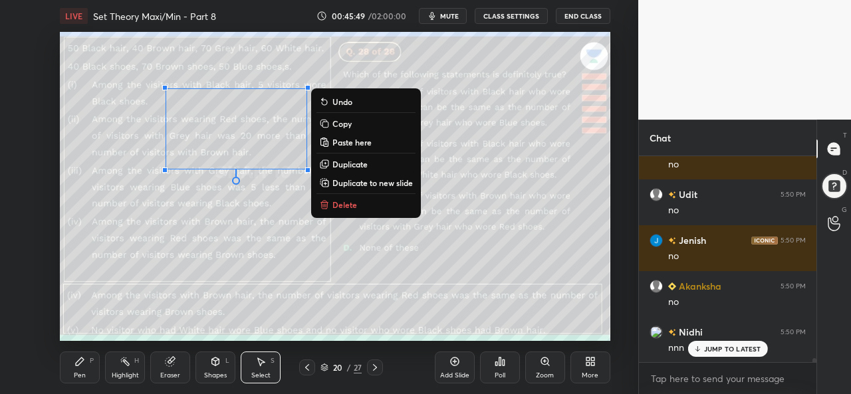
scroll to position [11018, 0]
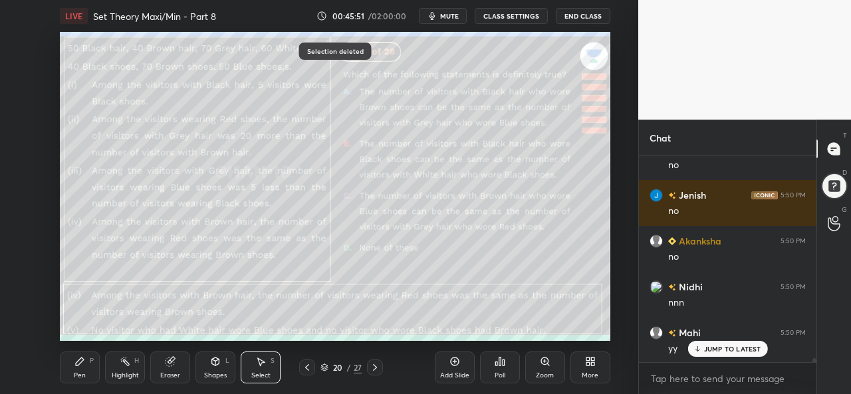
click at [87, 362] on div "Pen P" at bounding box center [80, 368] width 40 height 32
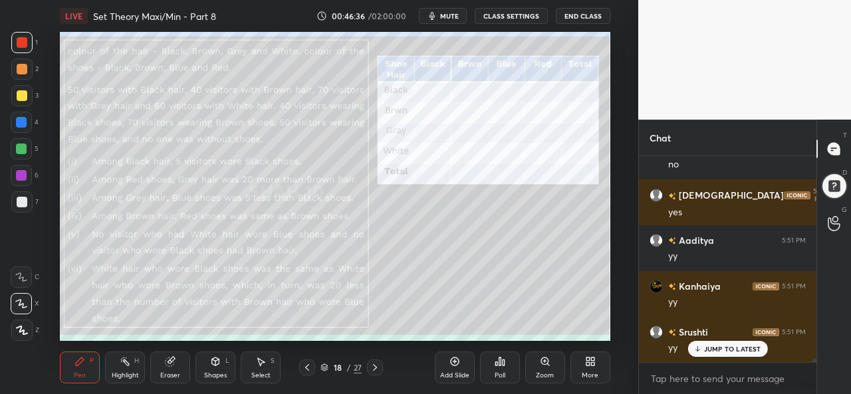
scroll to position [10962, 0]
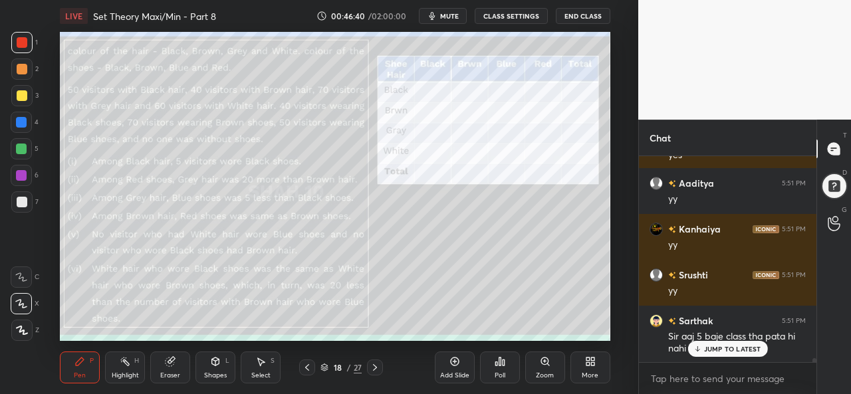
click at [721, 346] on p "JUMP TO LATEST" at bounding box center [732, 349] width 57 height 8
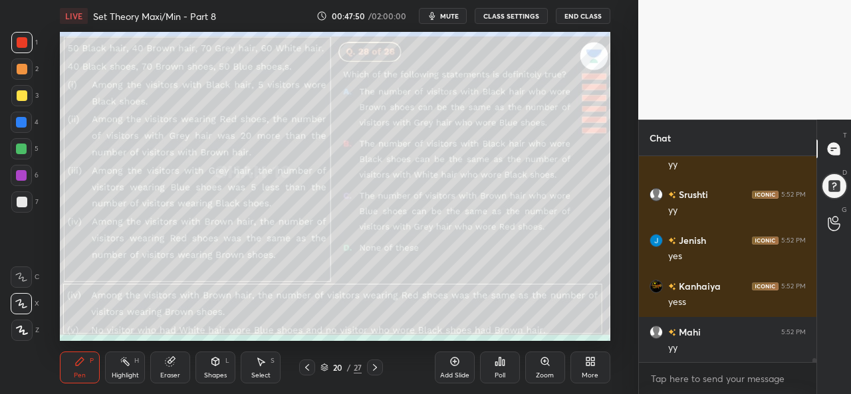
scroll to position [11434, 0]
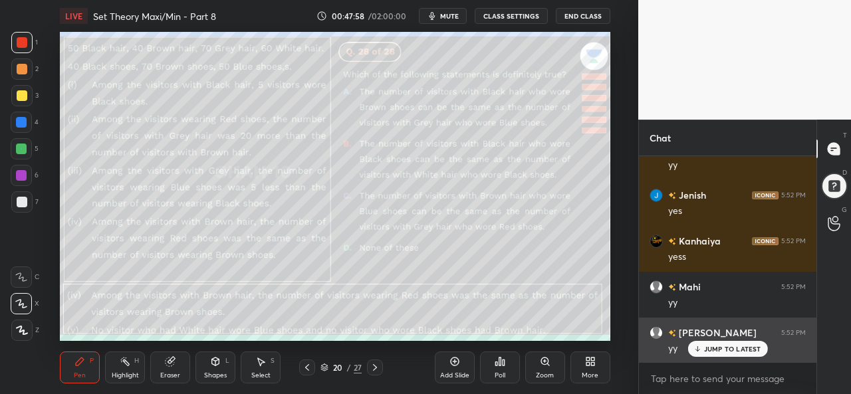
click at [724, 349] on p "JUMP TO LATEST" at bounding box center [732, 349] width 57 height 8
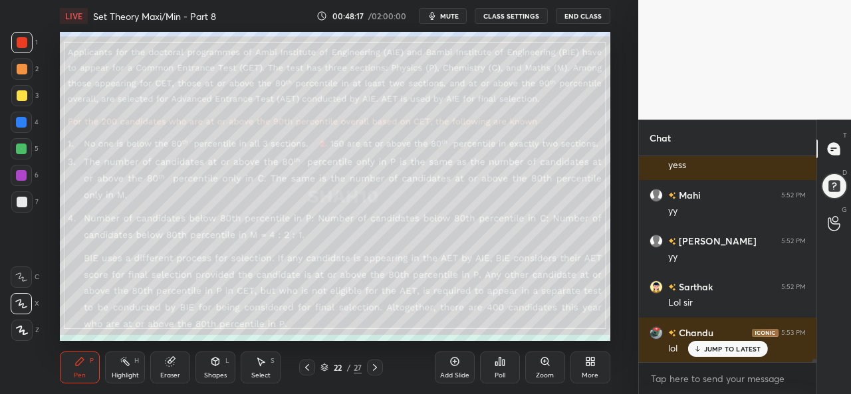
scroll to position [11572, 0]
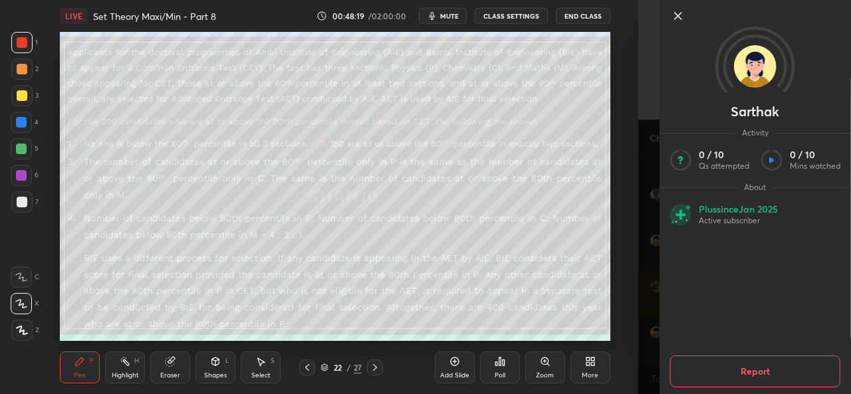
click at [674, 24] on div at bounding box center [756, 38] width 192 height 76
click at [677, 15] on icon at bounding box center [678, 16] width 7 height 7
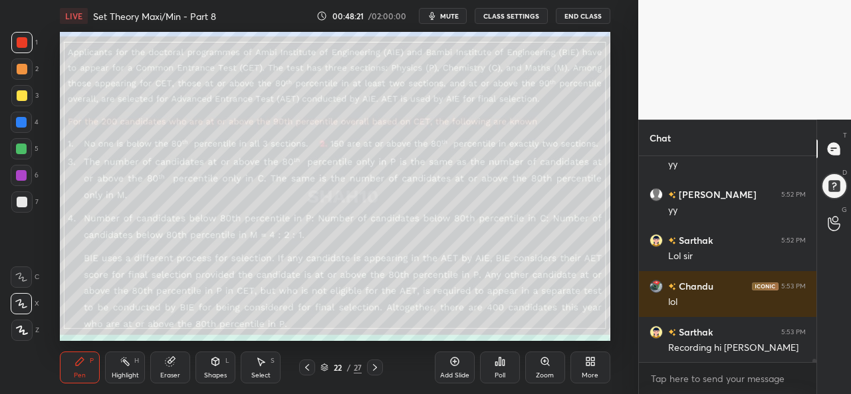
scroll to position [11618, 0]
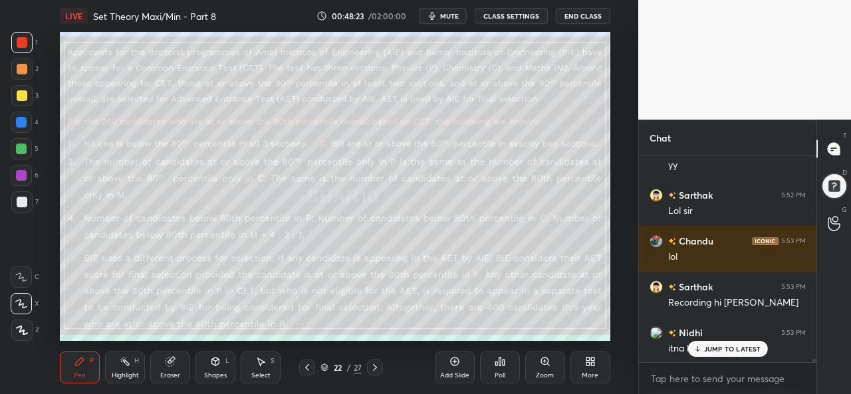
click at [716, 344] on div "JUMP TO LATEST" at bounding box center [728, 349] width 80 height 16
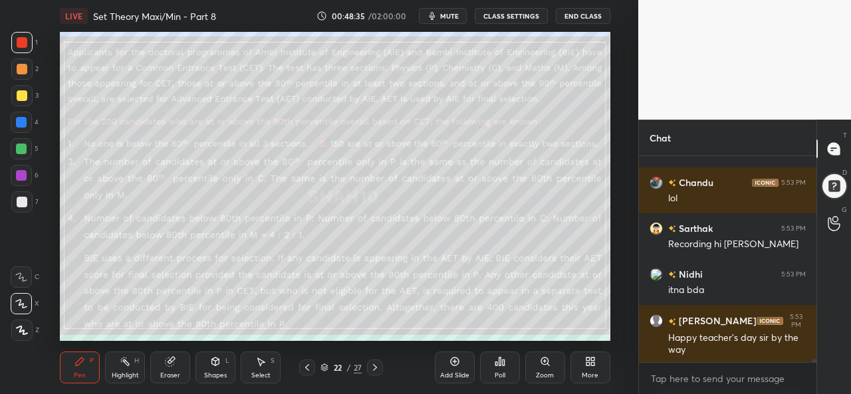
scroll to position [11721, 0]
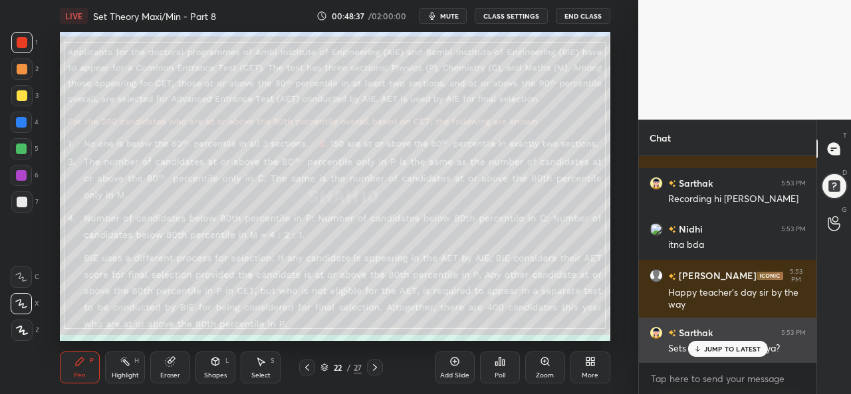
click at [716, 349] on p "JUMP TO LATEST" at bounding box center [732, 349] width 57 height 8
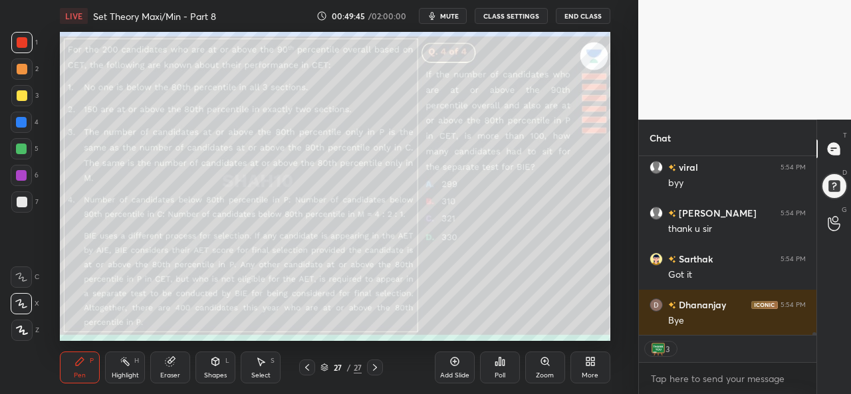
scroll to position [13080, 0]
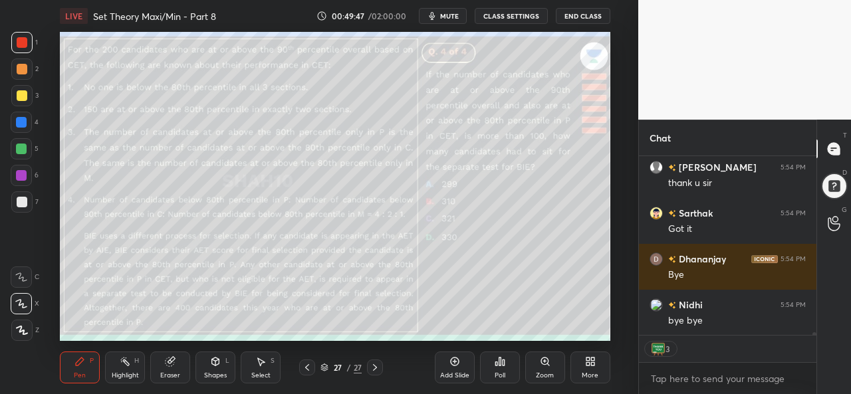
click at [453, 370] on div "Add Slide" at bounding box center [455, 368] width 40 height 32
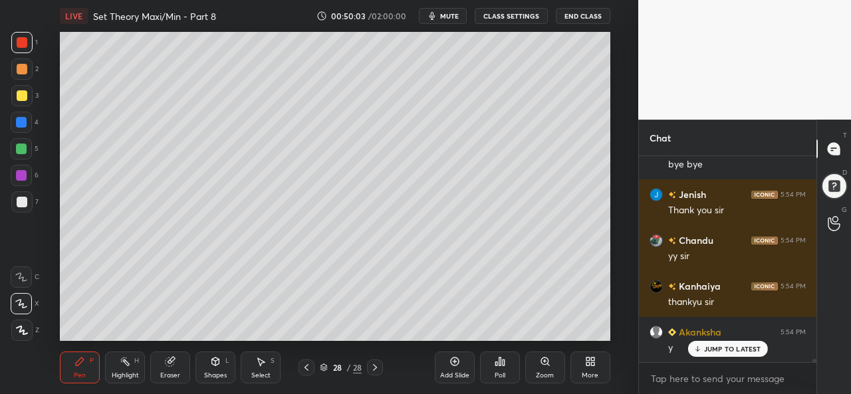
scroll to position [13281, 0]
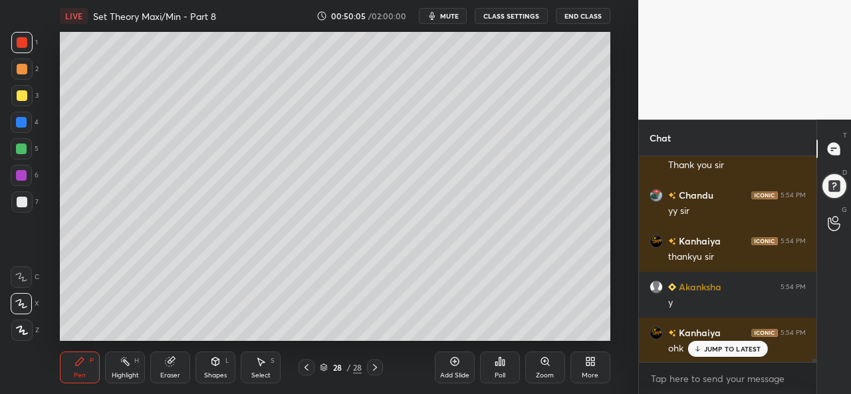
click at [714, 349] on p "JUMP TO LATEST" at bounding box center [732, 349] width 57 height 8
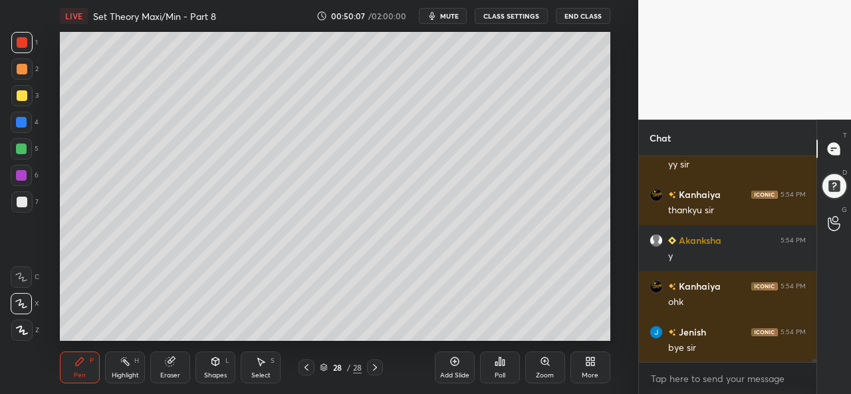
click at [588, 15] on button "End Class" at bounding box center [583, 16] width 55 height 16
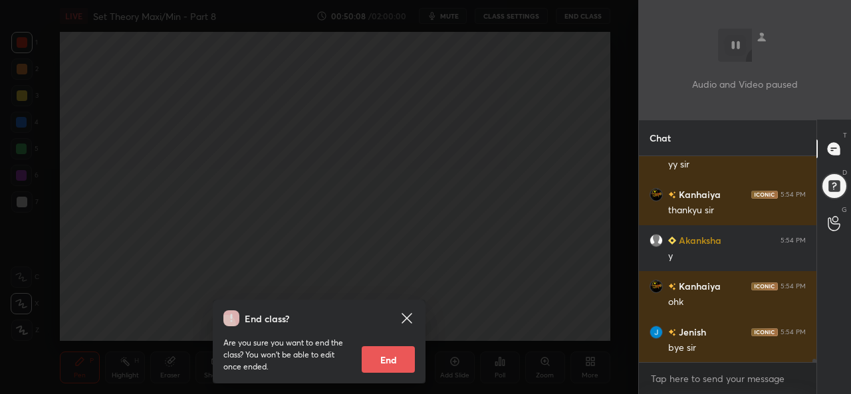
click at [387, 362] on button "End" at bounding box center [388, 359] width 53 height 27
type textarea "x"
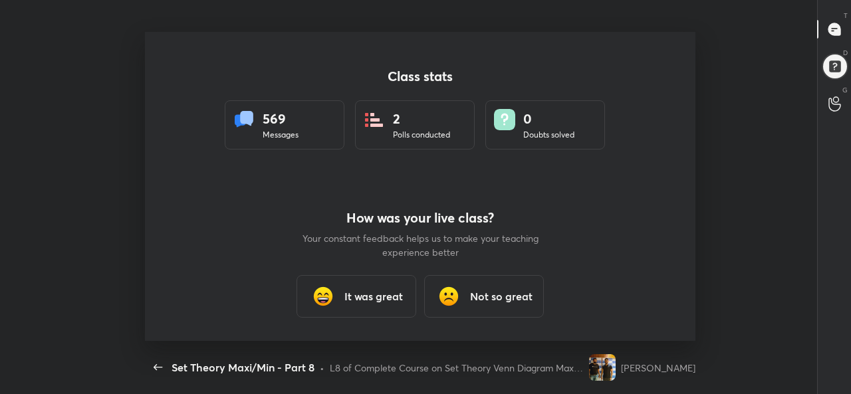
scroll to position [0, 0]
click at [384, 288] on div "It was great" at bounding box center [357, 296] width 120 height 43
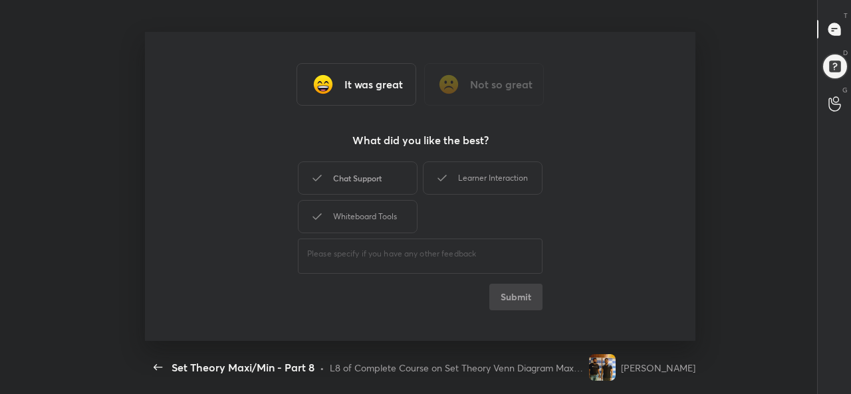
click at [360, 174] on div "Chat Support" at bounding box center [358, 178] width 120 height 33
click at [523, 297] on button "Submit" at bounding box center [515, 297] width 53 height 27
